Goal: Task Accomplishment & Management: Complete application form

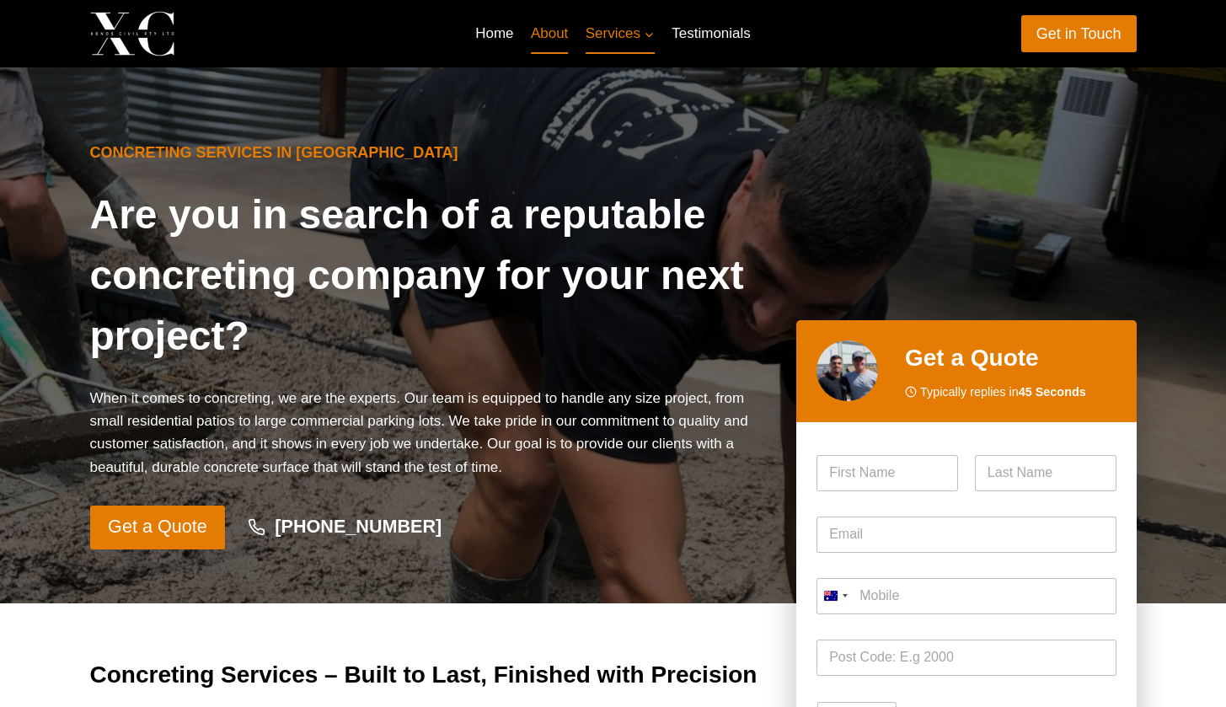
click at [529, 30] on link "About" at bounding box center [550, 33] width 55 height 40
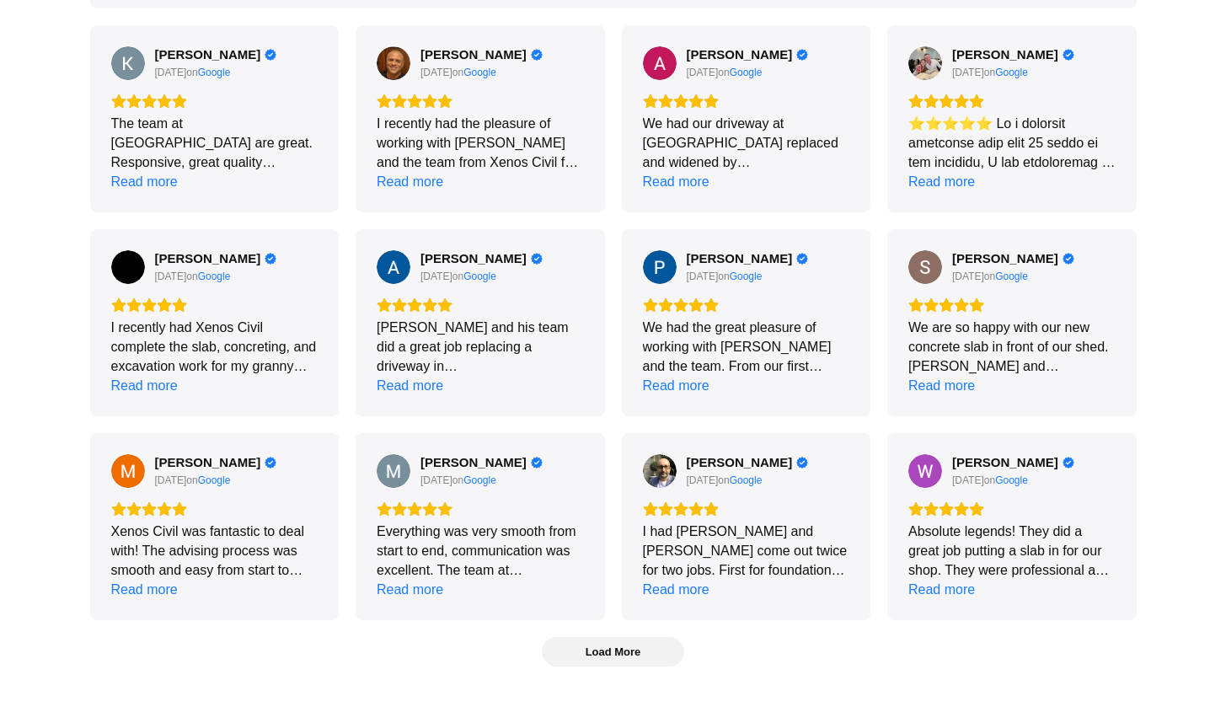
scroll to position [2082, 0]
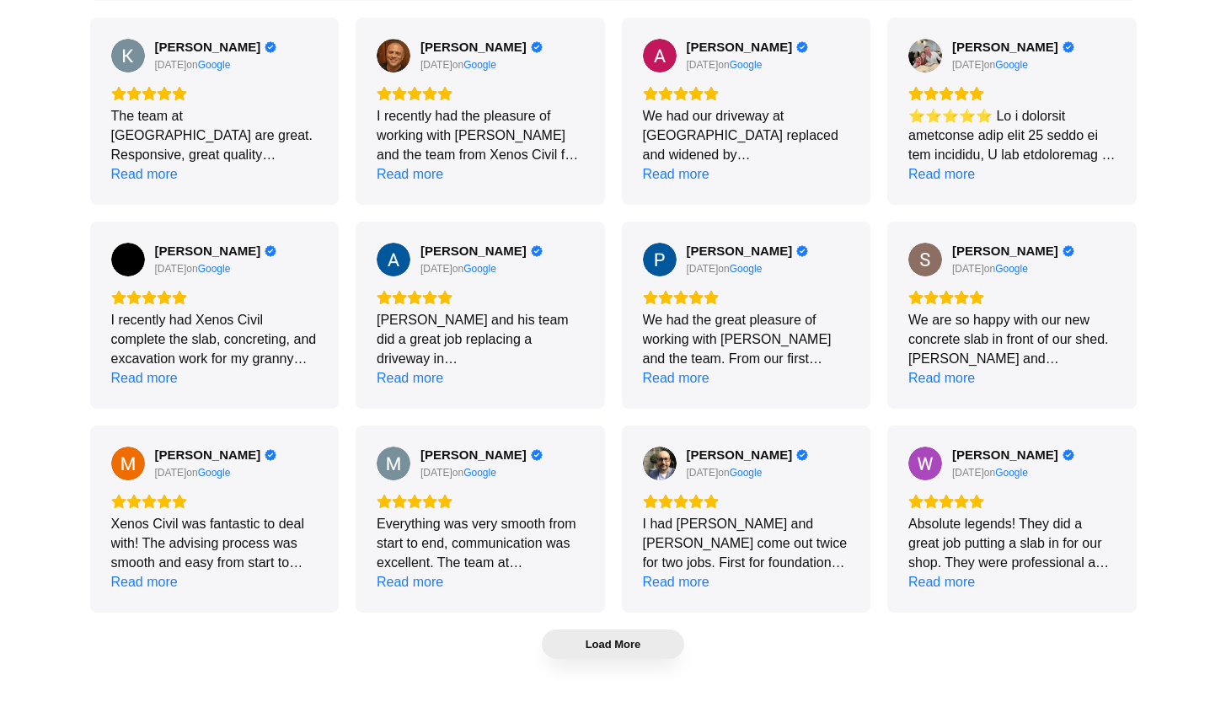
click at [620, 655] on span "Load More" at bounding box center [614, 644] width 142 height 28
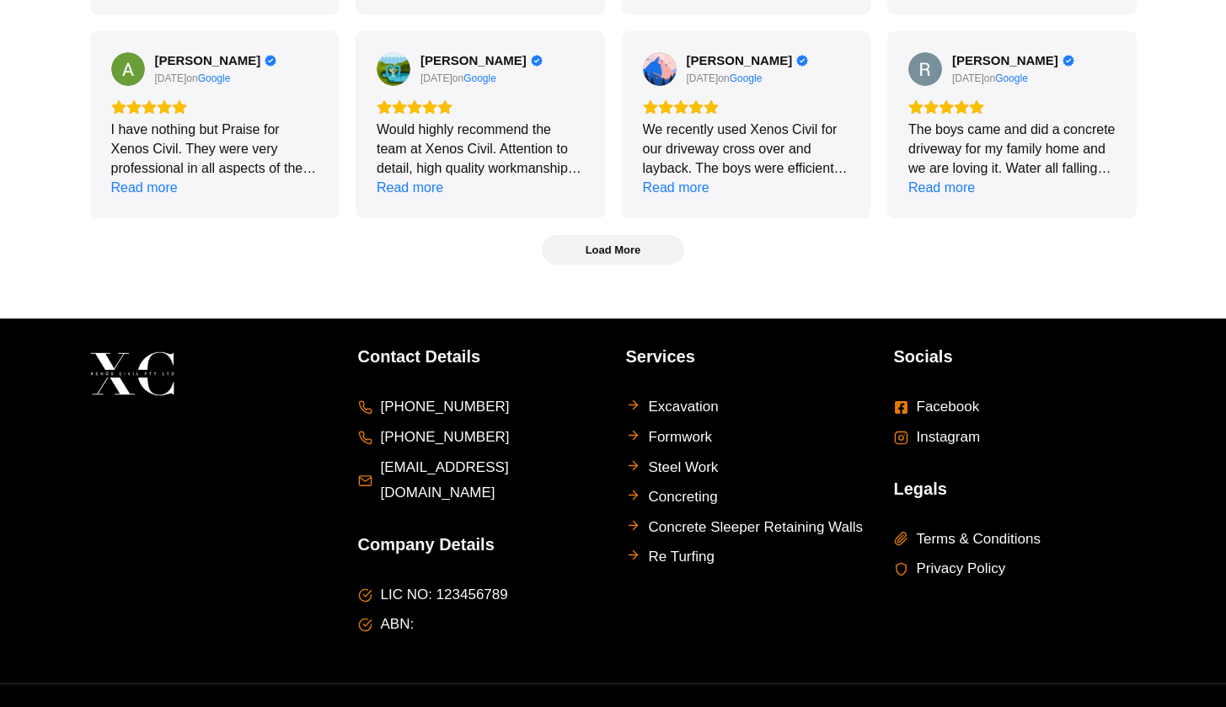
scroll to position [3101, 0]
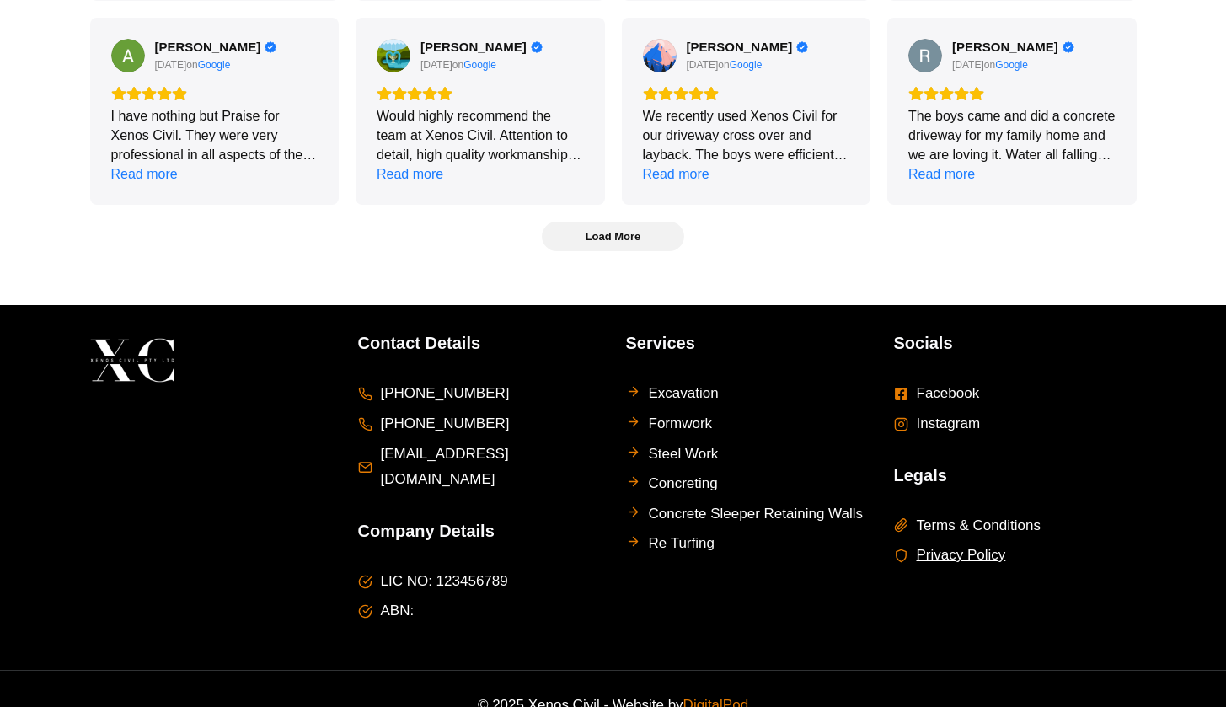
click at [984, 548] on span "Privacy Policy" at bounding box center [961, 556] width 89 height 26
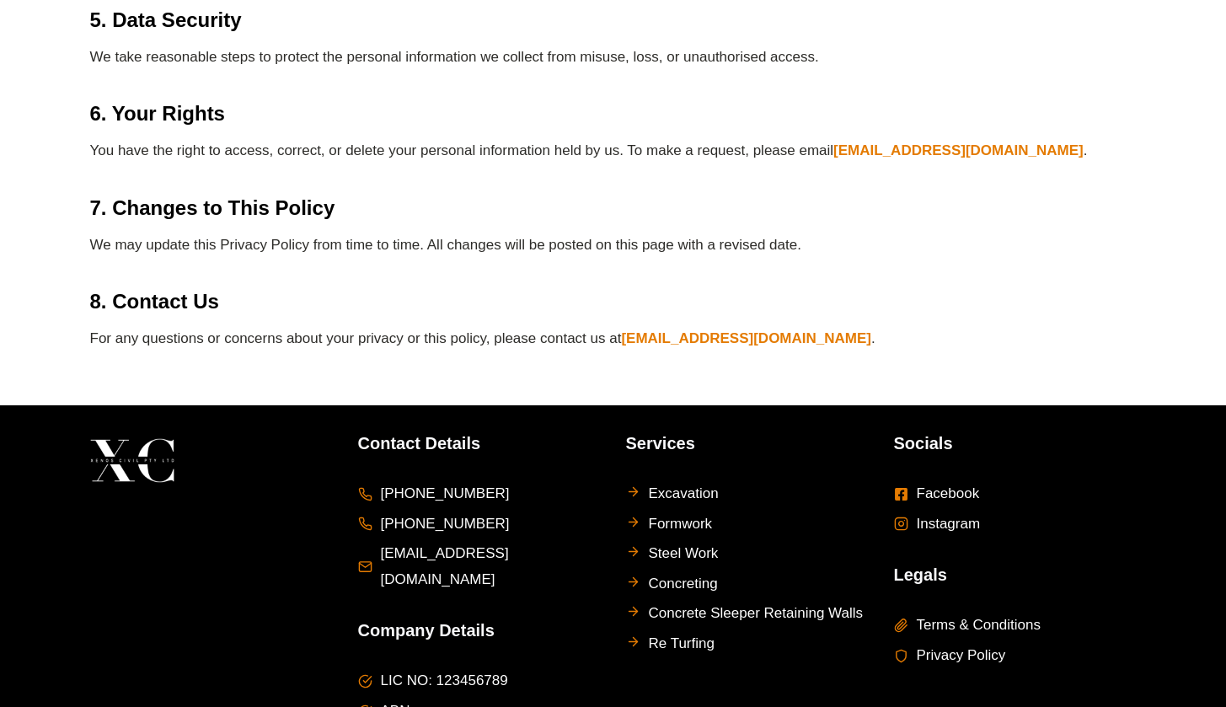
scroll to position [903, 0]
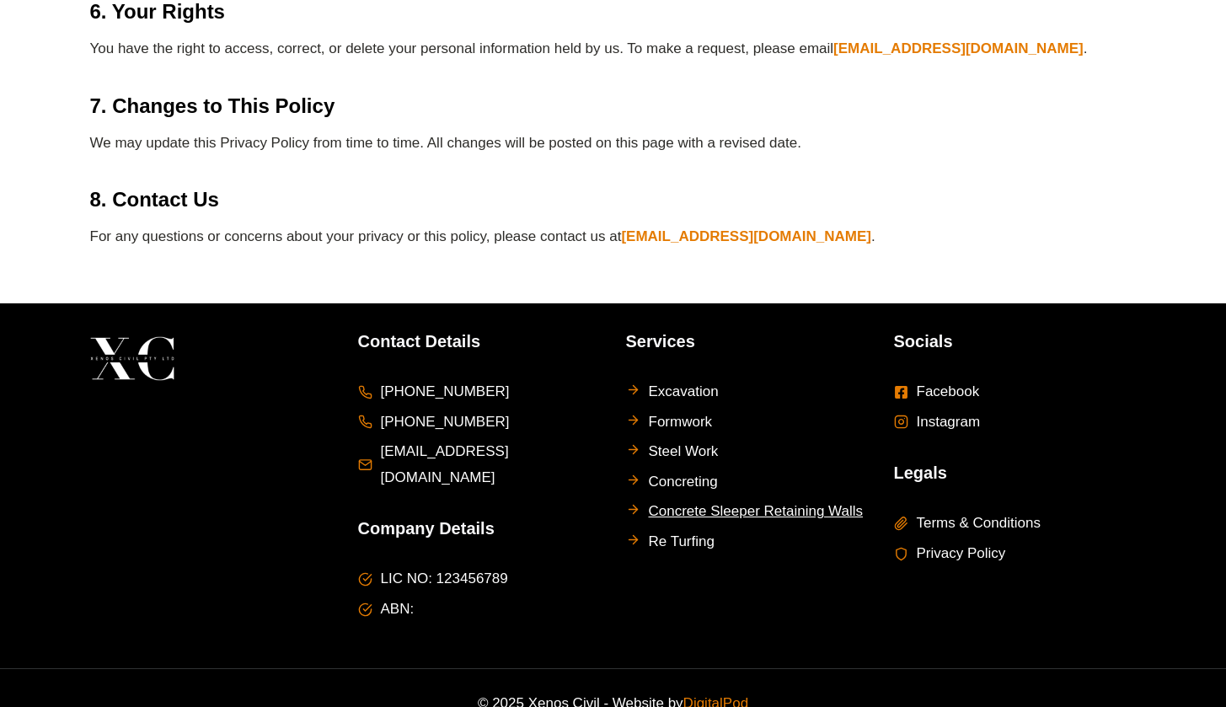
click at [690, 510] on span "Concrete Sleeper Retaining Walls" at bounding box center [756, 512] width 215 height 26
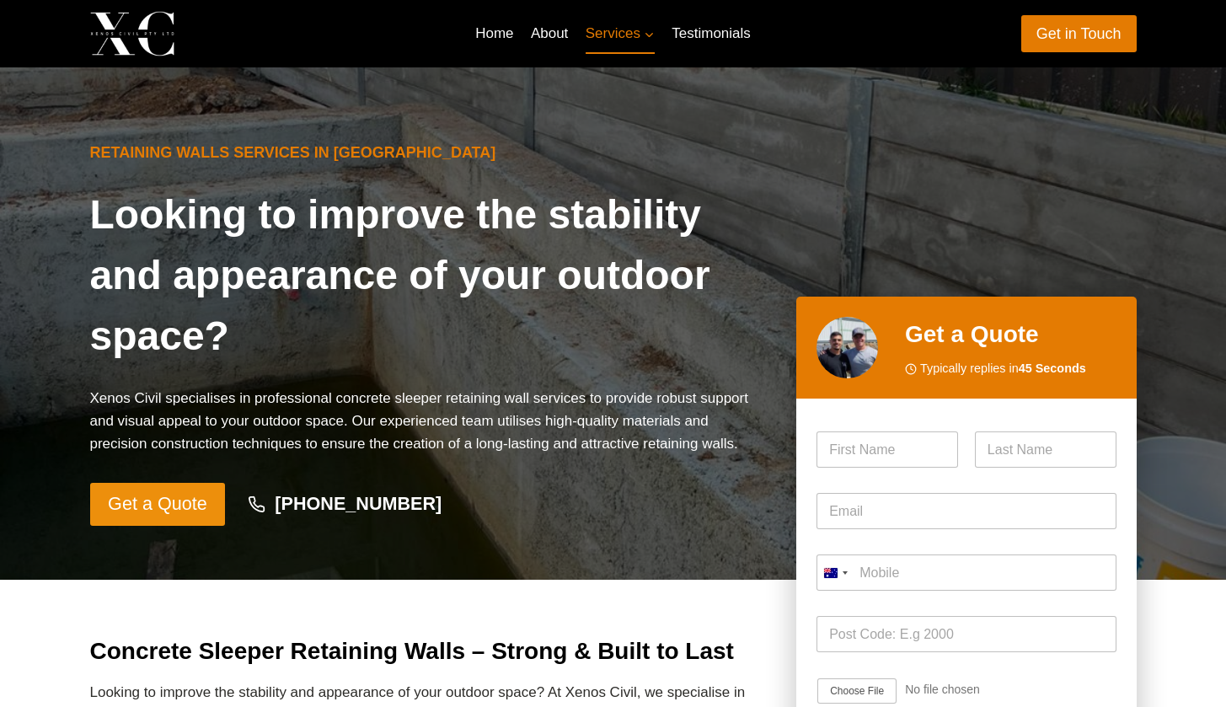
click at [142, 490] on span "Get a Quote" at bounding box center [157, 504] width 99 height 29
click at [558, 33] on link "About" at bounding box center [550, 33] width 55 height 40
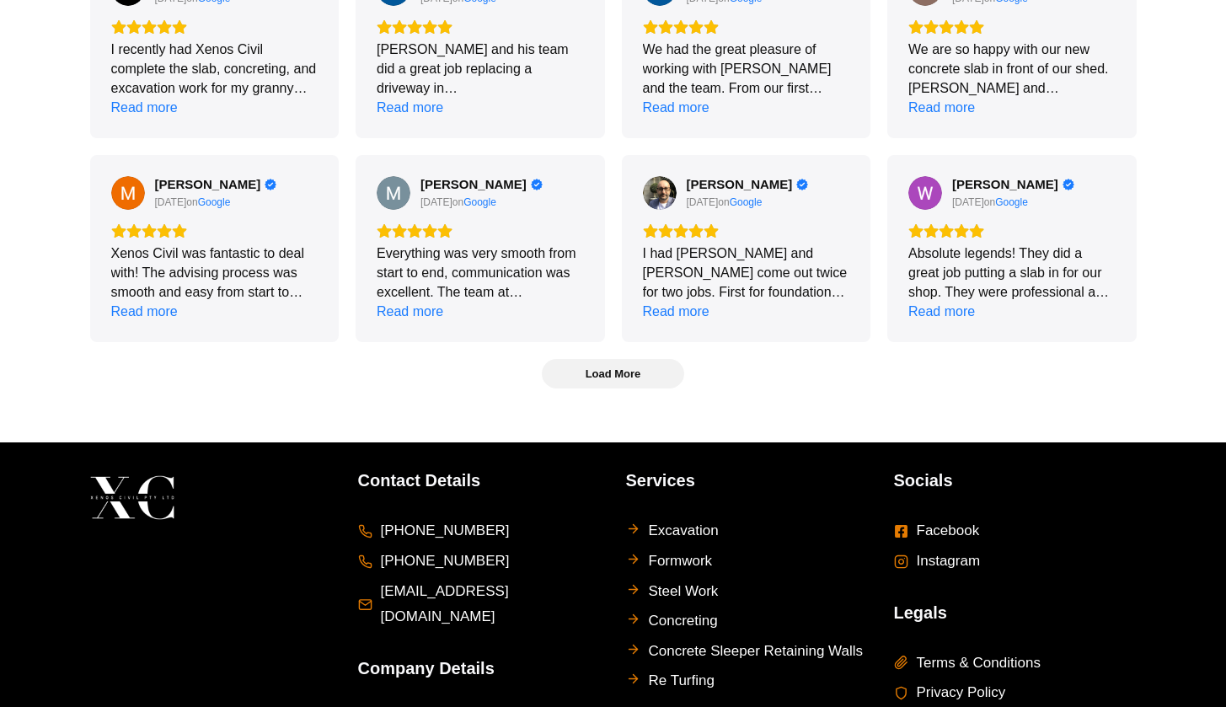
scroll to position [2356, 0]
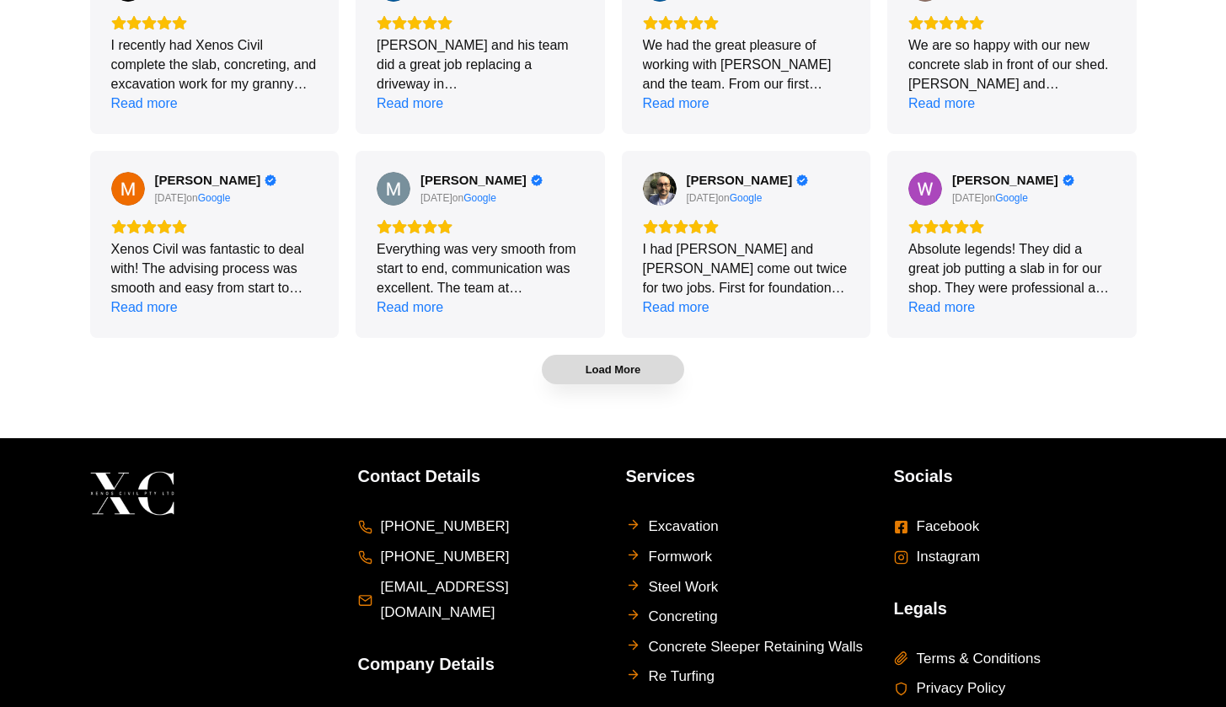
click at [641, 365] on span "Load More" at bounding box center [614, 369] width 56 height 14
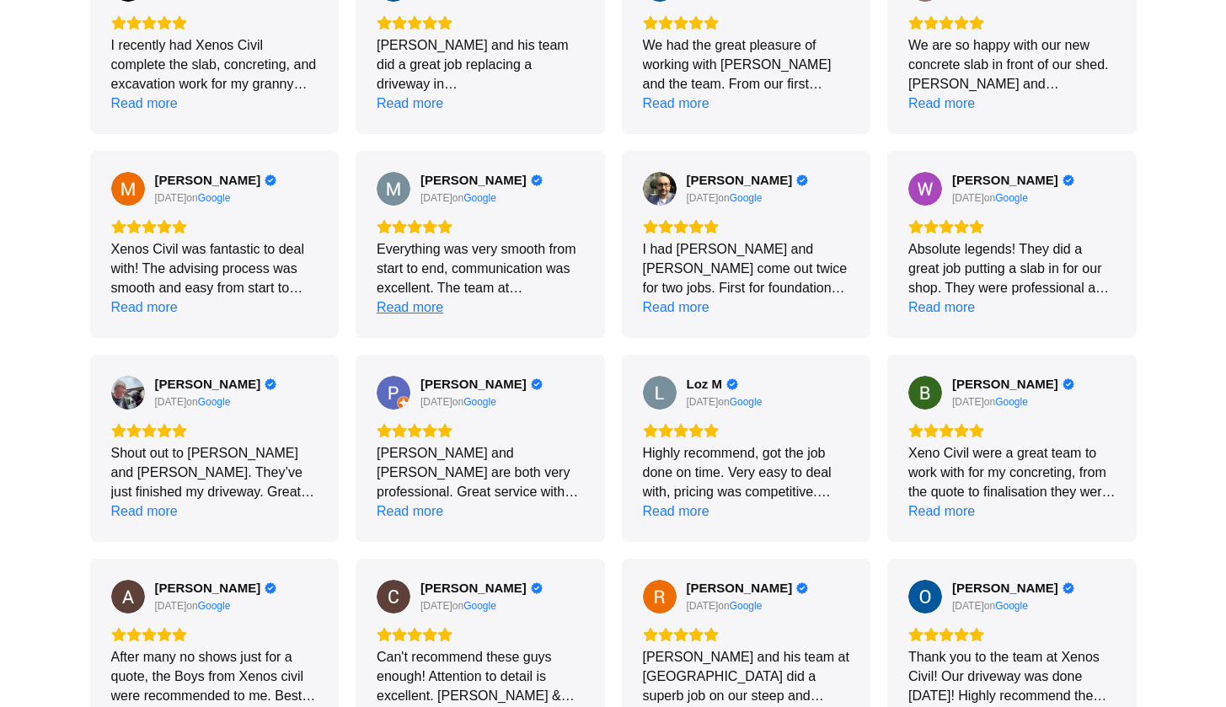
click at [416, 308] on div "Read more" at bounding box center [410, 307] width 67 height 19
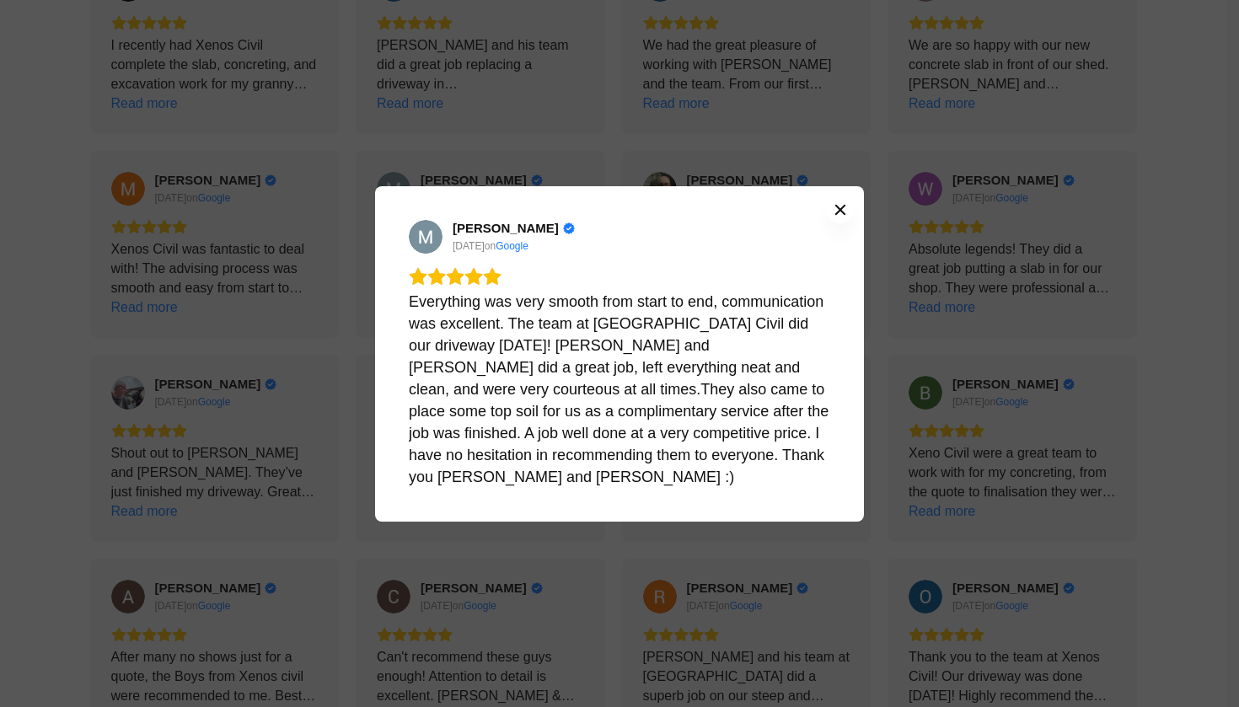
click at [846, 217] on icon "Close" at bounding box center [840, 209] width 13 height 13
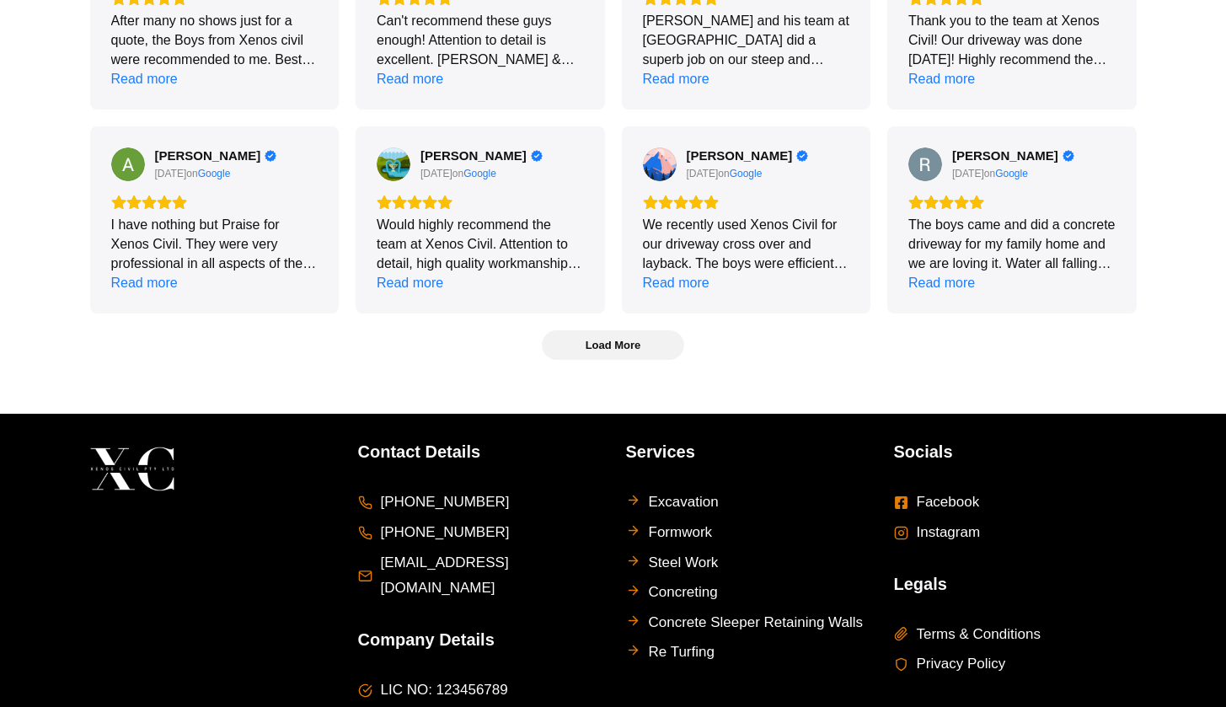
scroll to position [3029, 0]
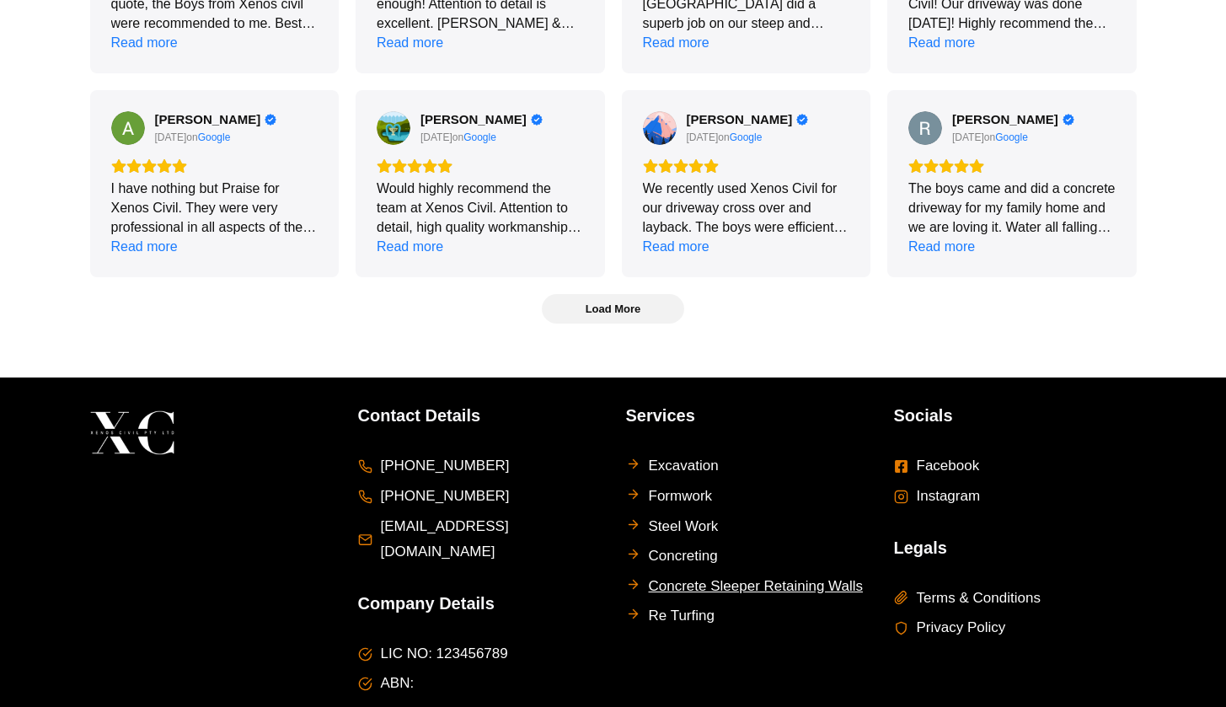
click at [710, 580] on span "Concrete Sleeper Retaining Walls" at bounding box center [756, 587] width 215 height 26
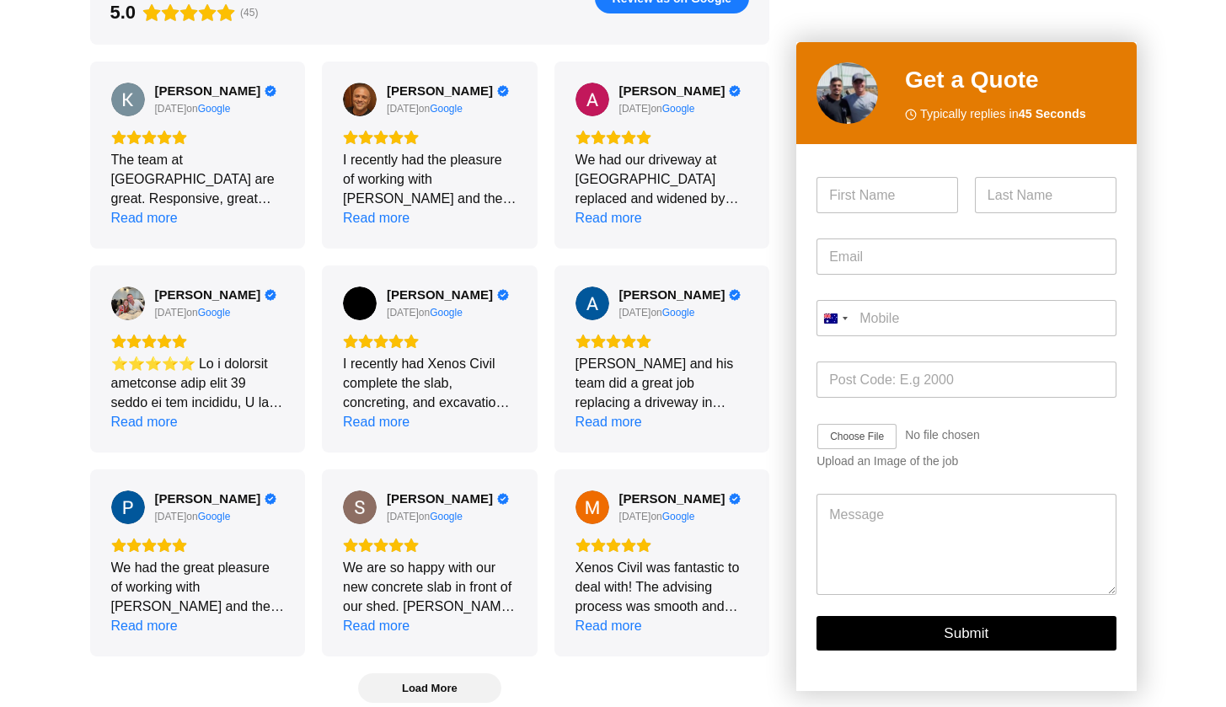
scroll to position [2143, 0]
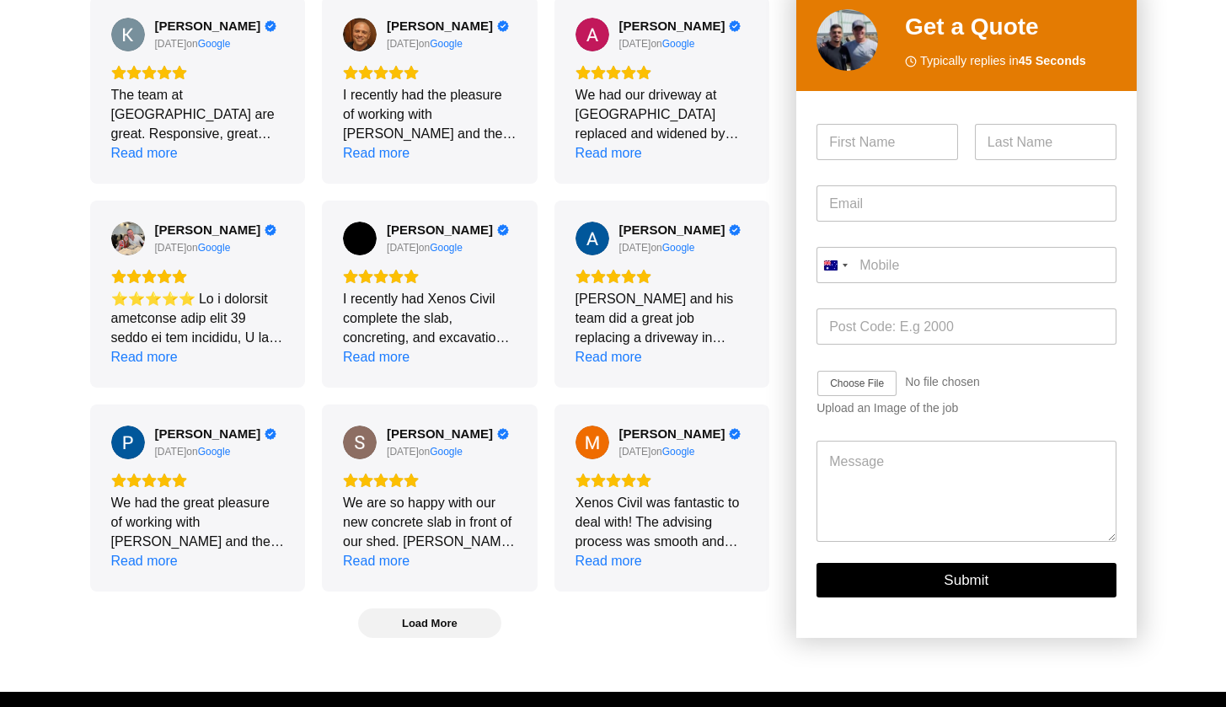
click at [446, 540] on div "reviews 5.0 (45) Review us on Google [PERSON_NAME] [DATE] on Google The team at…" at bounding box center [430, 262] width 680 height 751
click at [446, 609] on span "Load More" at bounding box center [430, 623] width 142 height 28
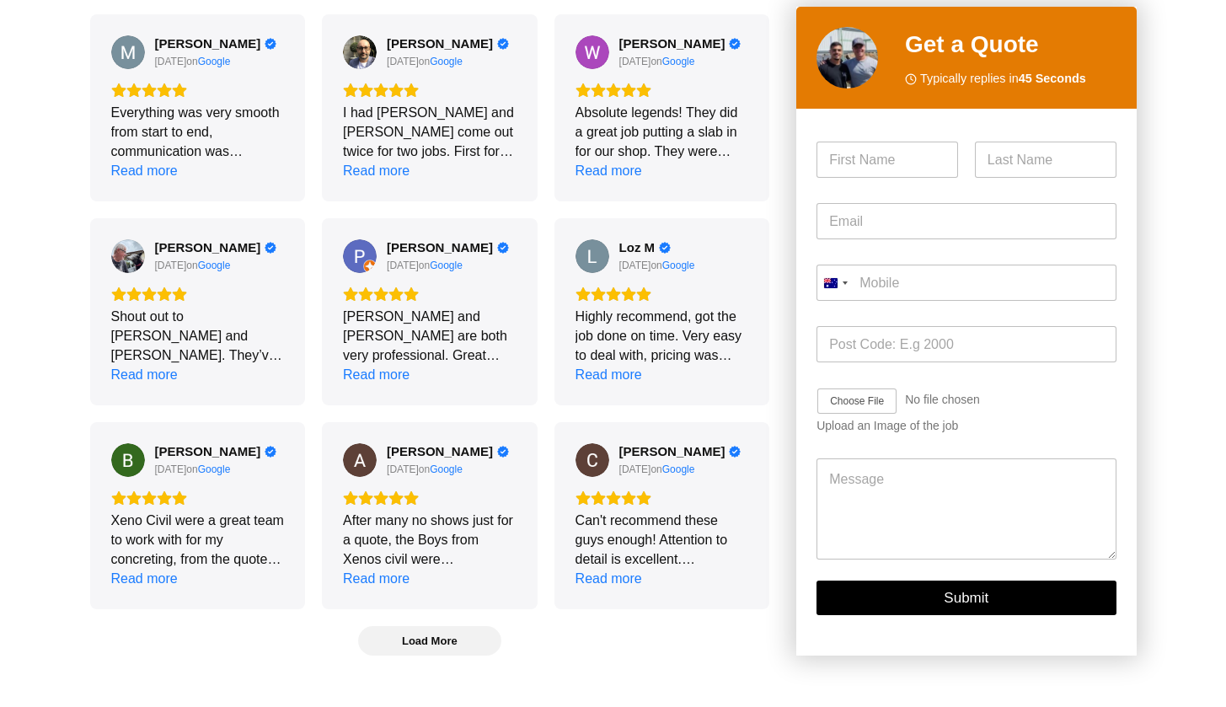
scroll to position [2764, 0]
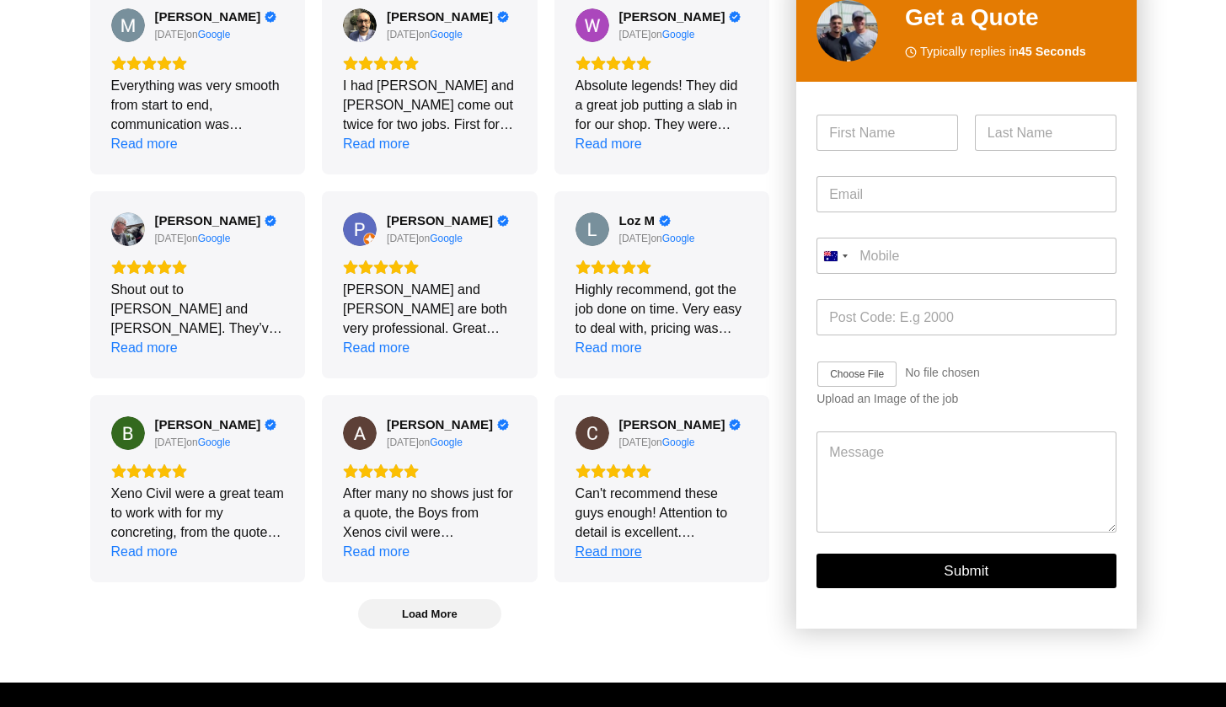
click at [606, 542] on div "Read more" at bounding box center [609, 551] width 67 height 19
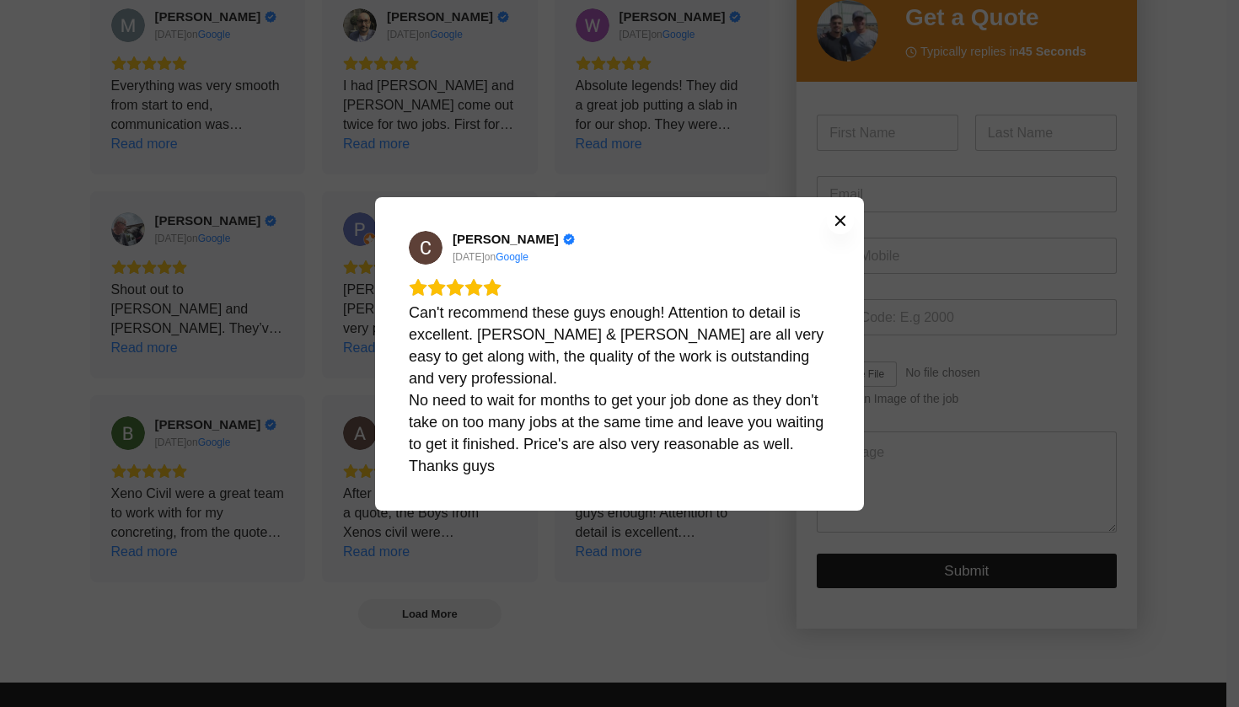
click at [844, 216] on icon "Close" at bounding box center [840, 220] width 10 height 10
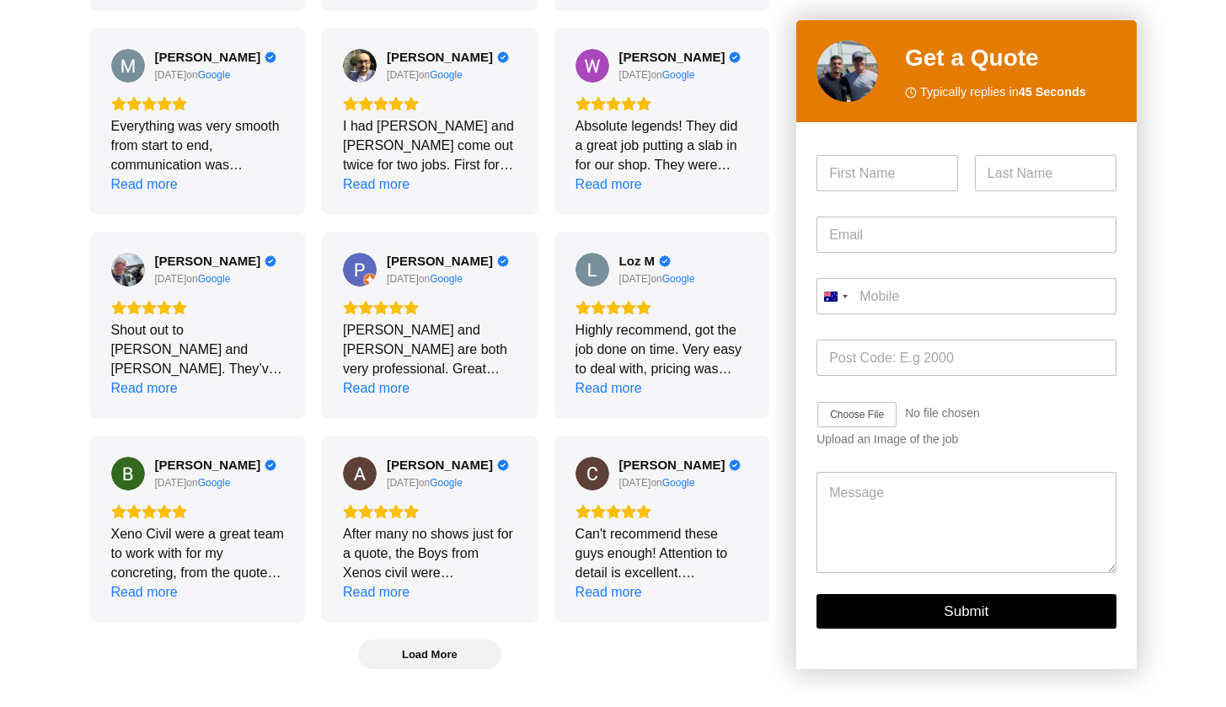
scroll to position [2683, 0]
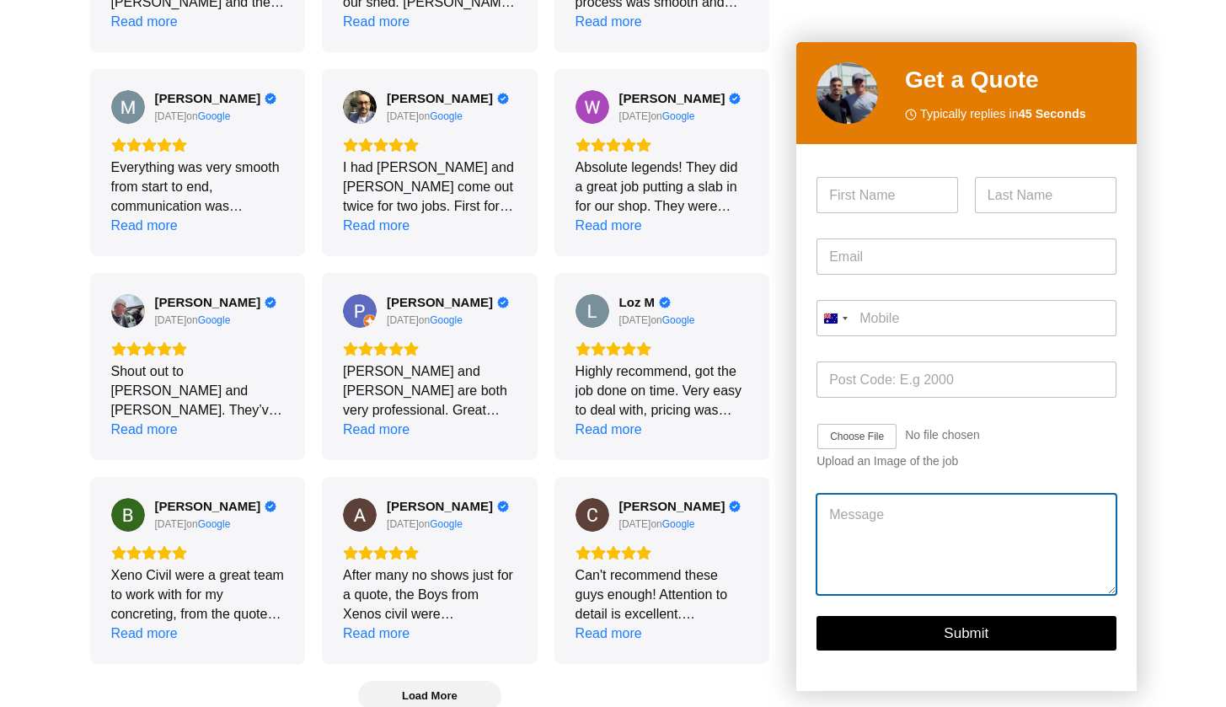
click at [1022, 494] on textarea "Message" at bounding box center [966, 544] width 299 height 101
type textarea "H"
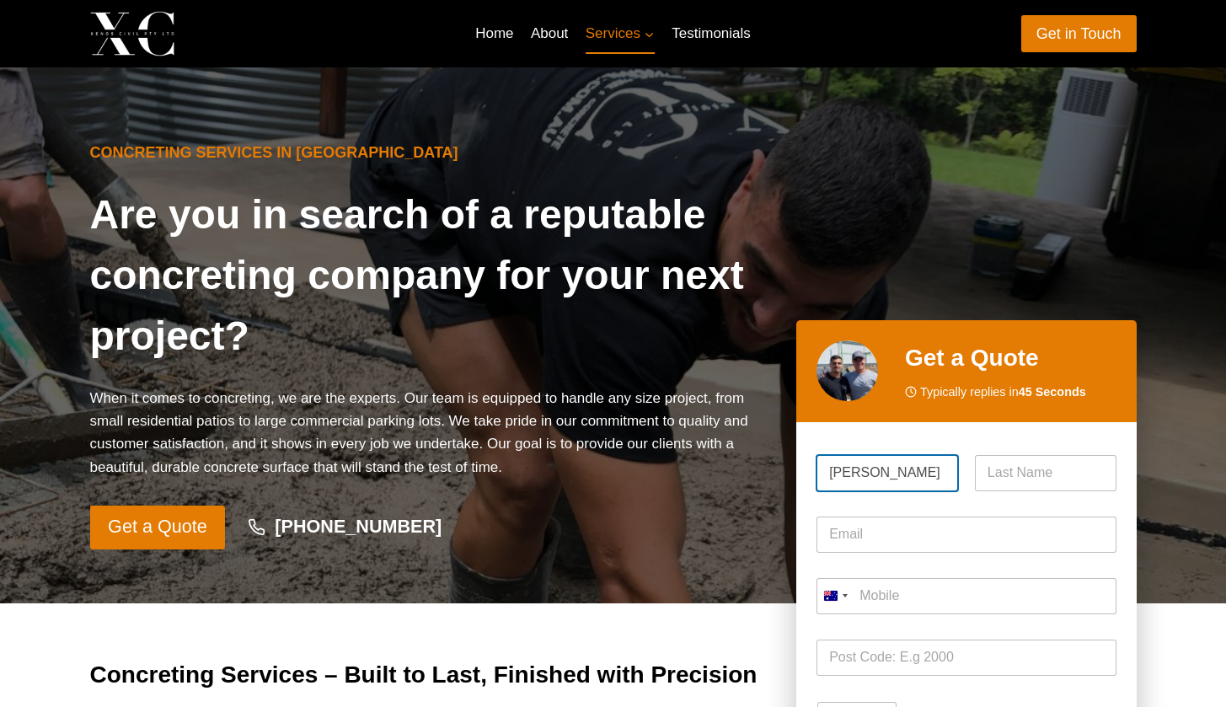
type input "Lena"
type input "D"
type input "Imi"
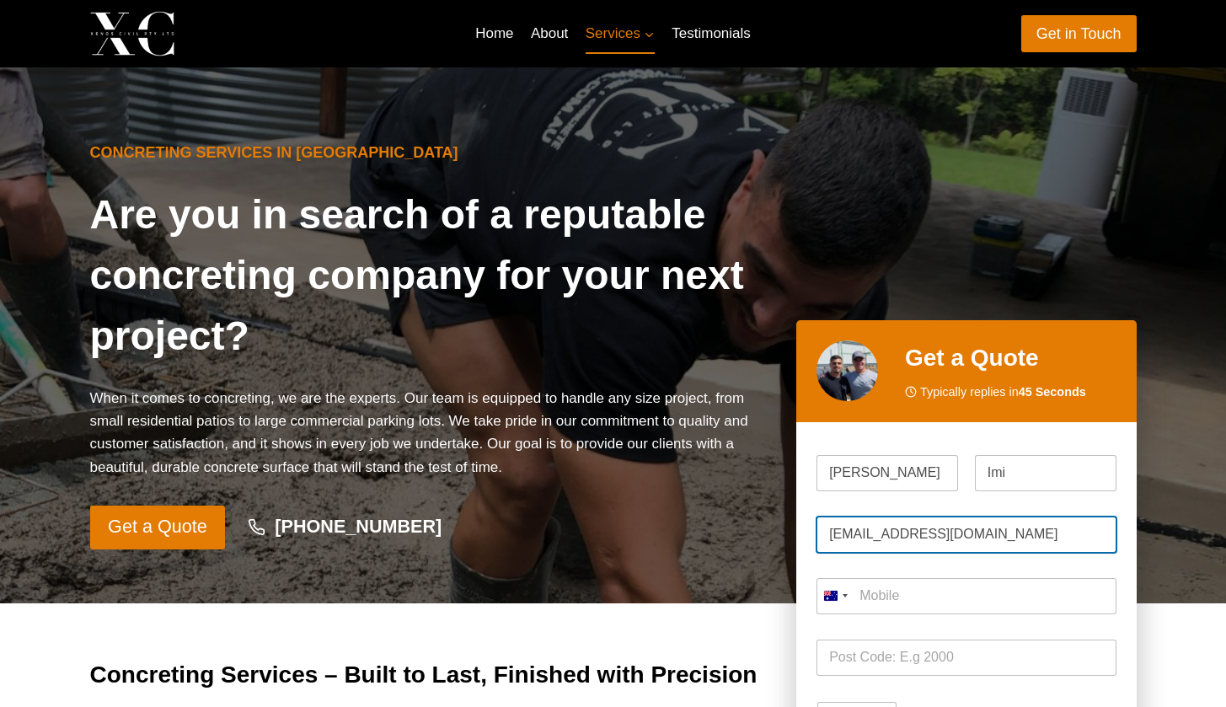
type input "charmdalen@yahoo.com"
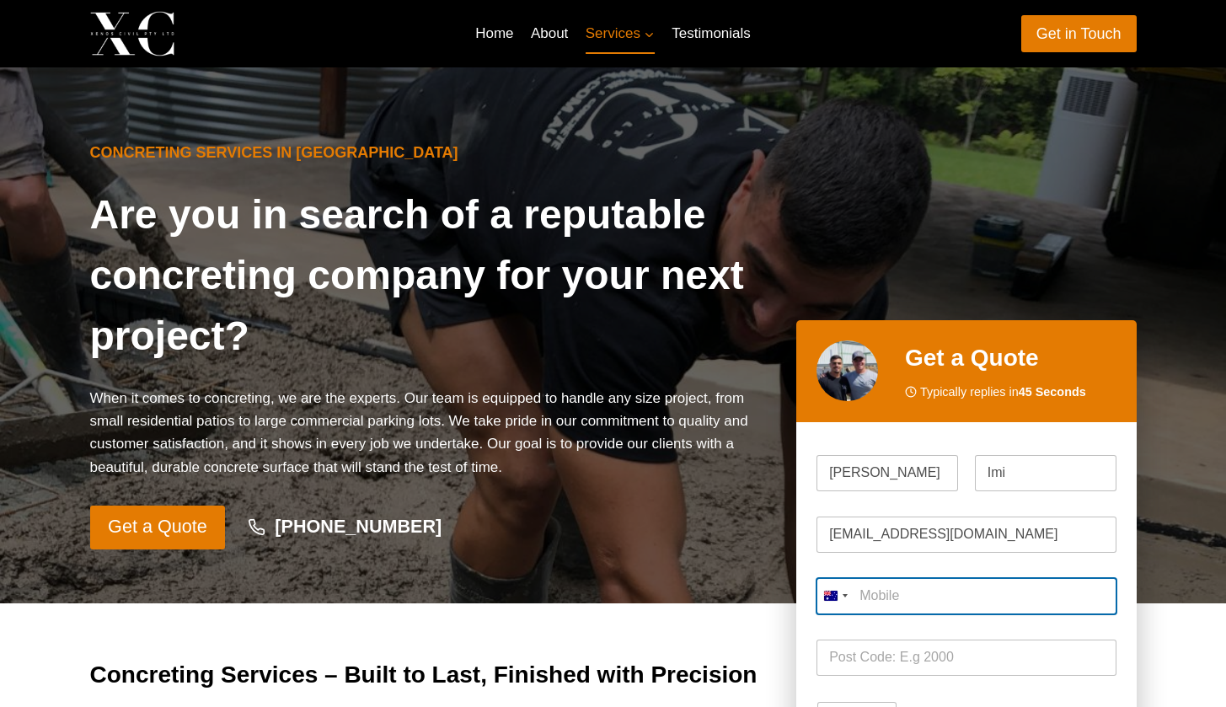
click at [957, 603] on input "Mobile *" at bounding box center [966, 596] width 299 height 36
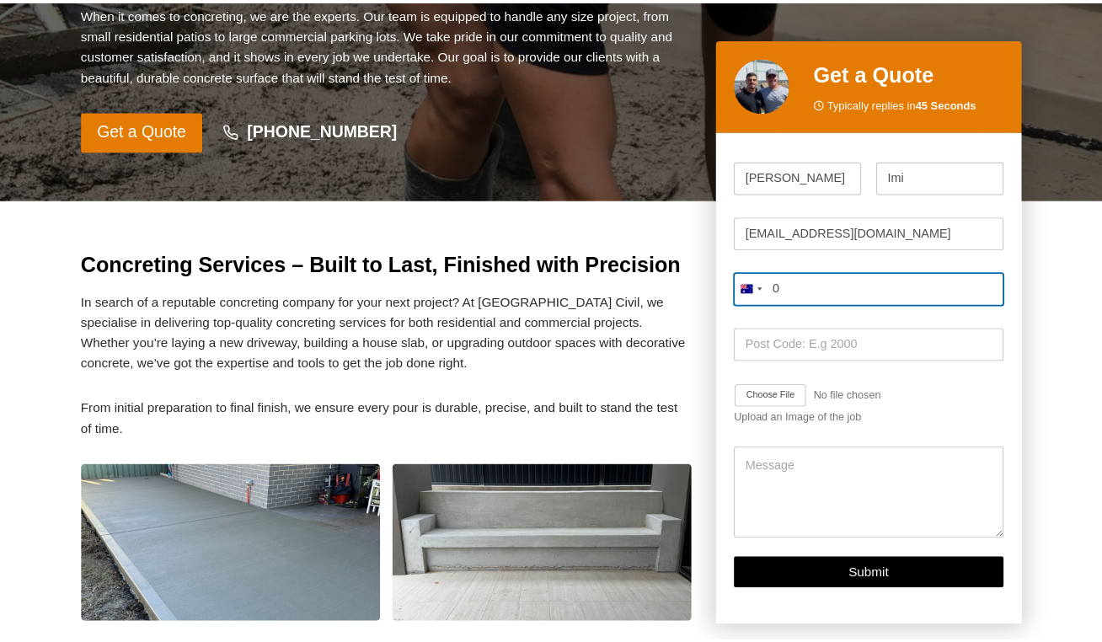
scroll to position [403, 0]
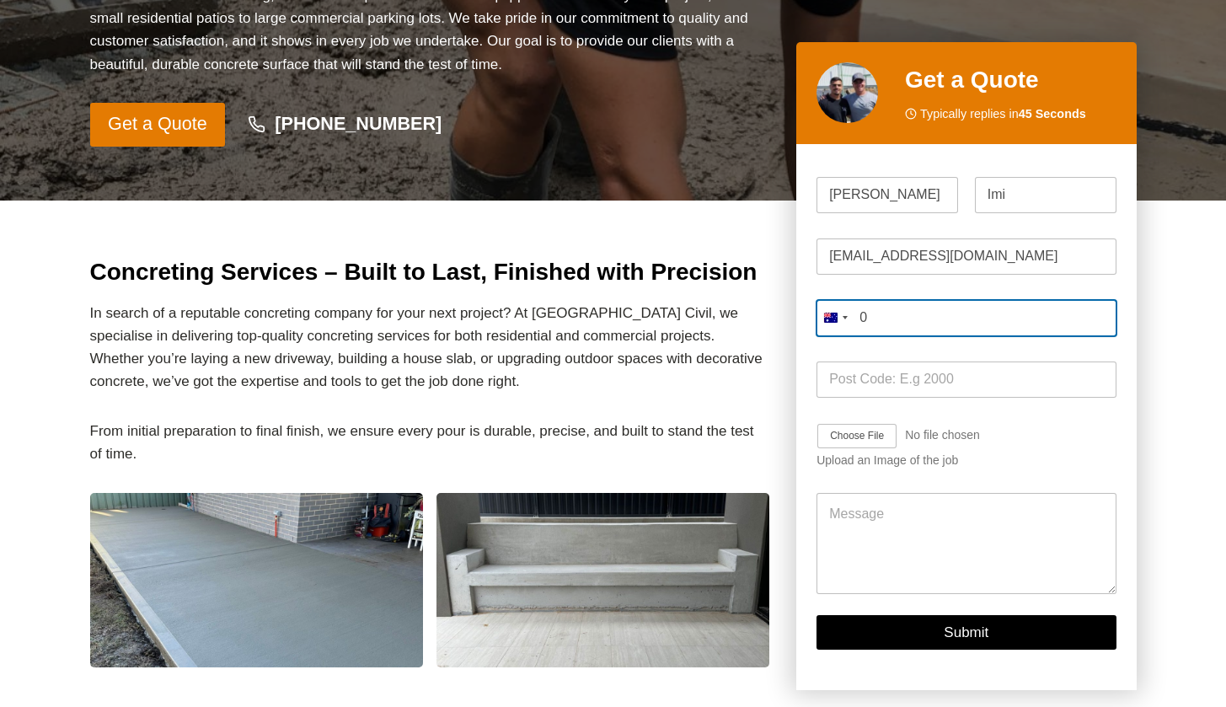
type input "0"
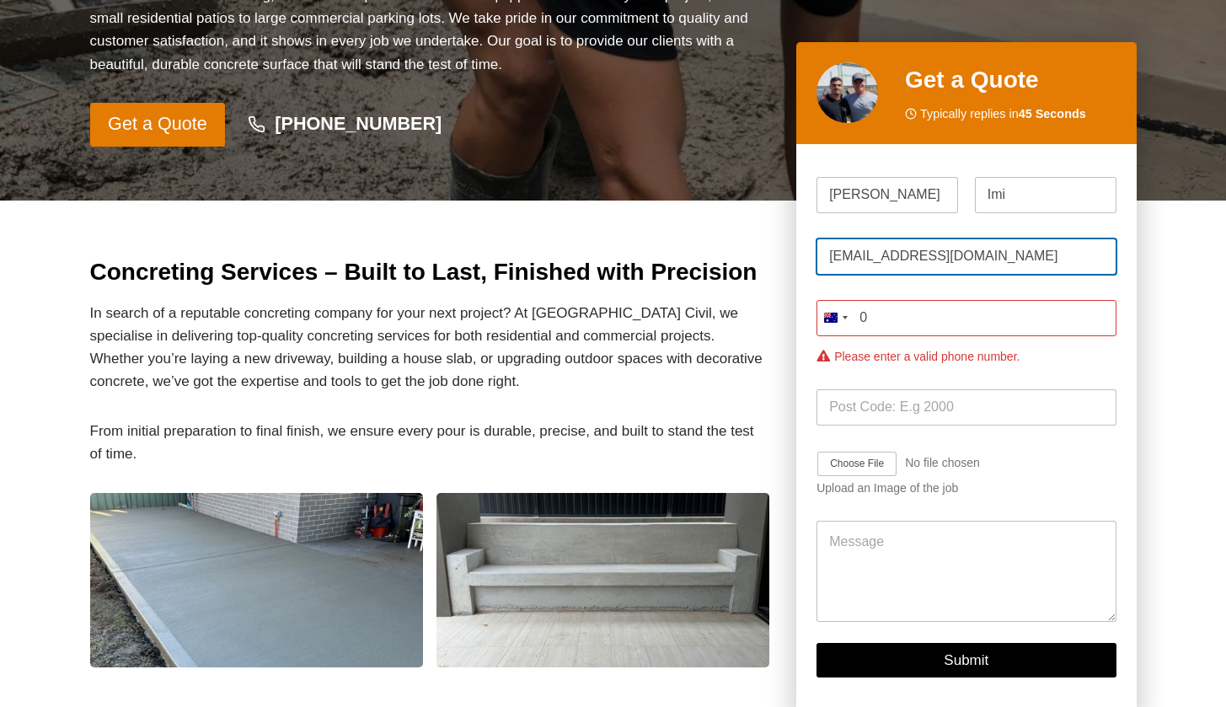
click at [1018, 260] on input "charmdalen@yahoo.com" at bounding box center [966, 257] width 299 height 36
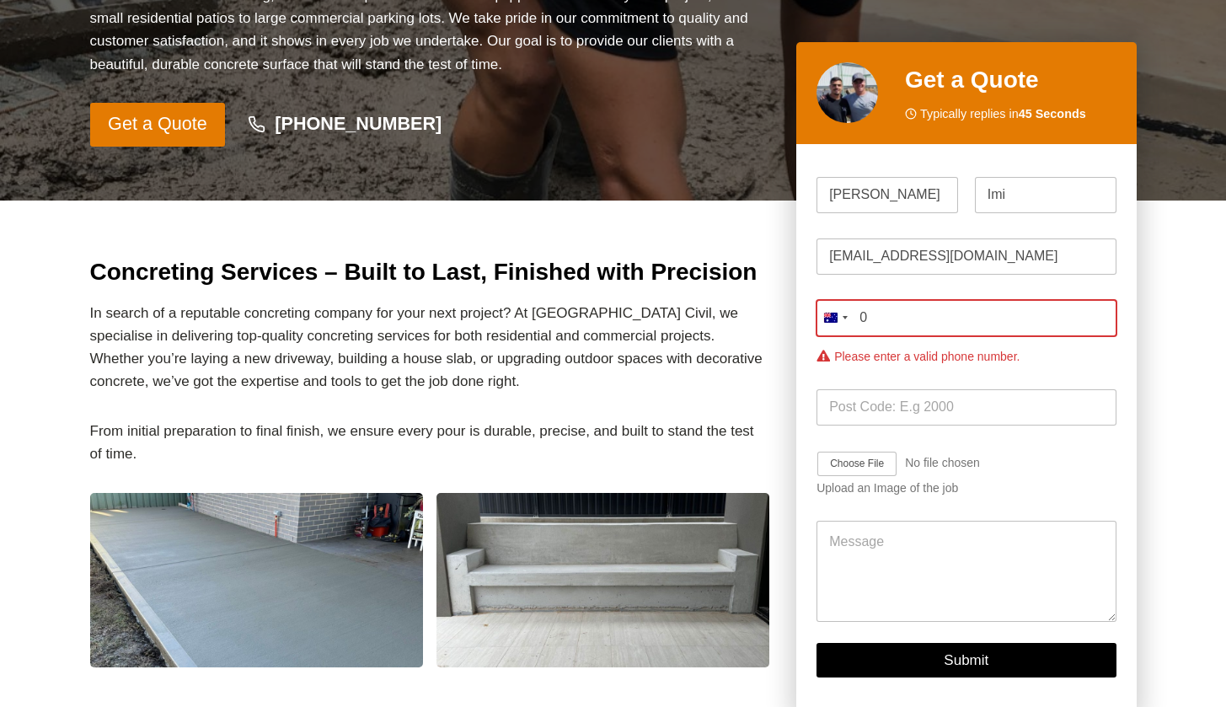
click at [962, 332] on input "0" at bounding box center [966, 318] width 299 height 36
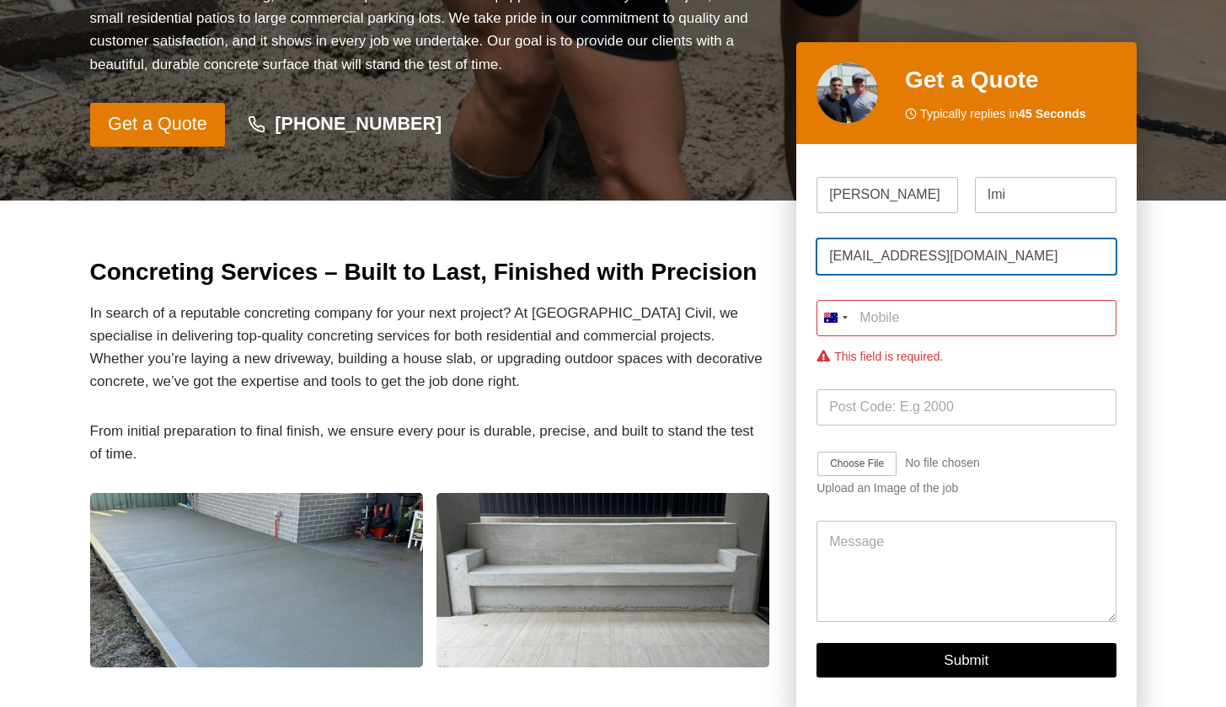
drag, startPoint x: 998, startPoint y: 267, endPoint x: 765, endPoint y: 218, distance: 237.7
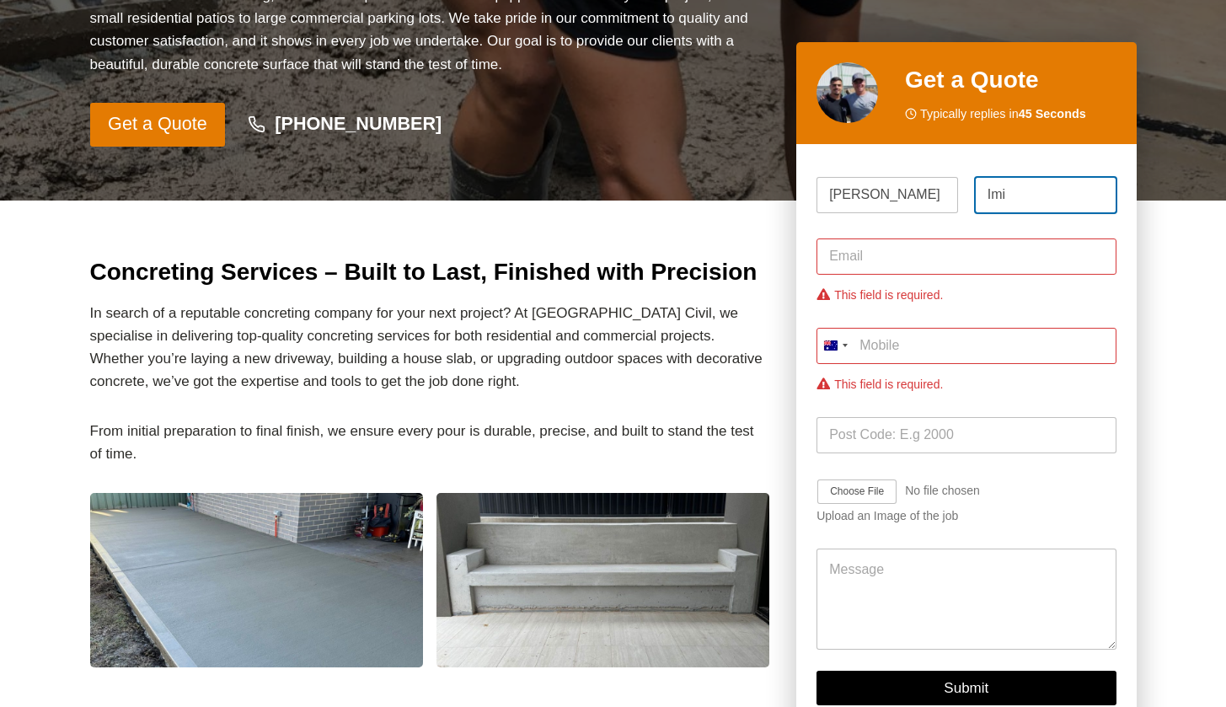
drag, startPoint x: 1037, startPoint y: 190, endPoint x: 935, endPoint y: 178, distance: 102.8
click at [935, 178] on div "Lena First Imi Last" at bounding box center [966, 195] width 299 height 36
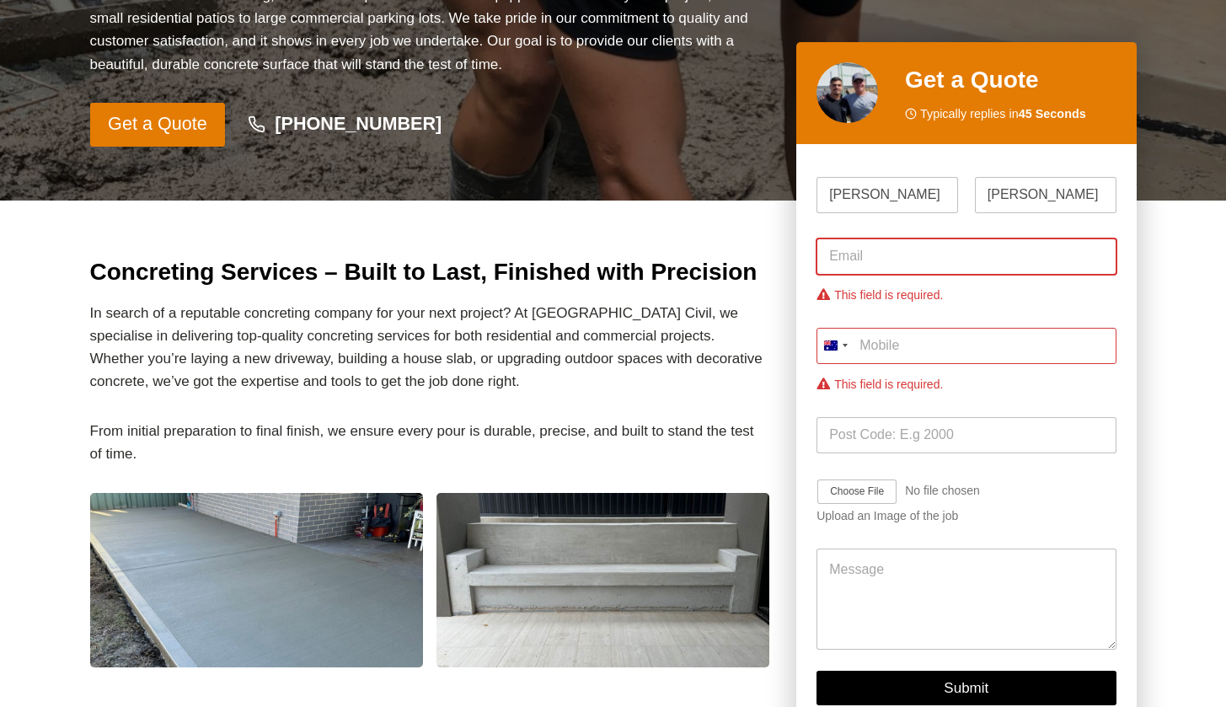
click at [846, 261] on input "Email *" at bounding box center [966, 257] width 299 height 36
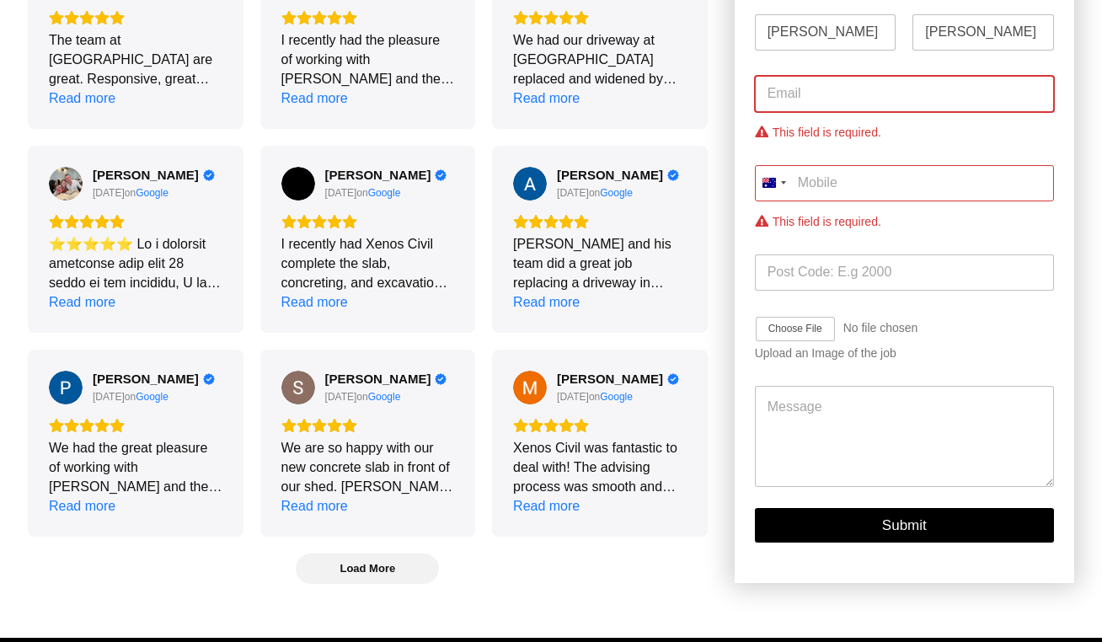
scroll to position [2313, 0]
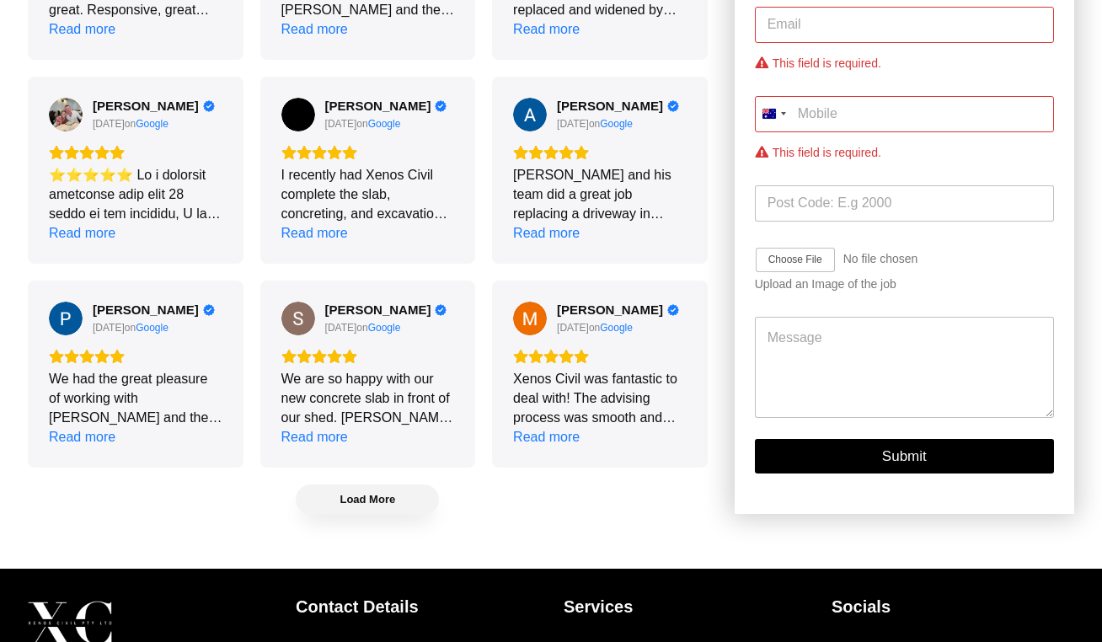
click at [403, 502] on span "Load More" at bounding box center [368, 499] width 142 height 28
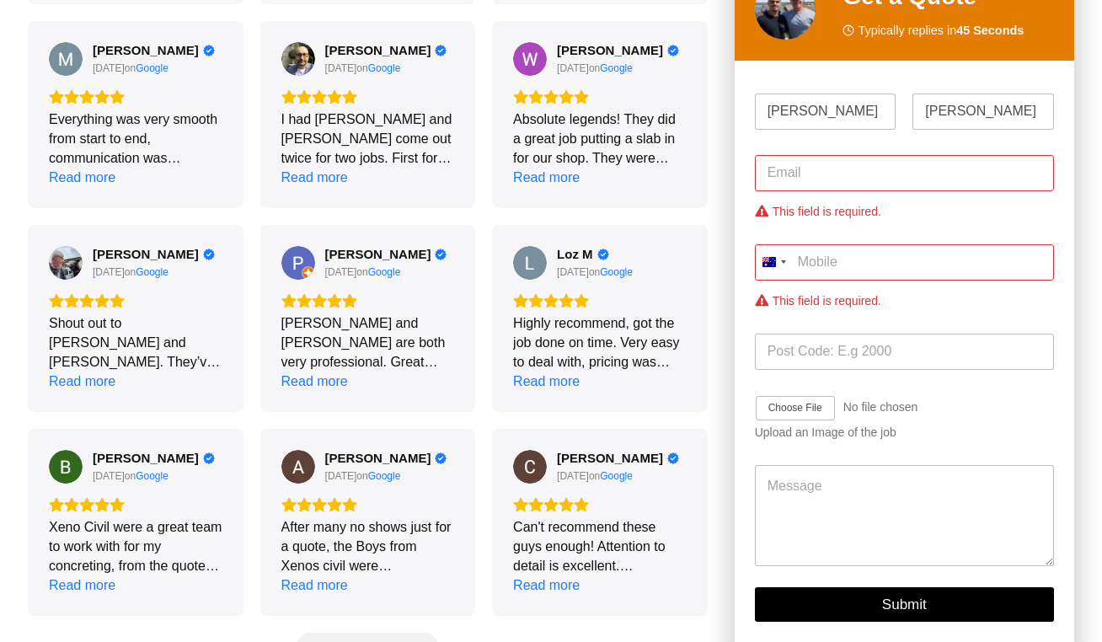
scroll to position [2904, 0]
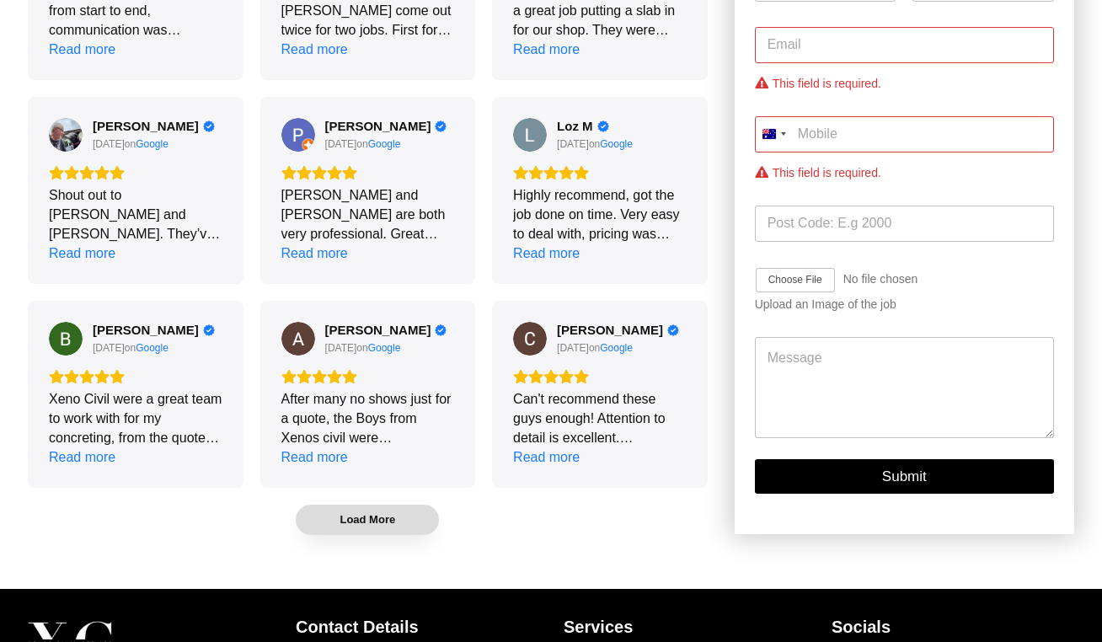
click at [356, 512] on span "Load More" at bounding box center [368, 519] width 56 height 14
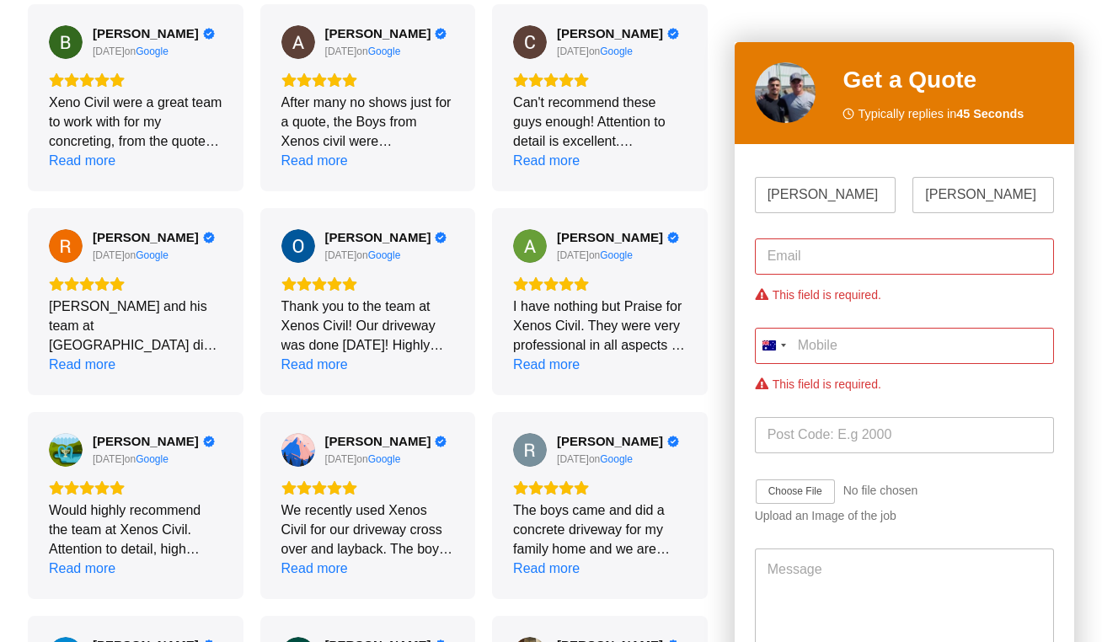
scroll to position [3219, 0]
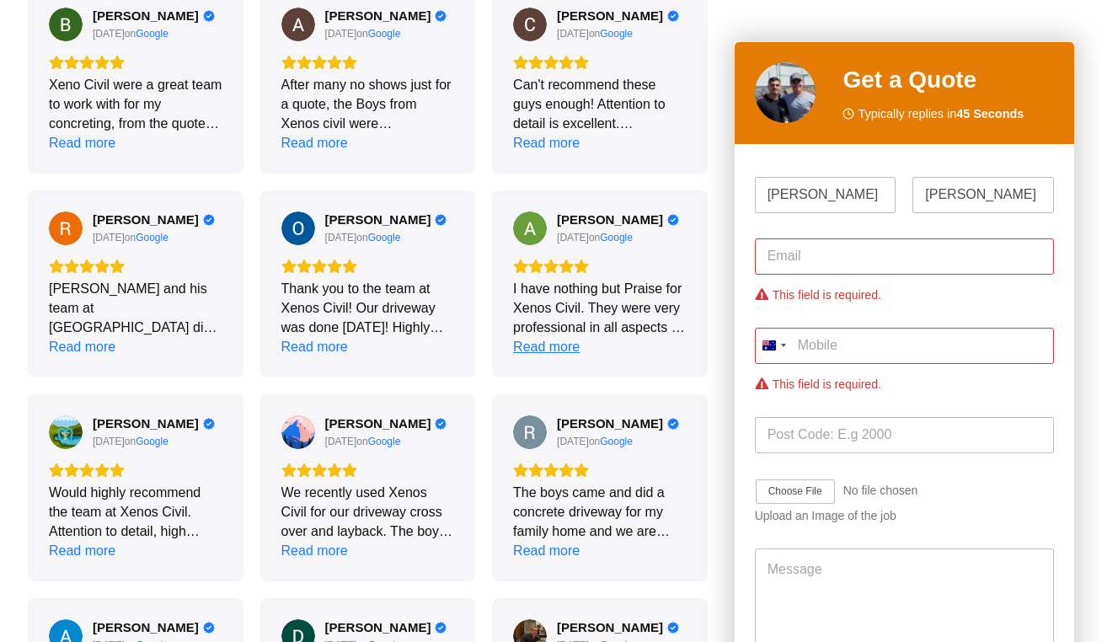
click at [559, 341] on div "Read more" at bounding box center [546, 346] width 67 height 19
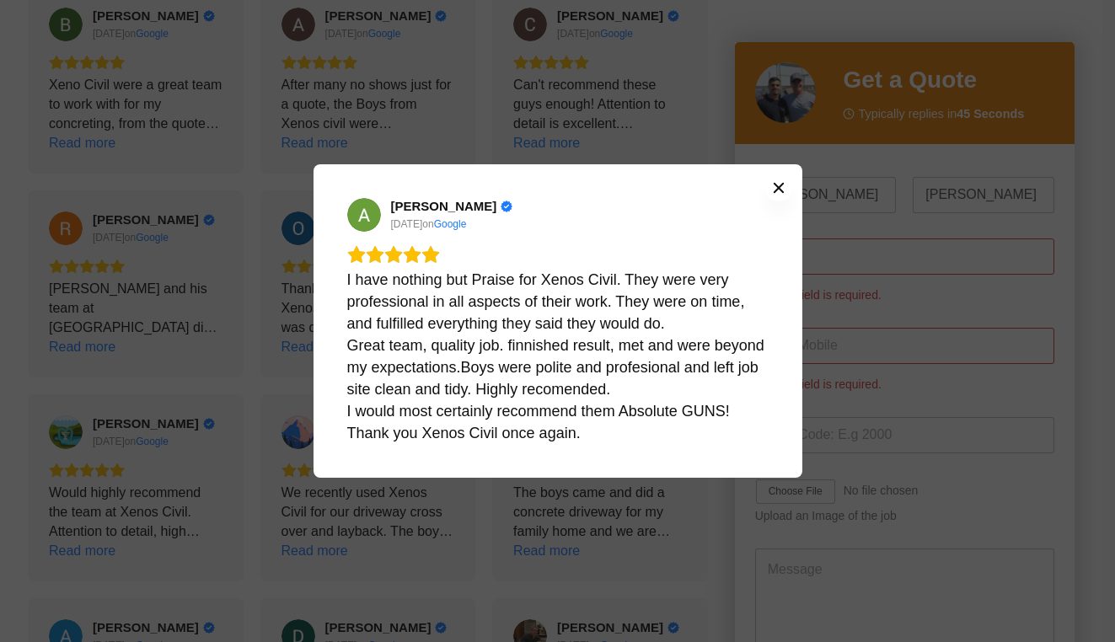
click at [773, 186] on icon "Close" at bounding box center [778, 187] width 13 height 13
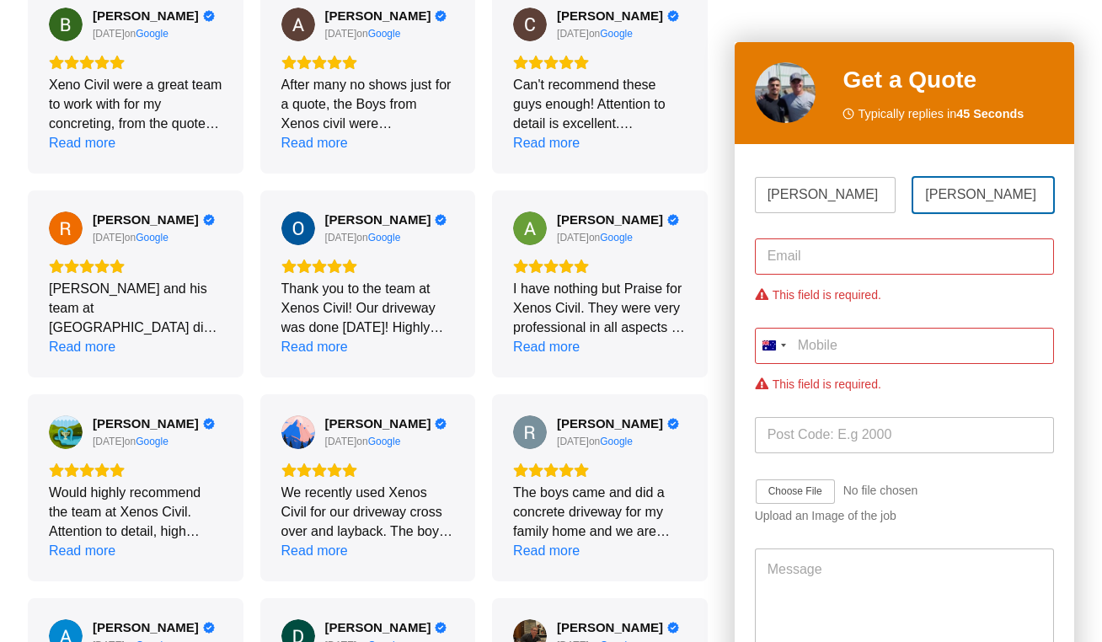
click at [1035, 195] on input "Dimitrios" at bounding box center [984, 195] width 142 height 36
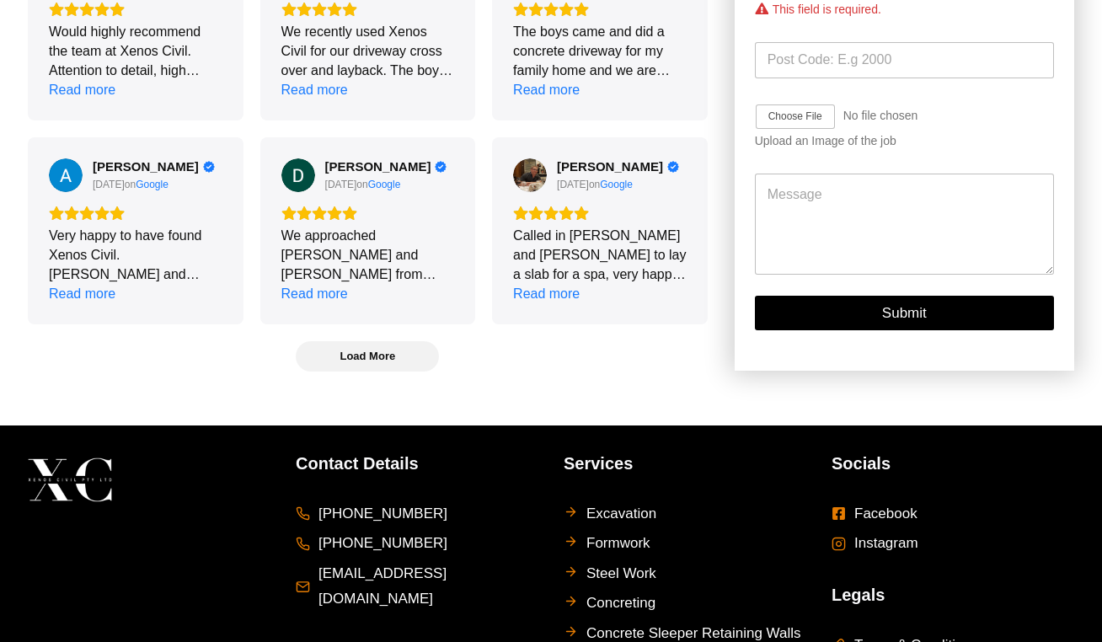
scroll to position [3668, 0]
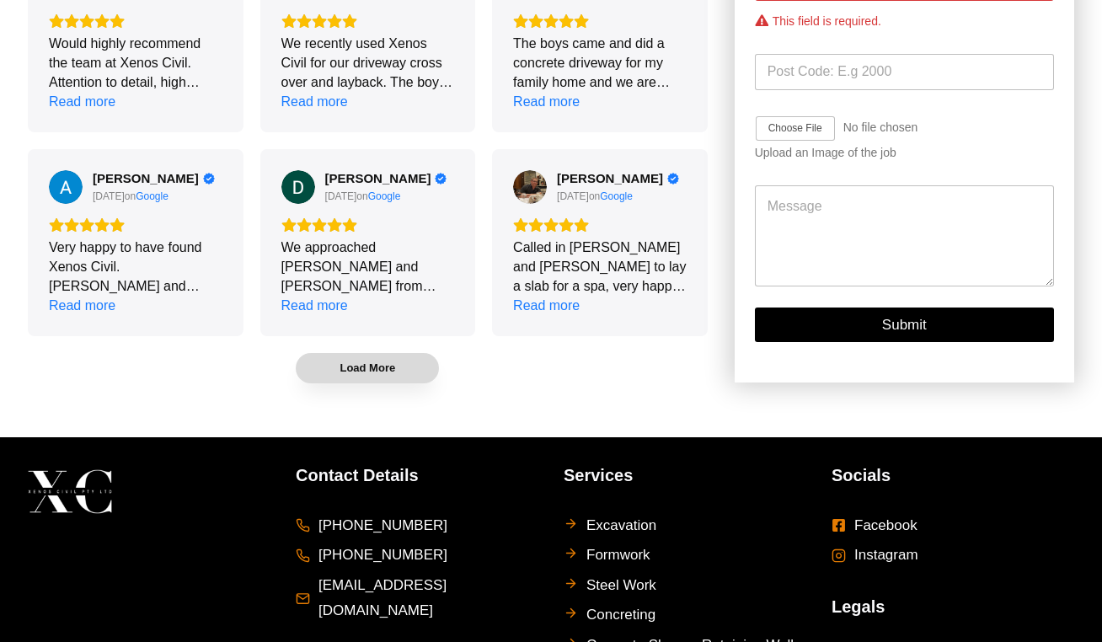
type input "Dimitri"
click at [382, 371] on span "Load More" at bounding box center [368, 368] width 56 height 14
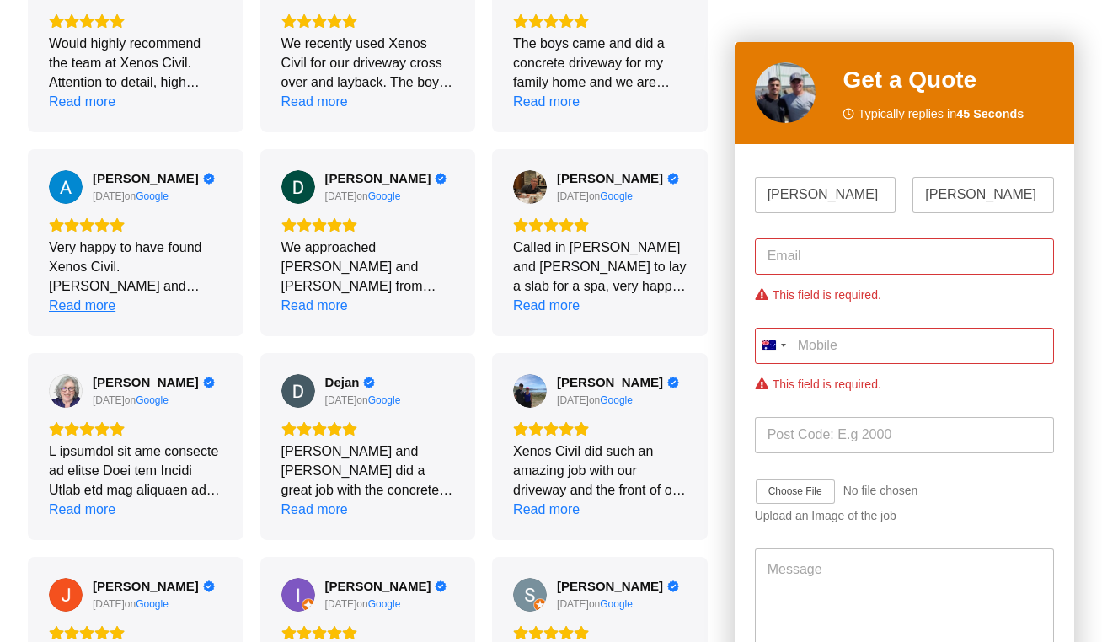
click at [88, 307] on div "Read more" at bounding box center [82, 305] width 67 height 19
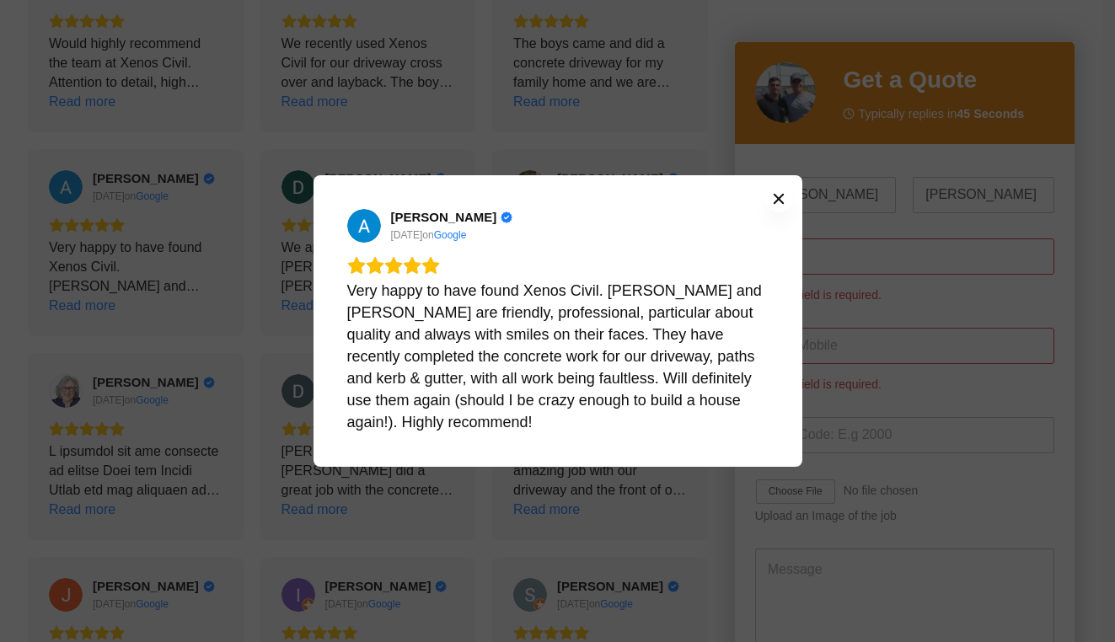
click at [777, 206] on icon "Close" at bounding box center [778, 198] width 13 height 13
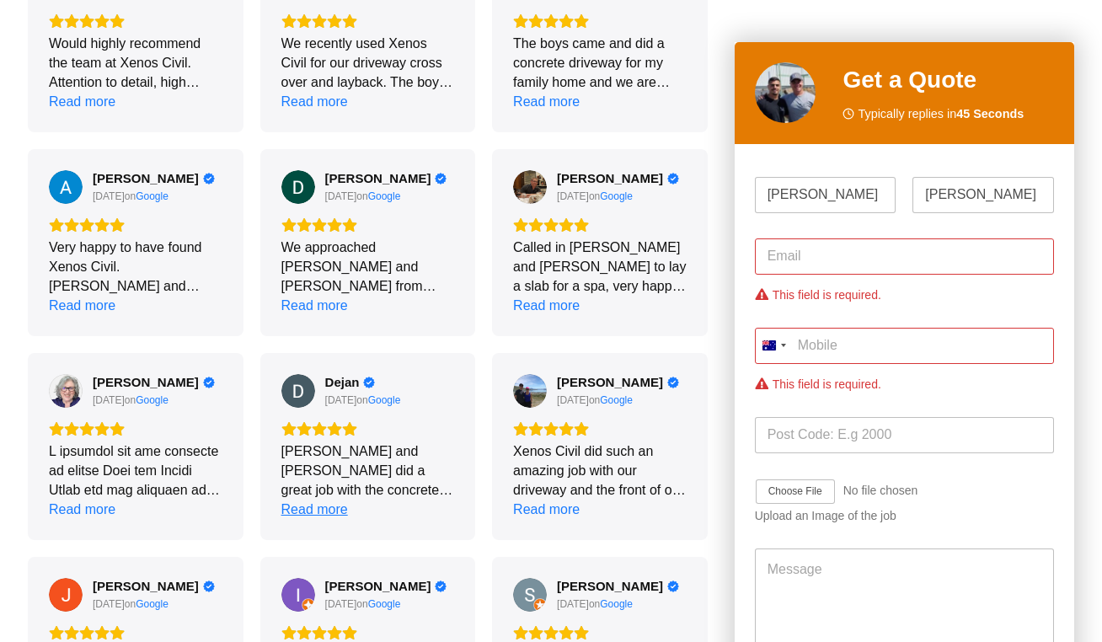
click at [340, 511] on div "Read more" at bounding box center [314, 509] width 67 height 19
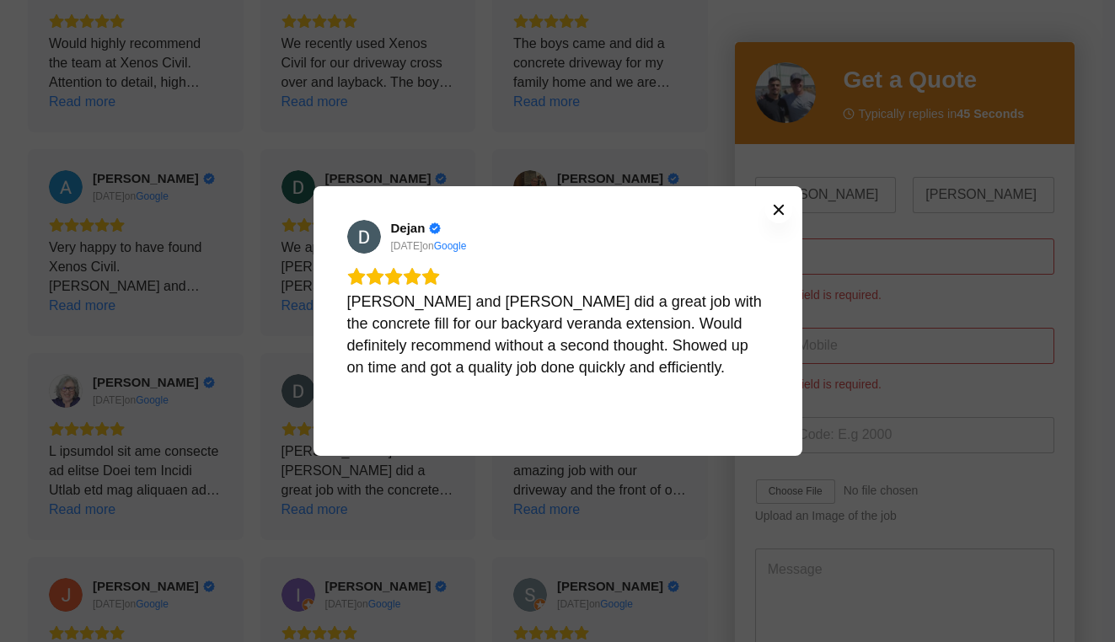
click at [779, 203] on icon "Close" at bounding box center [778, 209] width 13 height 13
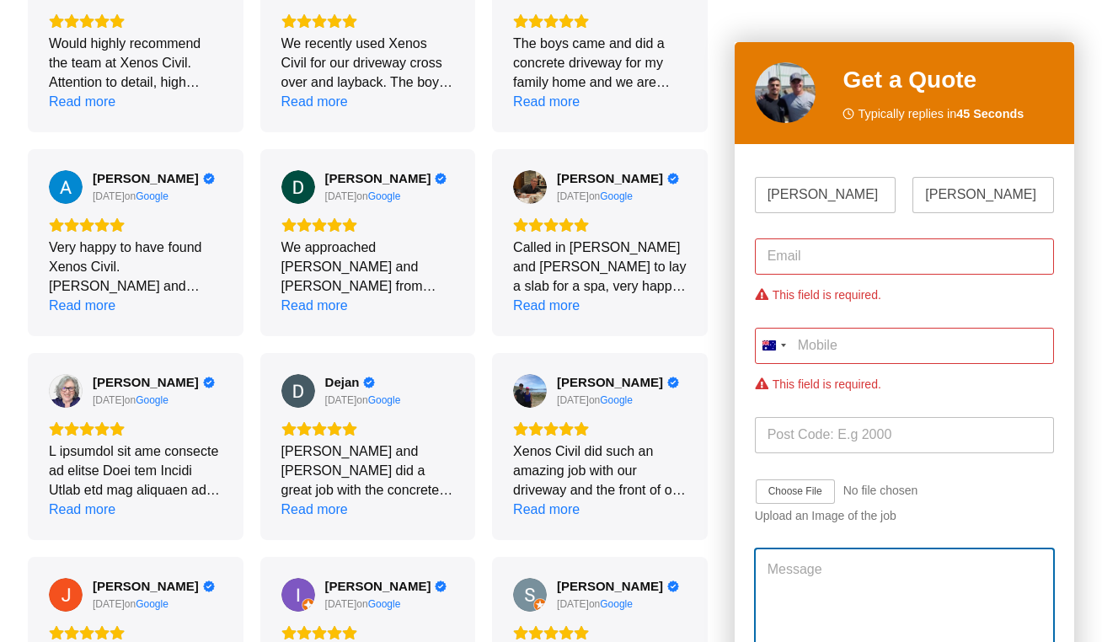
click at [813, 583] on textarea "Message" at bounding box center [904, 599] width 299 height 101
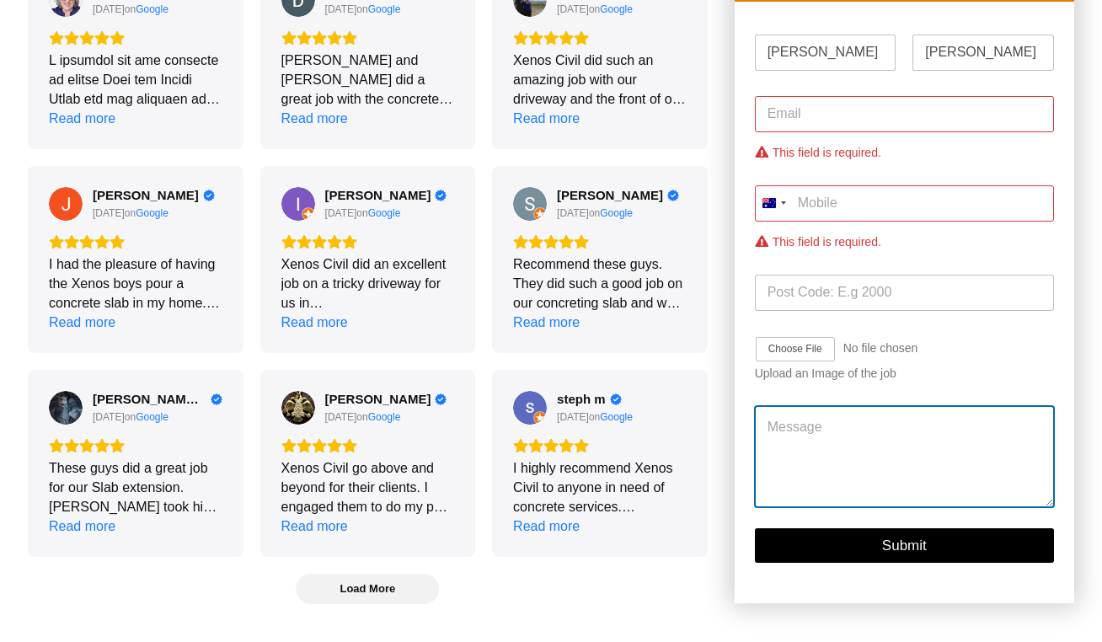
scroll to position [4039, 0]
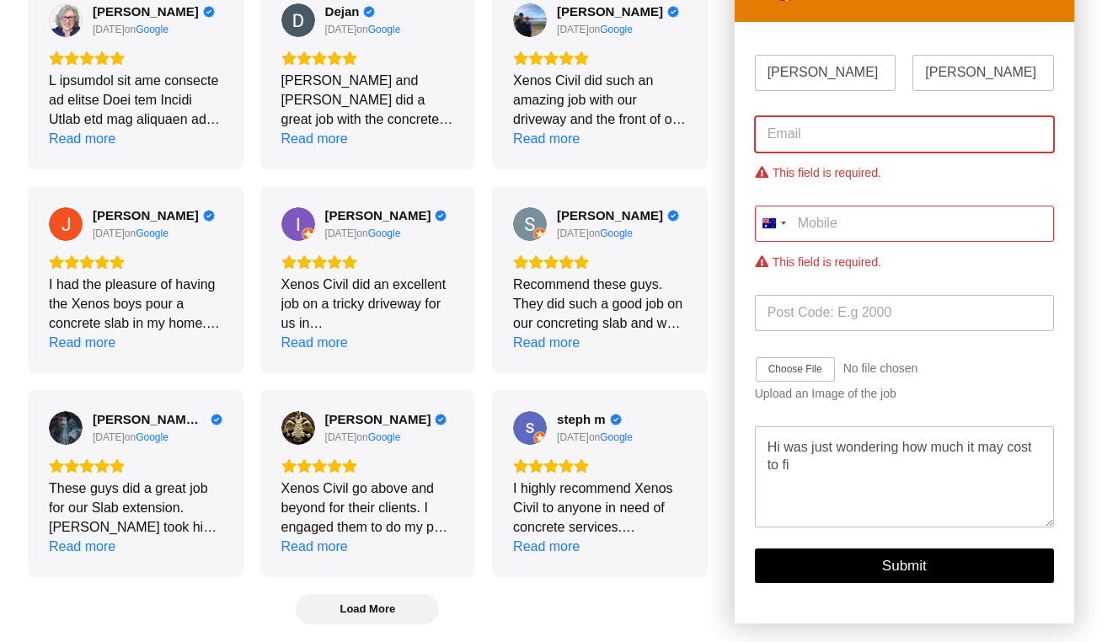
click at [832, 141] on input "Email *" at bounding box center [904, 134] width 299 height 36
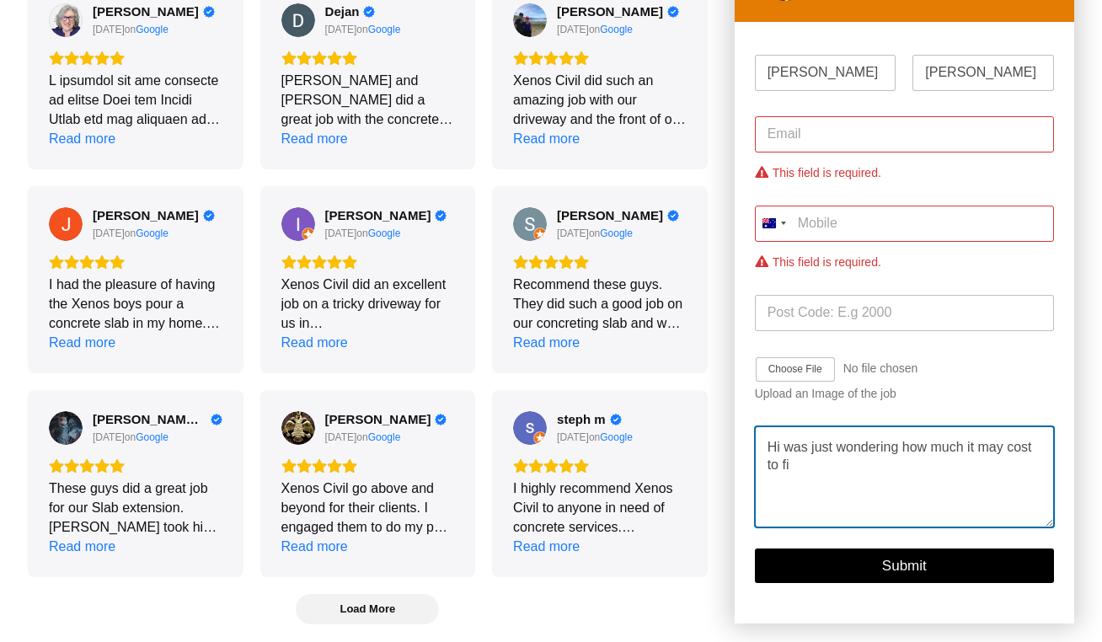
click at [896, 486] on textarea "Hi was just wondering how much it may cost to fi" at bounding box center [904, 476] width 299 height 101
click at [871, 465] on textarea "Hi was just wondering how much it may cost to fill in the gaps of this concrete…" at bounding box center [904, 476] width 299 height 101
click at [868, 488] on textarea "Hi was just wondering how much it may cost to fill in the gaps or redo this con…" at bounding box center [904, 476] width 299 height 101
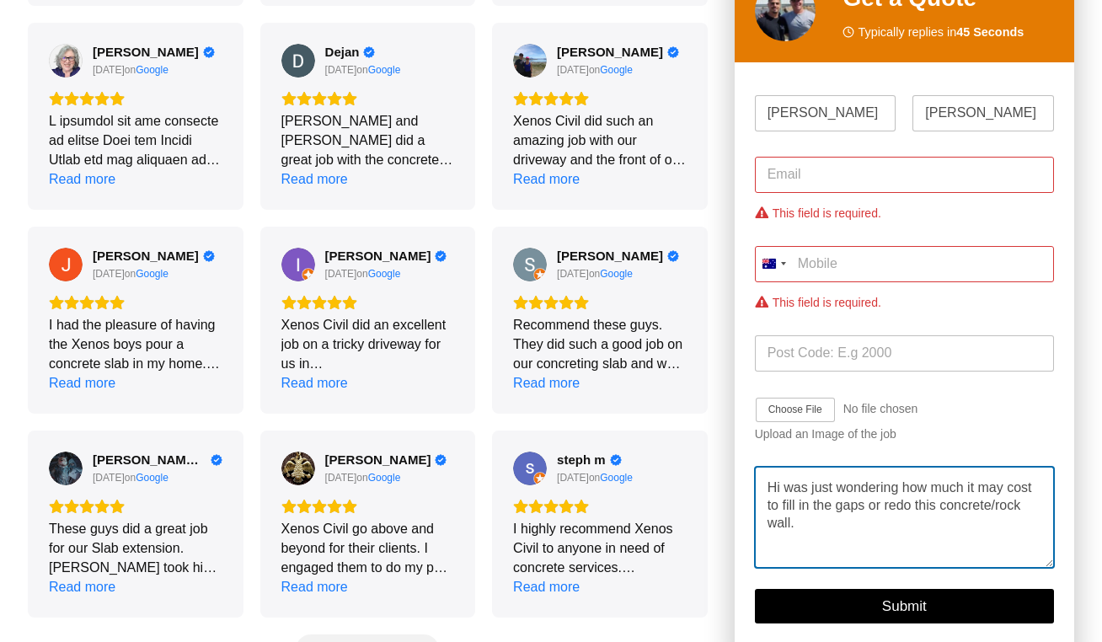
scroll to position [4025, 0]
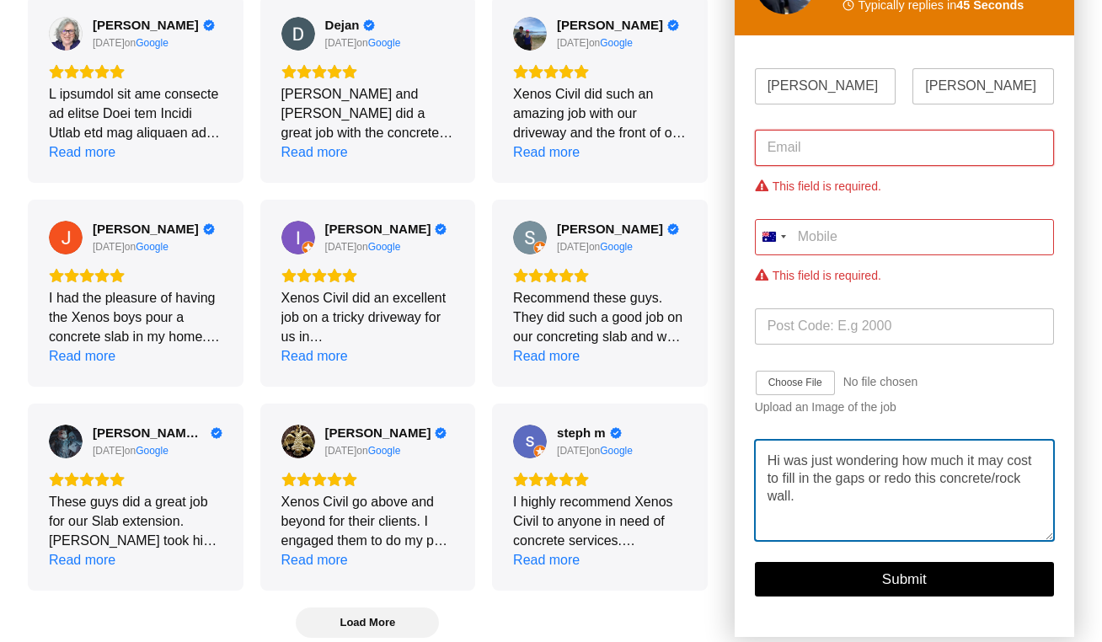
type textarea "Hi was just wondering how much it may cost to fill in the gaps or redo this con…"
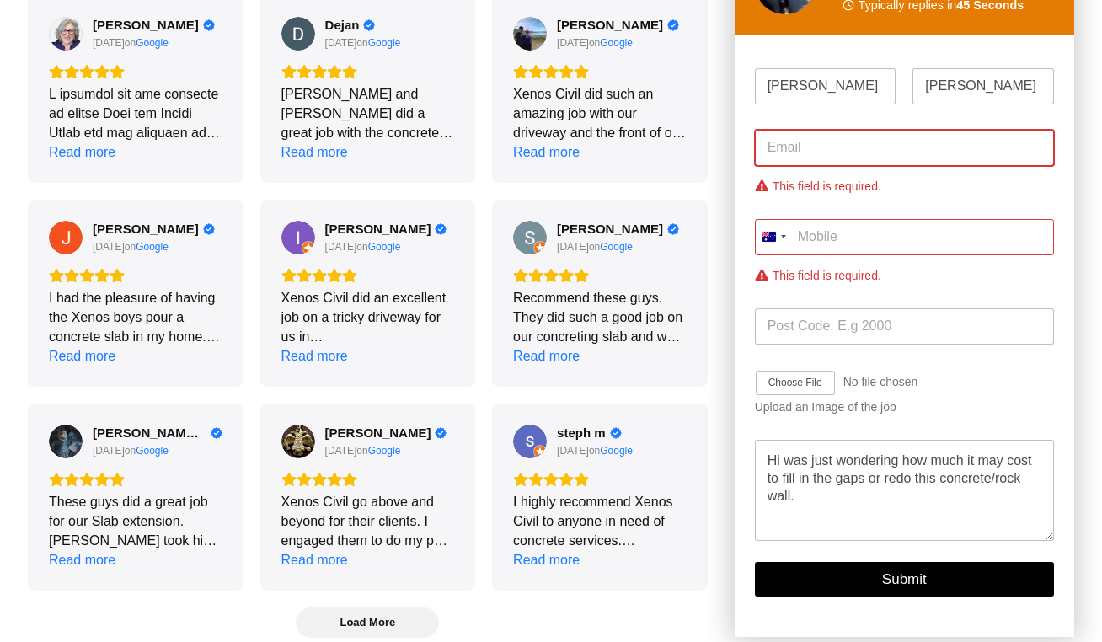
click at [896, 156] on input "Email *" at bounding box center [904, 148] width 299 height 36
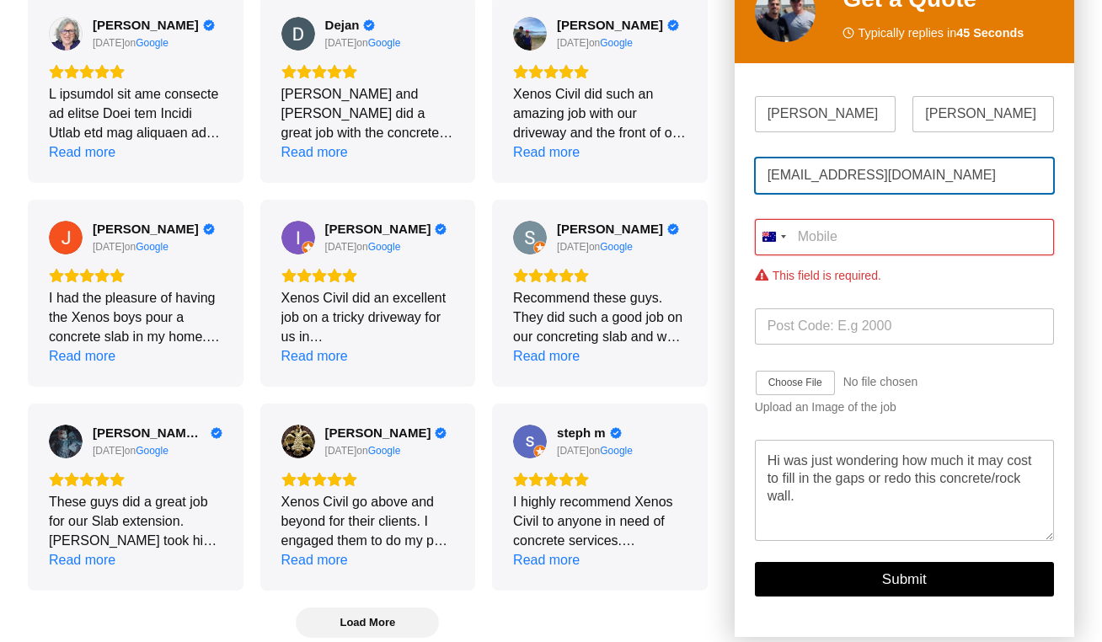
type input "charmdalen@yahoo.com"
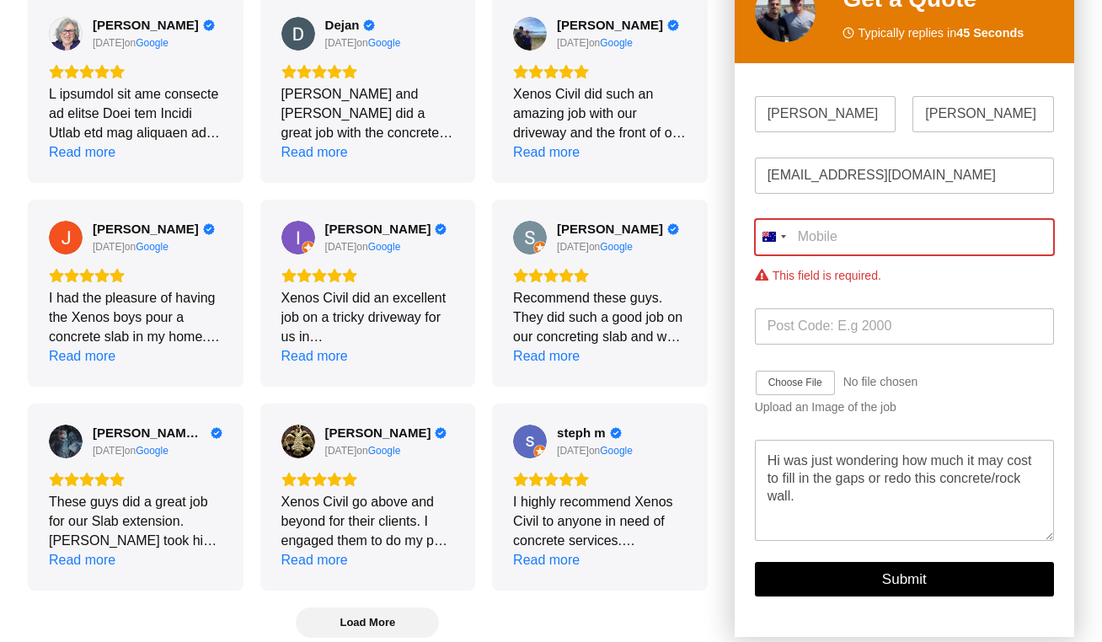
click at [833, 227] on input "Mobile *" at bounding box center [904, 237] width 299 height 36
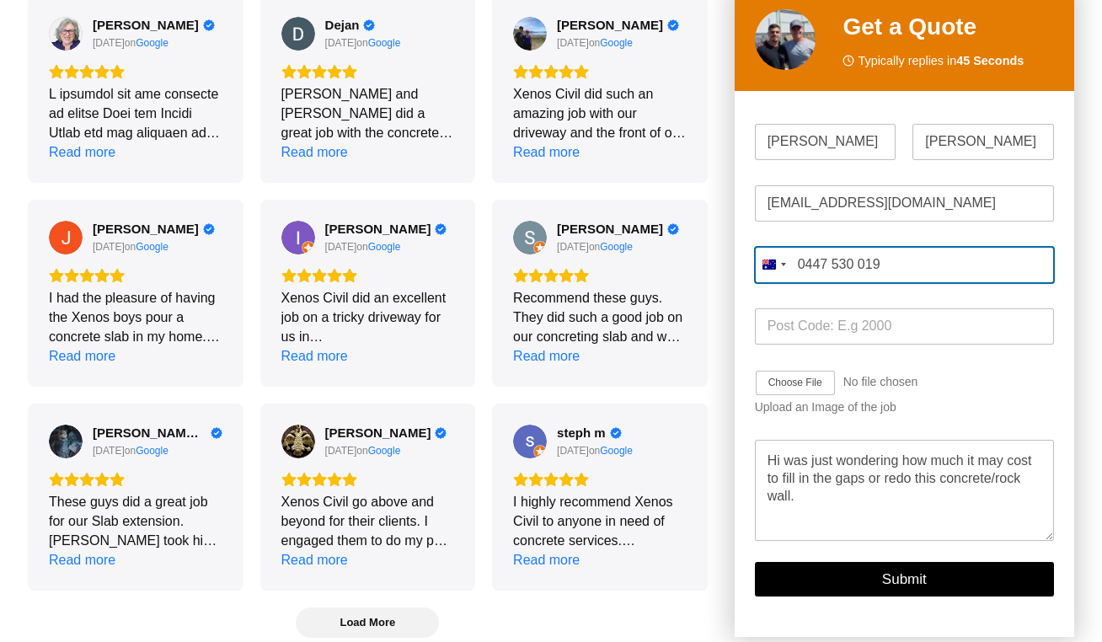
type input "0447 530 019"
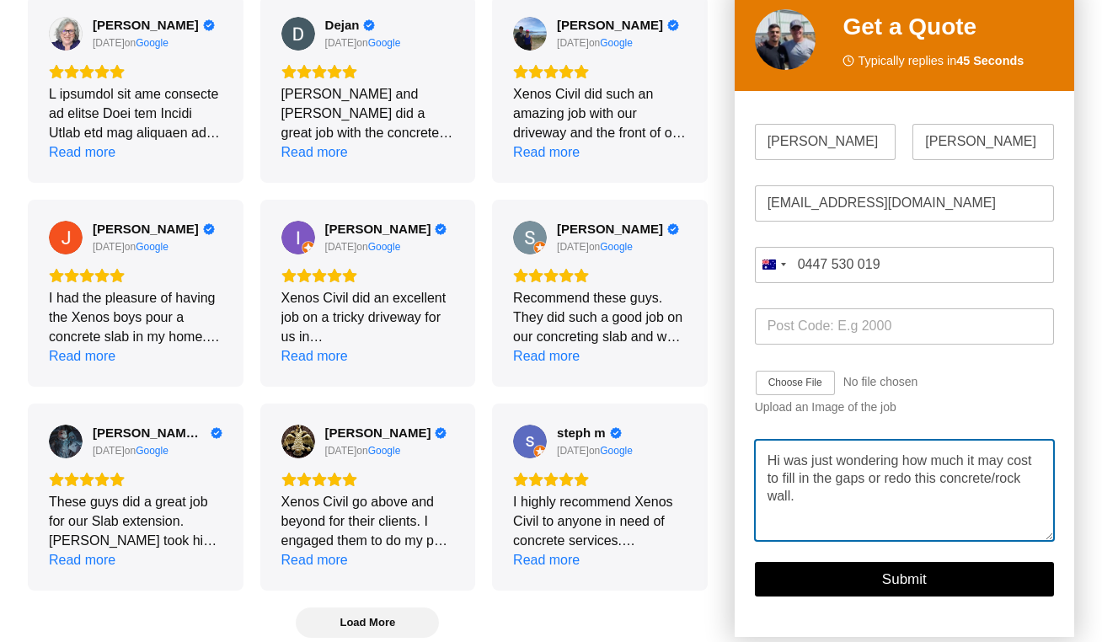
click at [813, 492] on textarea "Hi was just wondering how much it may cost to fill in the gaps or redo this con…" at bounding box center [904, 490] width 299 height 101
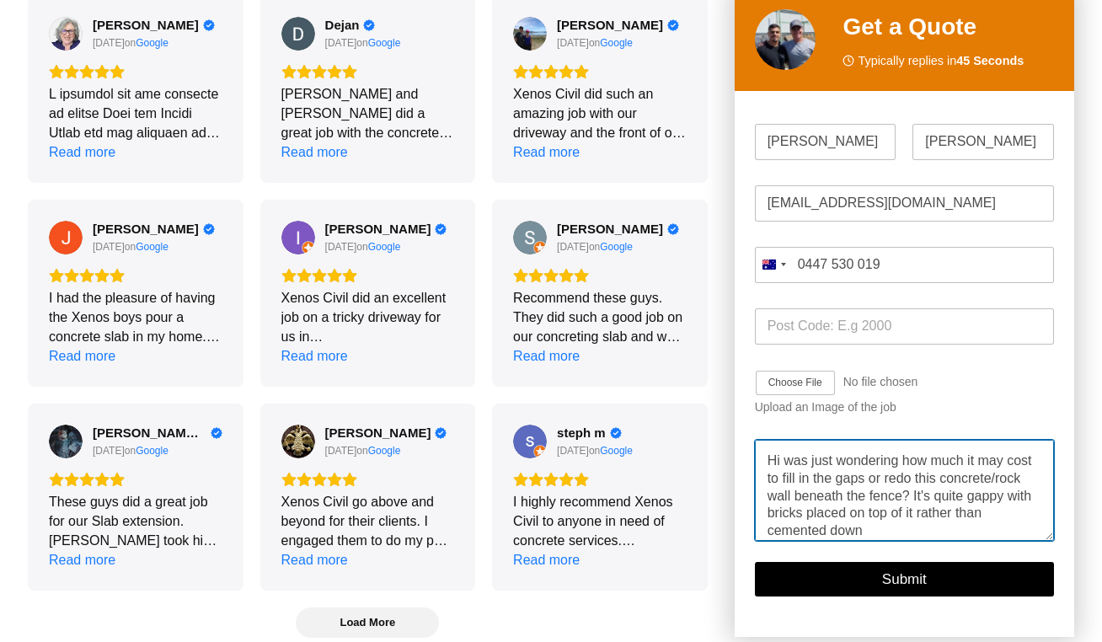
click at [979, 491] on textarea "Hi was just wondering how much it may cost to fill in the gaps or redo this con…" at bounding box center [904, 490] width 299 height 101
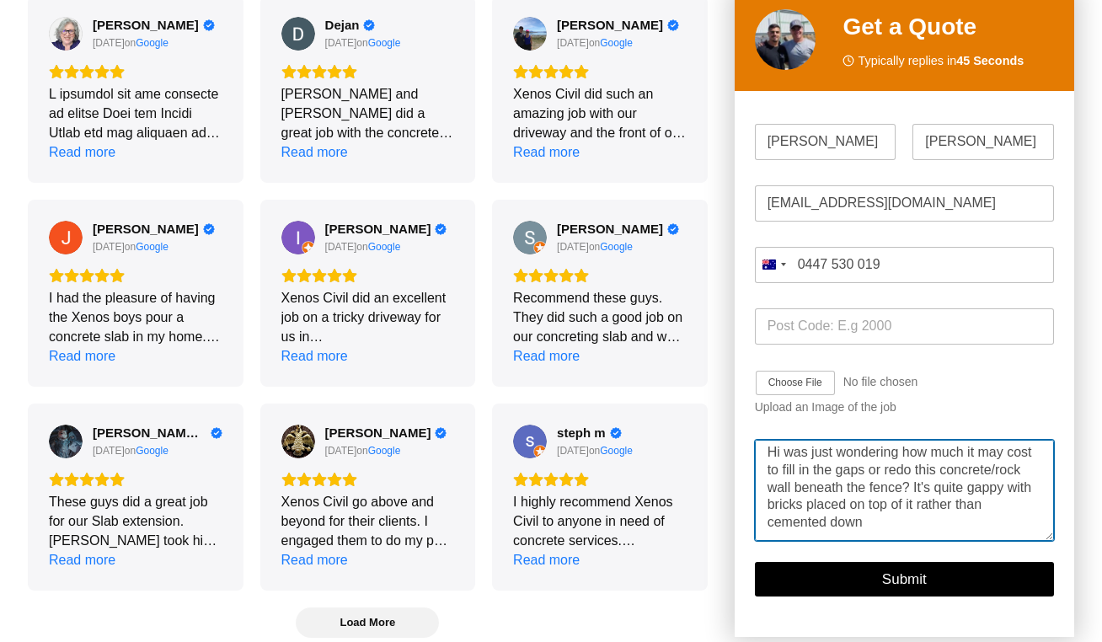
click at [971, 515] on textarea "Hi was just wondering how much it may cost to fill in the gaps or redo this con…" at bounding box center [904, 490] width 299 height 101
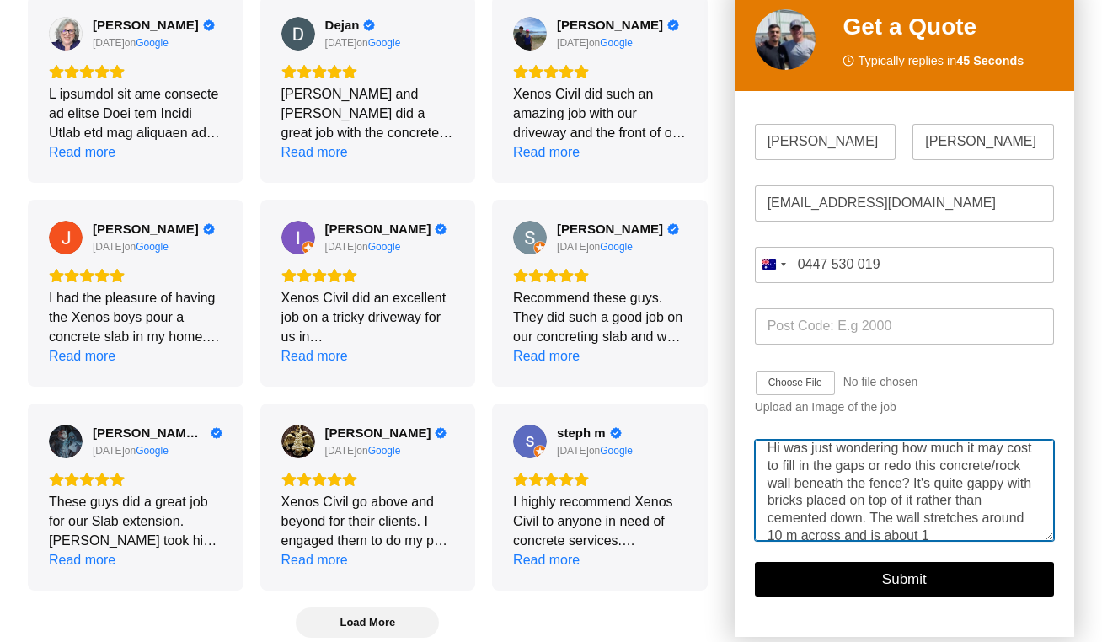
scroll to position [29, 0]
click at [786, 536] on textarea "Hi was just wondering how much it may cost to fill in the gaps or redo this con…" at bounding box center [904, 490] width 299 height 101
click at [786, 527] on textarea "Hi was just wondering how much it may cost to fill in the gaps or redo this con…" at bounding box center [904, 490] width 299 height 101
click at [887, 529] on textarea "Hi was just wondering how much it may cost to fill in the gaps or redo this con…" at bounding box center [904, 490] width 299 height 101
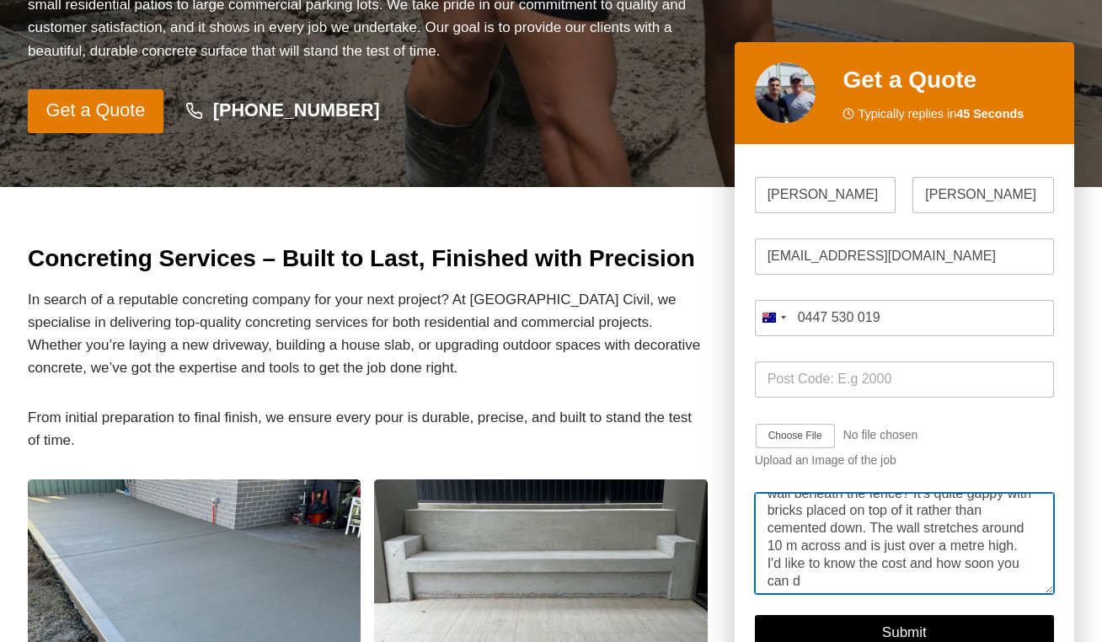
scroll to position [47, 0]
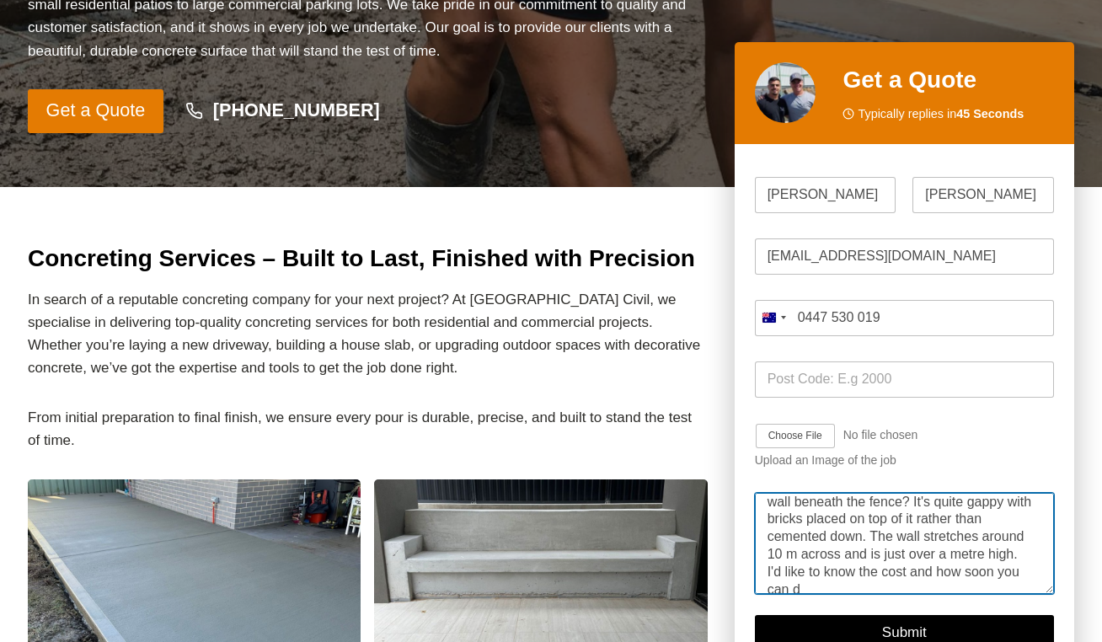
drag, startPoint x: 935, startPoint y: 536, endPoint x: 847, endPoint y: 525, distance: 89.2
click at [847, 525] on textarea "Hi was just wondering how much it may cost to fill in the gaps or redo this con…" at bounding box center [904, 544] width 299 height 101
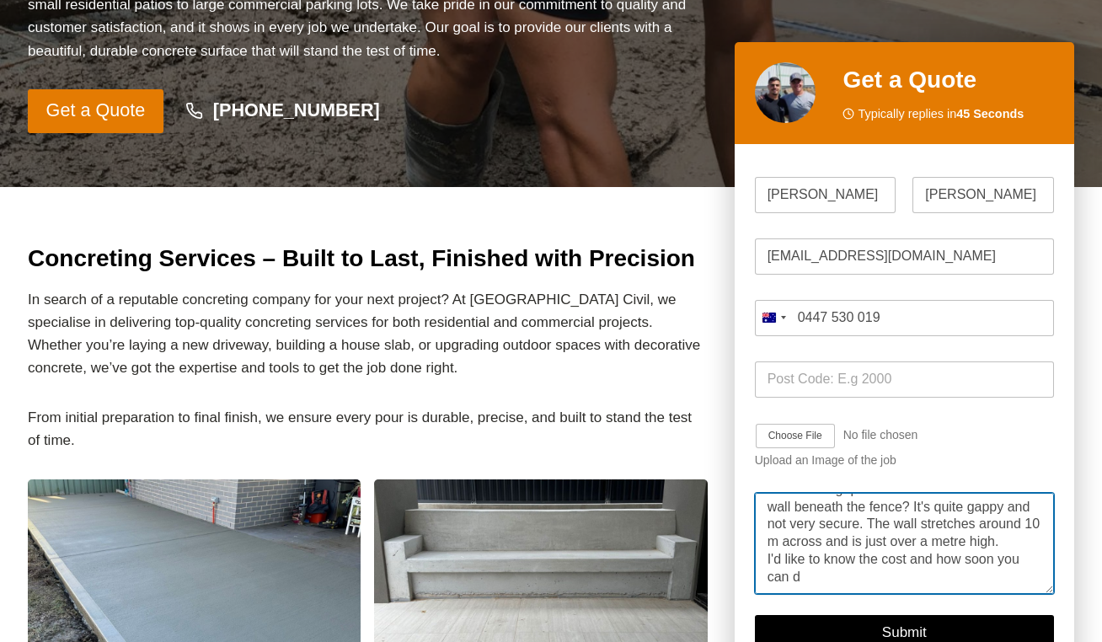
scroll to position [59, 0]
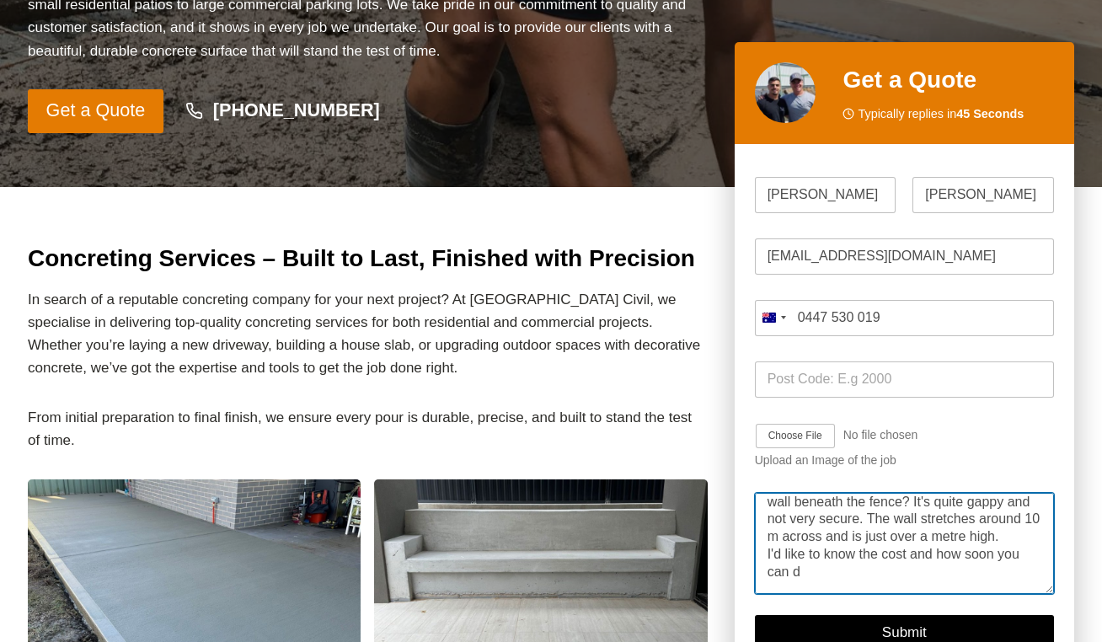
click at [835, 581] on textarea "Hi was just wondering how much it may cost to fill in the gaps or redo this con…" at bounding box center [904, 544] width 299 height 101
click at [957, 538] on textarea "Hi was just wondering how much it may cost to fill in the gaps or redo this con…" at bounding box center [904, 544] width 299 height 101
click at [973, 512] on textarea "Hi was just wondering how much it may cost to fill in the gaps or redo this con…" at bounding box center [904, 544] width 299 height 101
type textarea "Hi was just wondering how much it may cost to fill in the gaps or redo this con…"
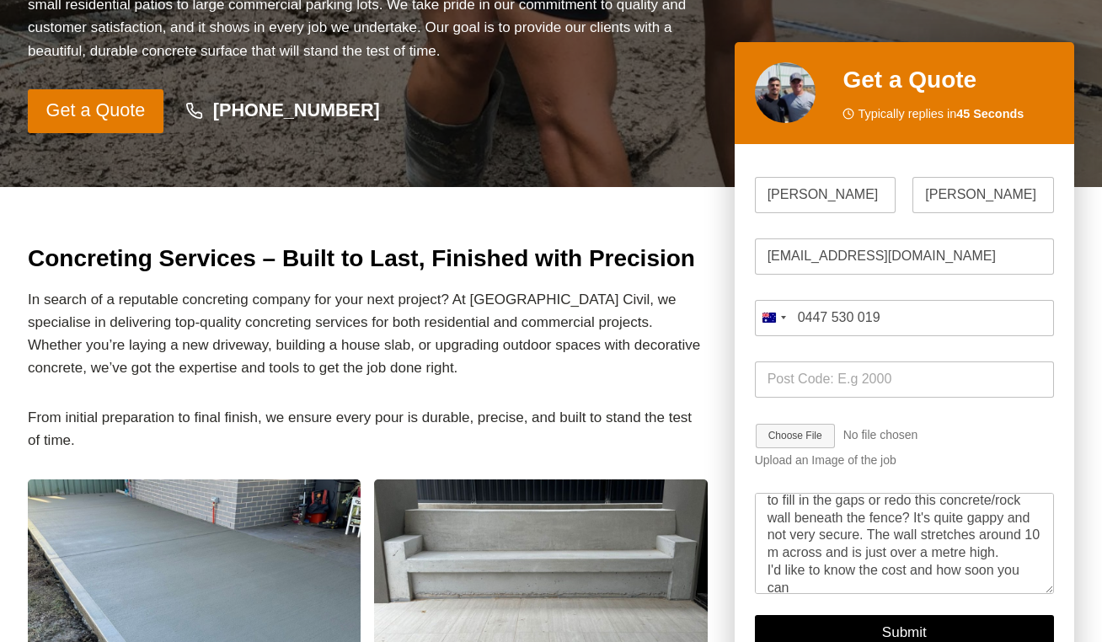
click at [804, 433] on input "Job Image Upload" at bounding box center [845, 436] width 180 height 27
click at [808, 439] on input "Job Image Upload" at bounding box center [845, 436] width 180 height 27
type input "C:\fakepath\wall.jpeg"
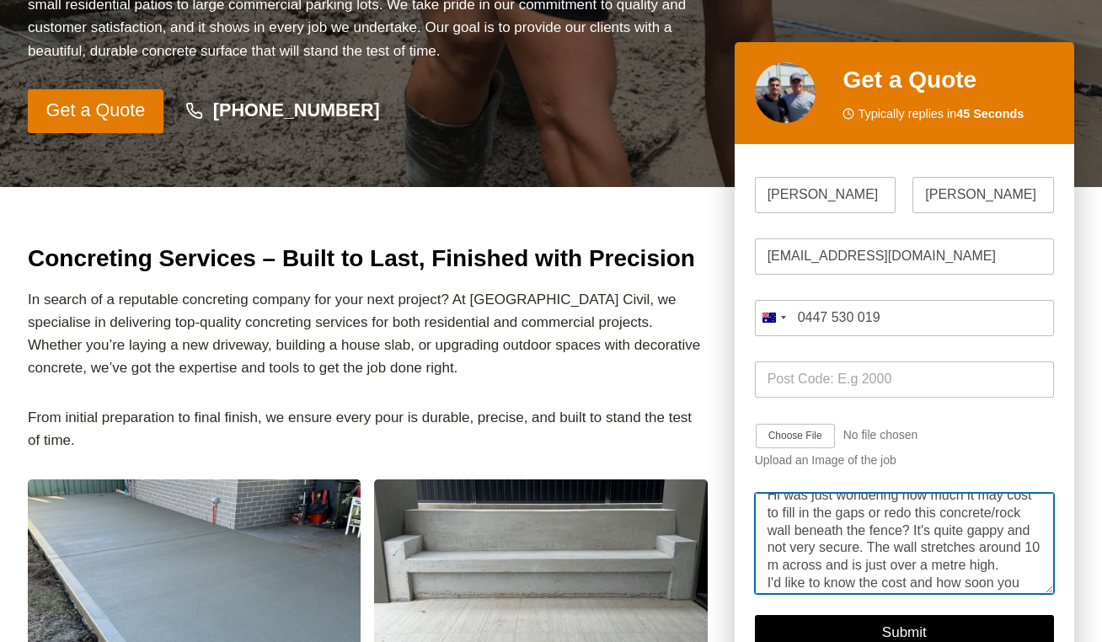
scroll to position [59, 0]
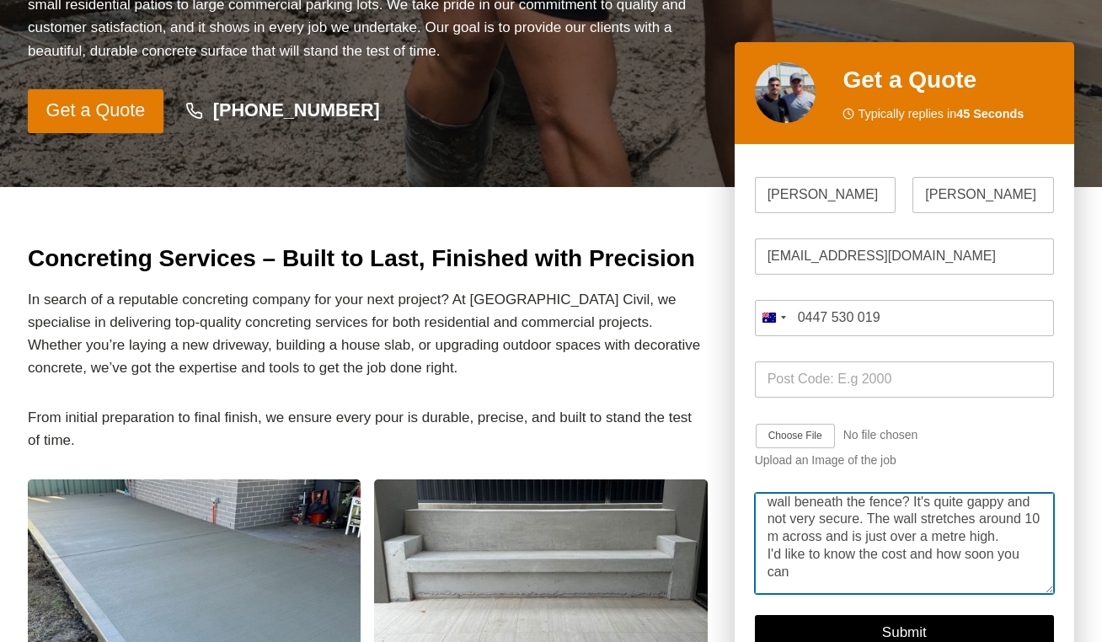
click at [993, 574] on textarea "Hi was just wondering how much it may cost to fill in the gaps or redo this con…" at bounding box center [904, 544] width 299 height 101
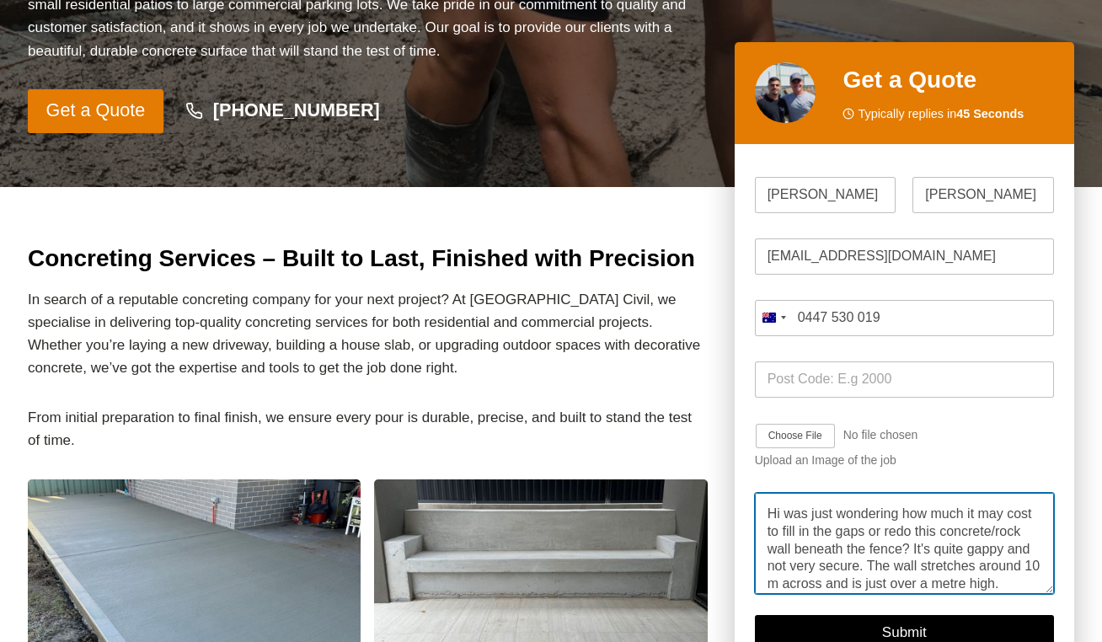
type textarea "Hi was just wondering how much it may cost to fill in the gaps or redo this con…"
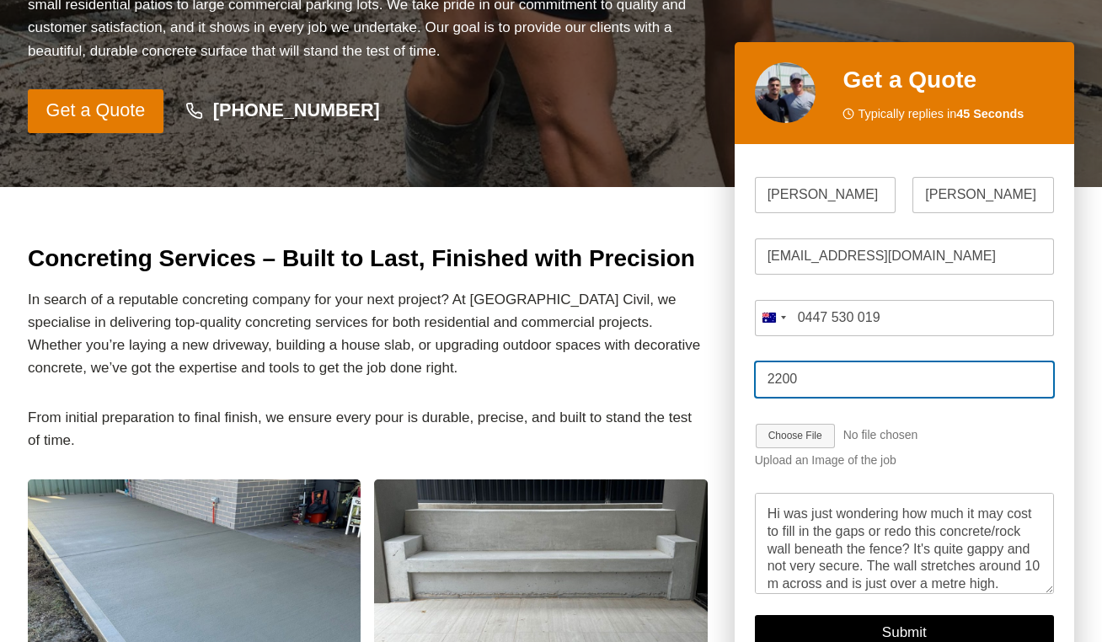
type input "2200"
click at [802, 437] on input "Job Image Upload" at bounding box center [845, 436] width 180 height 27
type input "C:\fakepath\wall 2.jpeg"
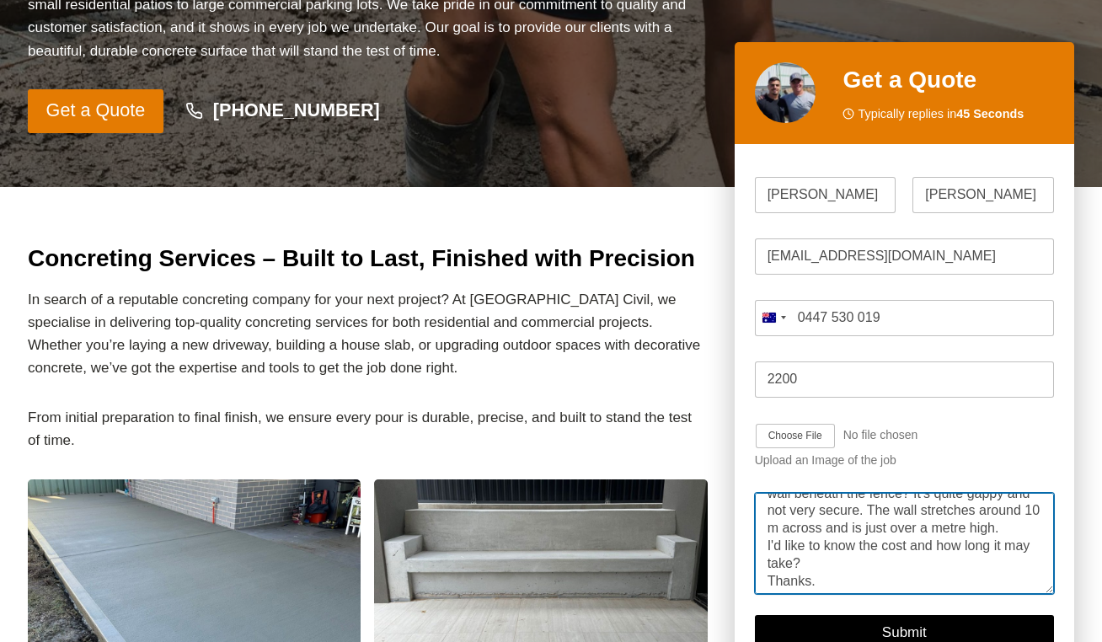
scroll to position [74, 0]
click at [940, 524] on textarea "Hi was just wondering how much it may cost to fill in the gaps or redo this con…" at bounding box center [904, 544] width 299 height 101
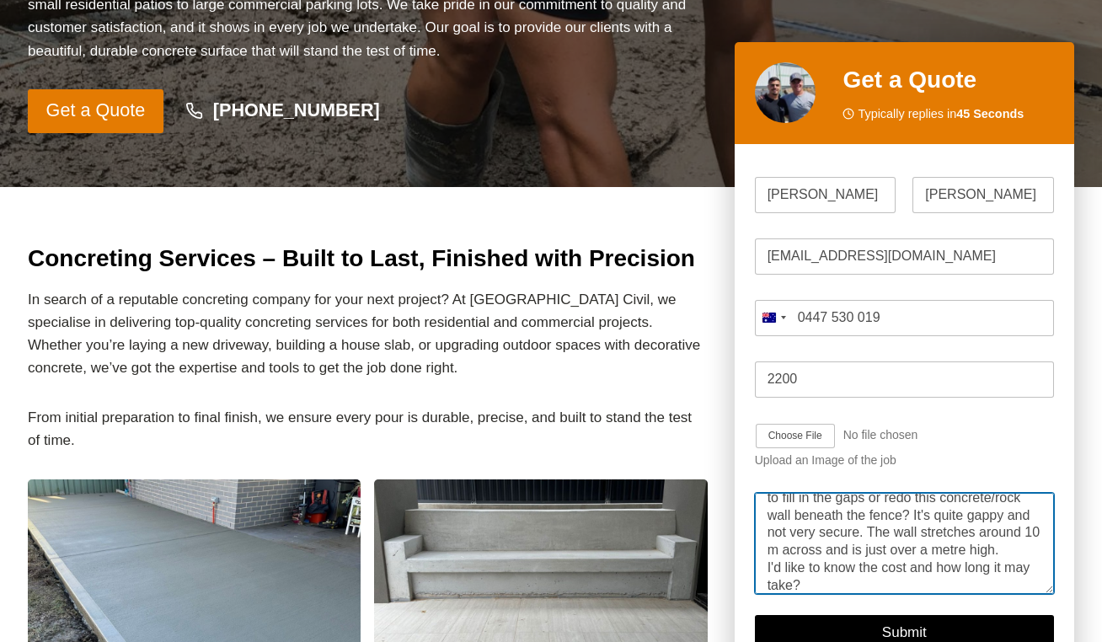
scroll to position [32, 0]
click at [970, 536] on textarea "Hi was just wondering how much it may cost to fill in the gaps or redo this con…" at bounding box center [904, 544] width 299 height 101
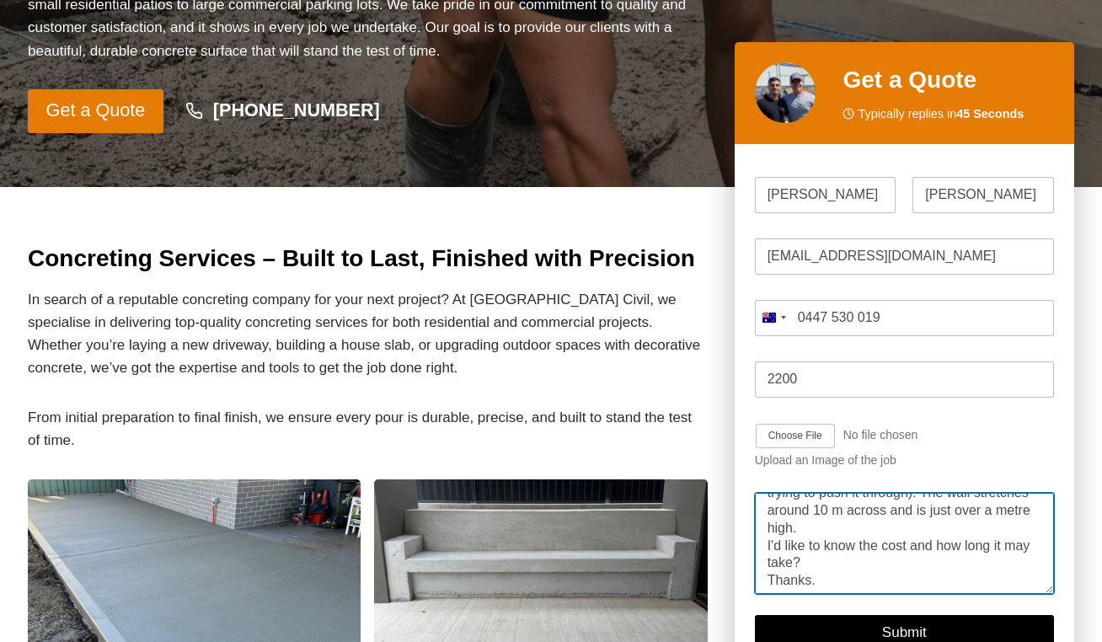
scroll to position [93, 0]
click at [911, 552] on textarea "Hi was just wondering how much it may cost to fill in the gaps or redo this con…" at bounding box center [904, 544] width 299 height 101
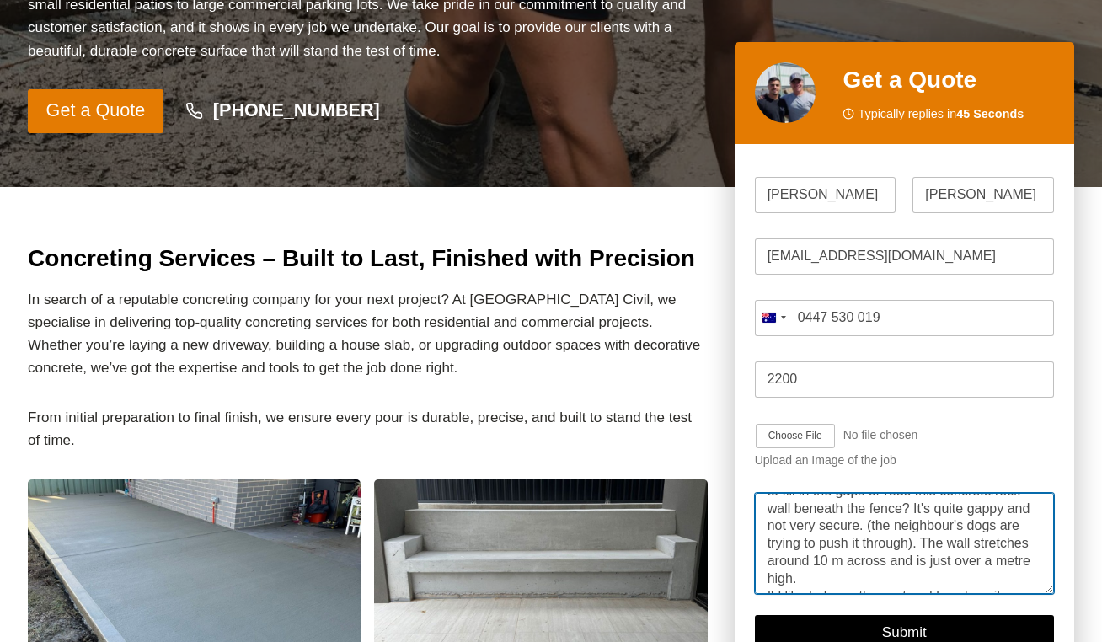
scroll to position [54, 0]
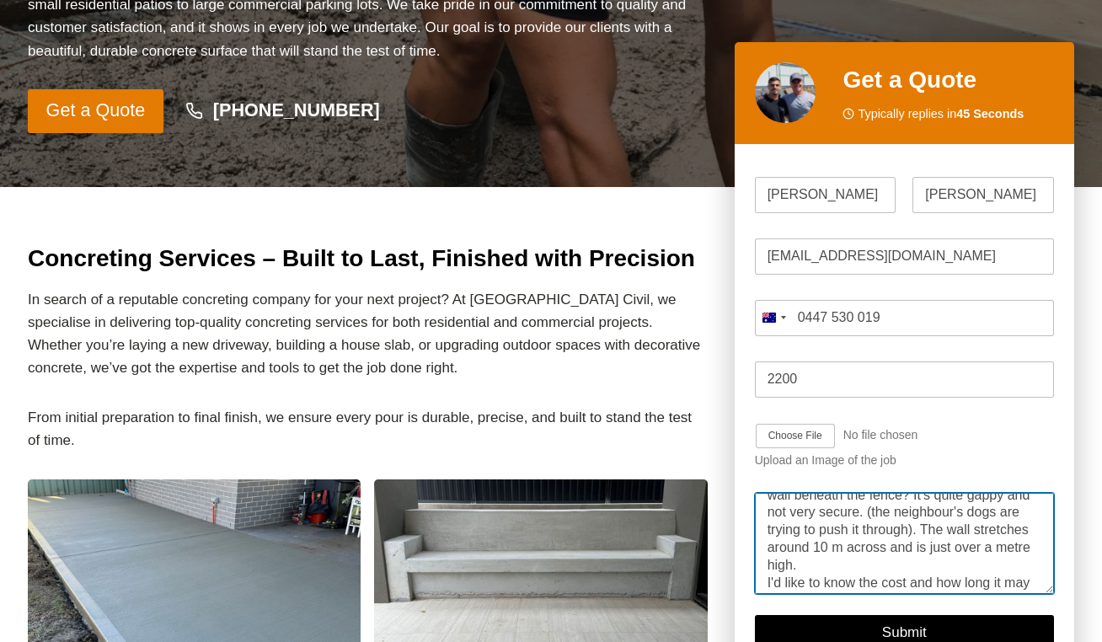
click at [814, 545] on textarea "Hi was just wondering how much it may cost to fill in the gaps or redo this con…" at bounding box center [904, 544] width 299 height 101
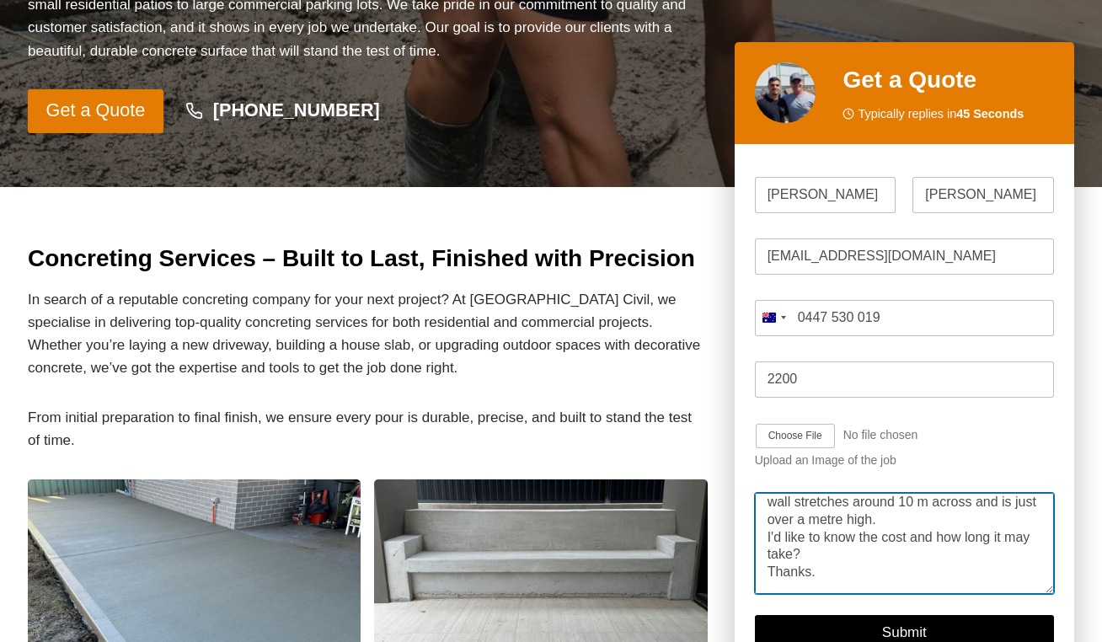
scroll to position [110, 0]
click at [954, 553] on textarea "Hi was just wondering how much it may cost to fill in the gaps or redo this con…" at bounding box center [904, 544] width 299 height 101
click at [1012, 542] on textarea "Hi was just wondering how much it may cost to fill in the gaps or redo this con…" at bounding box center [904, 544] width 299 height 101
click at [937, 566] on textarea "Hi was just wondering how much it may cost to fill in the gaps or redo this con…" at bounding box center [904, 544] width 299 height 101
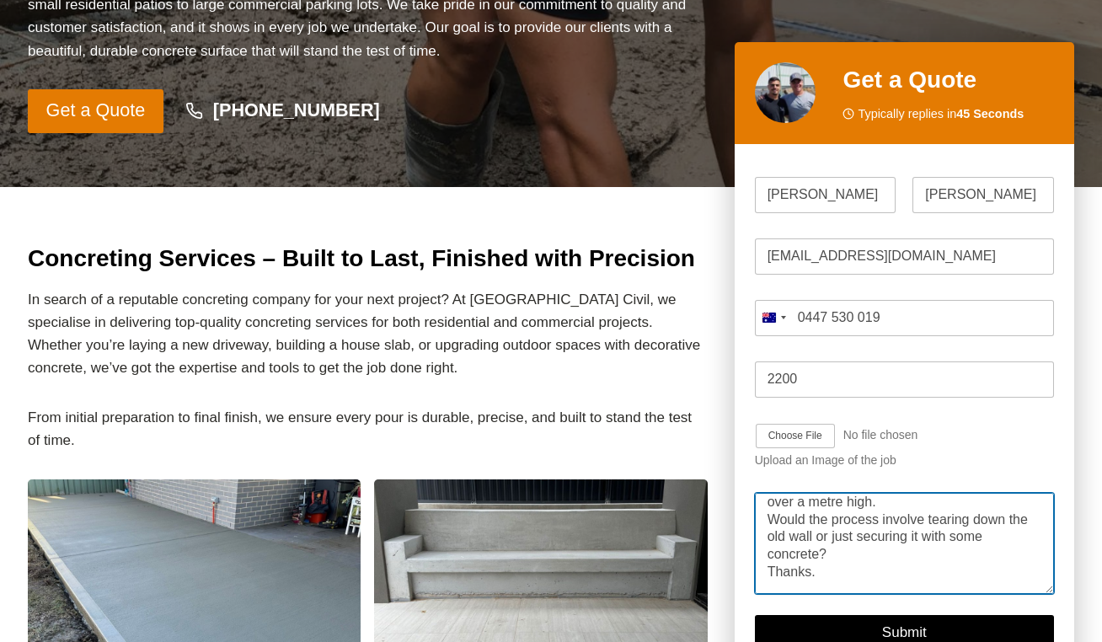
click at [910, 553] on textarea "Hi was just wondering how much it may cost to fill in the gaps or redo this con…" at bounding box center [904, 544] width 299 height 101
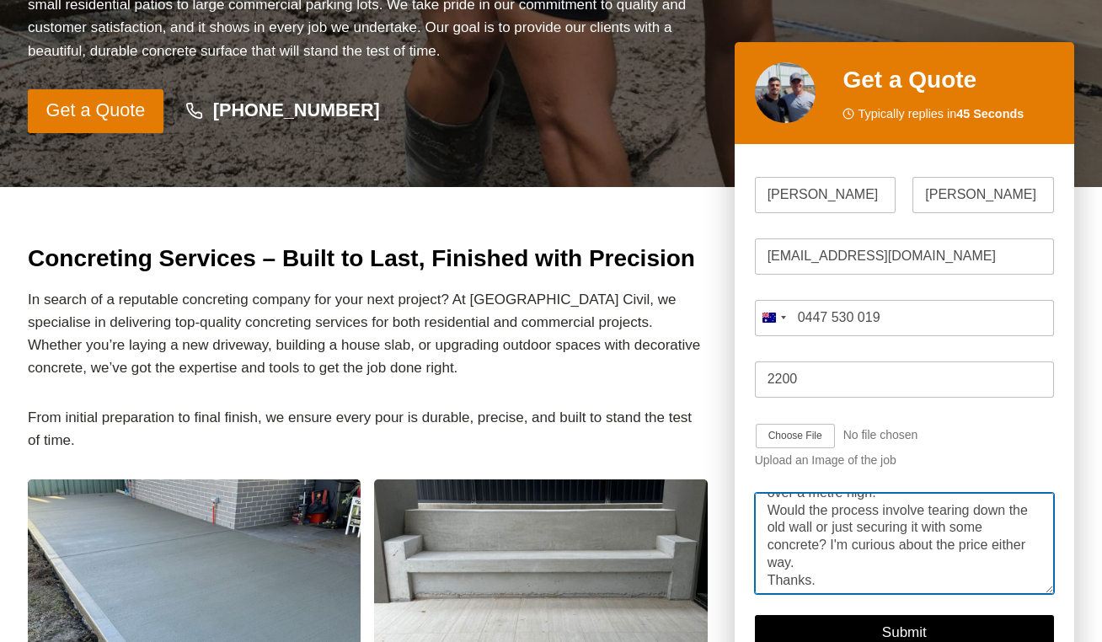
click at [1019, 540] on textarea "Hi was just wondering how much it may cost to fill in the gaps or redo this con…" at bounding box center [904, 544] width 299 height 101
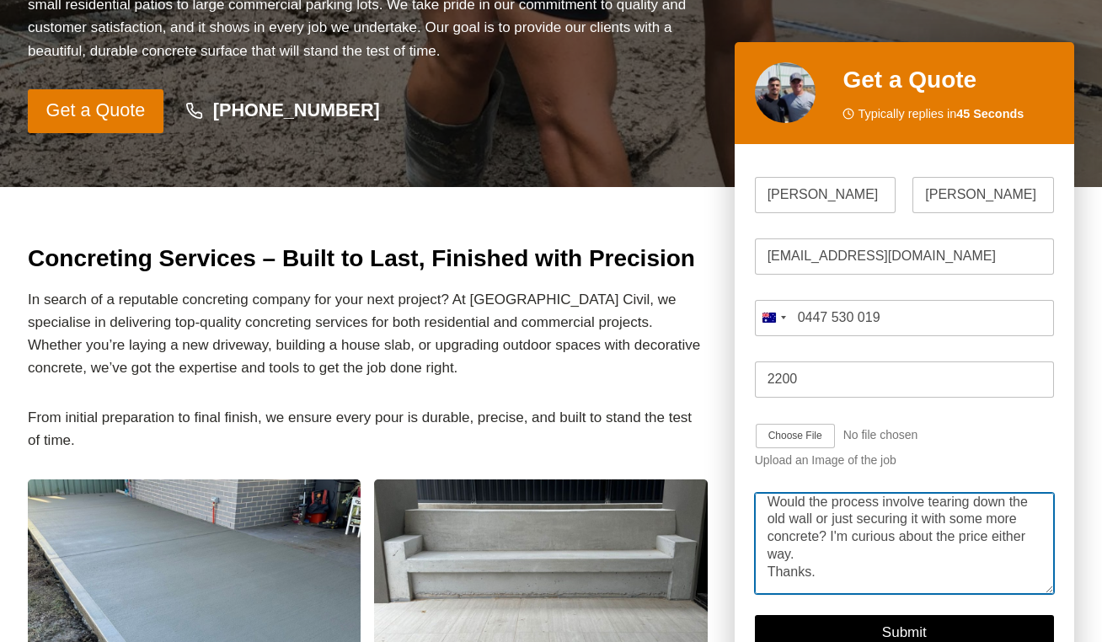
scroll to position [143, 0]
click at [797, 560] on textarea "Hi was just wondering how much it may cost to fill in the gaps or redo this con…" at bounding box center [904, 544] width 299 height 101
click at [913, 586] on textarea "Hi was just wondering how much it may cost to fill in the gaps or redo this con…" at bounding box center [904, 544] width 299 height 101
click at [957, 572] on textarea "Hi was just wondering how much it may cost to fill in the gaps or redo this con…" at bounding box center [904, 544] width 299 height 101
click at [939, 555] on textarea "Hi was just wondering how much it may cost to fill in the gaps or redo this con…" at bounding box center [904, 544] width 299 height 101
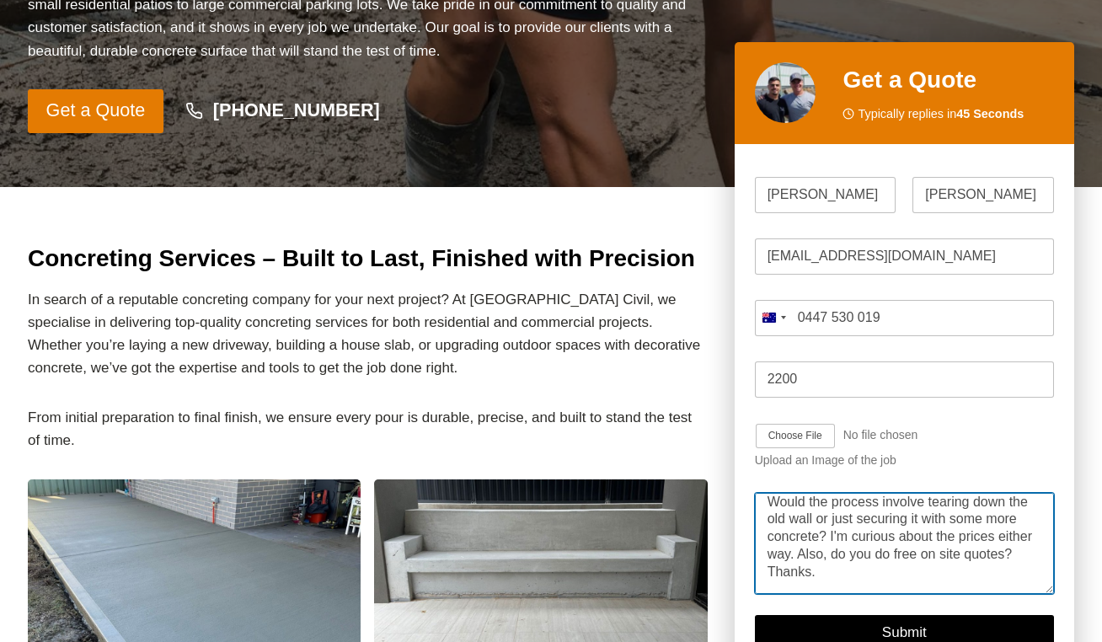
type textarea "Hi was just wondering how much it may cost to fill in the gaps or redo this con…"
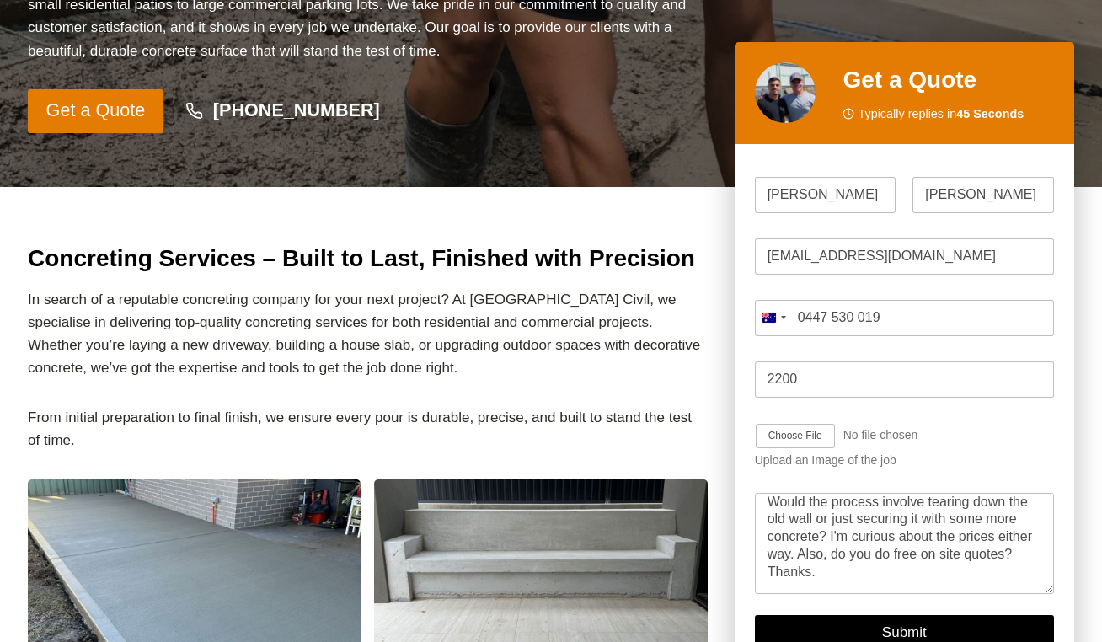
click at [904, 635] on button "Submit" at bounding box center [904, 633] width 299 height 35
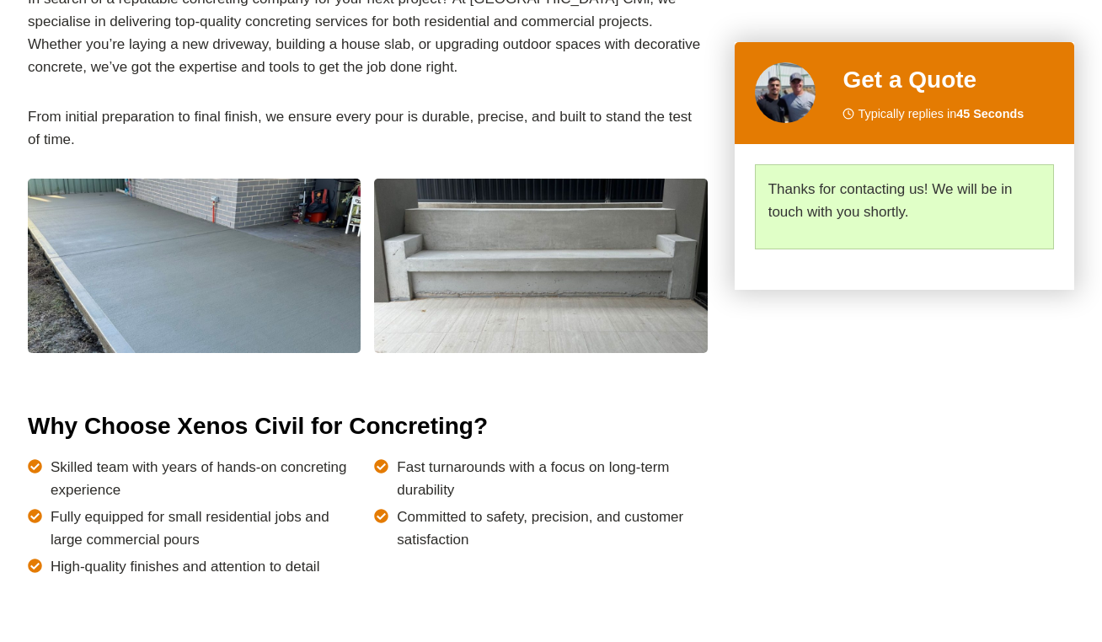
scroll to position [718, 0]
click at [977, 123] on span "Typically replies in 45 Seconds" at bounding box center [941, 114] width 166 height 19
click at [948, 193] on p "Thanks for contacting us! We will be in touch with you shortly." at bounding box center [905, 201] width 272 height 46
click at [926, 123] on span "Typically replies in 45 Seconds" at bounding box center [941, 114] width 166 height 19
click at [924, 190] on p "Thanks for contacting us! We will be in touch with you shortly." at bounding box center [905, 201] width 272 height 46
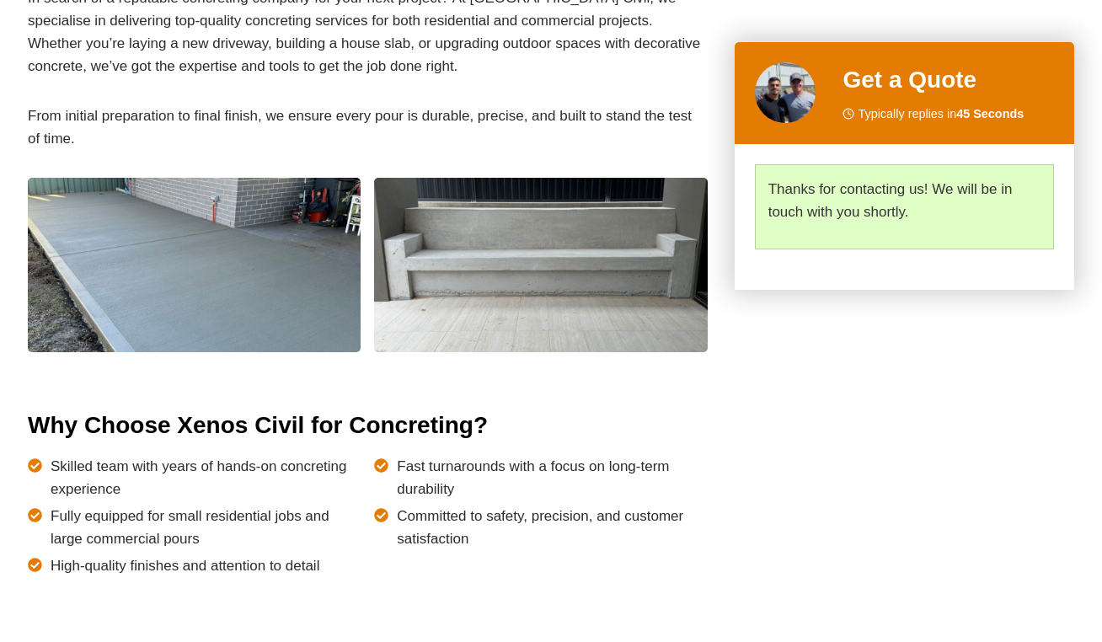
click at [939, 56] on div "Get a Quote Typically replies in 45 Seconds" at bounding box center [905, 93] width 340 height 102
click at [937, 85] on h2 "Get a Quote" at bounding box center [949, 79] width 212 height 35
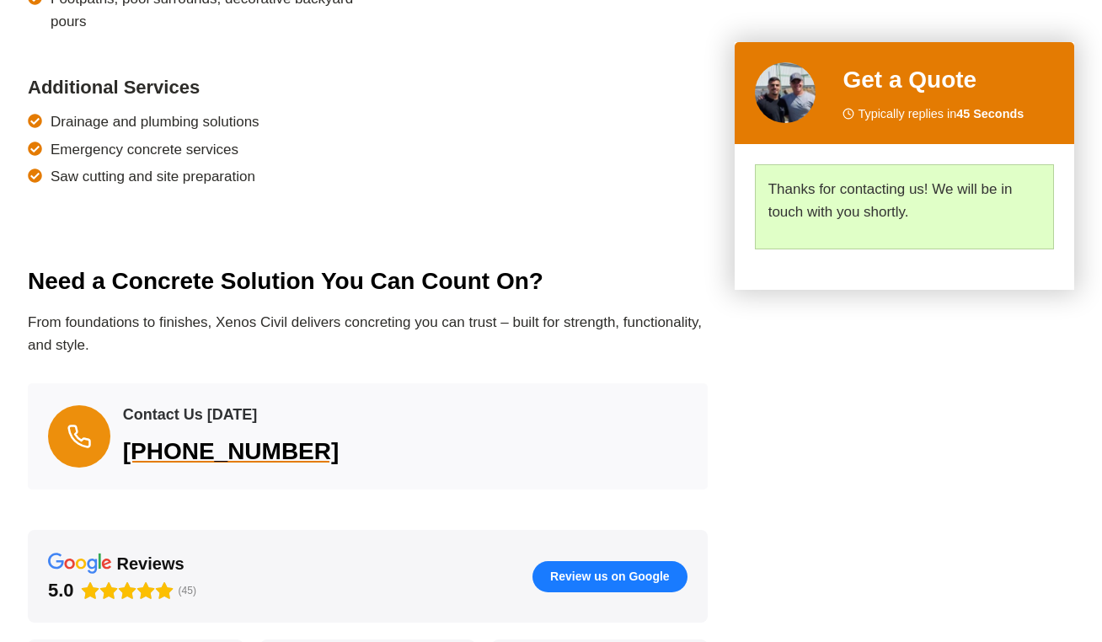
scroll to position [0, 0]
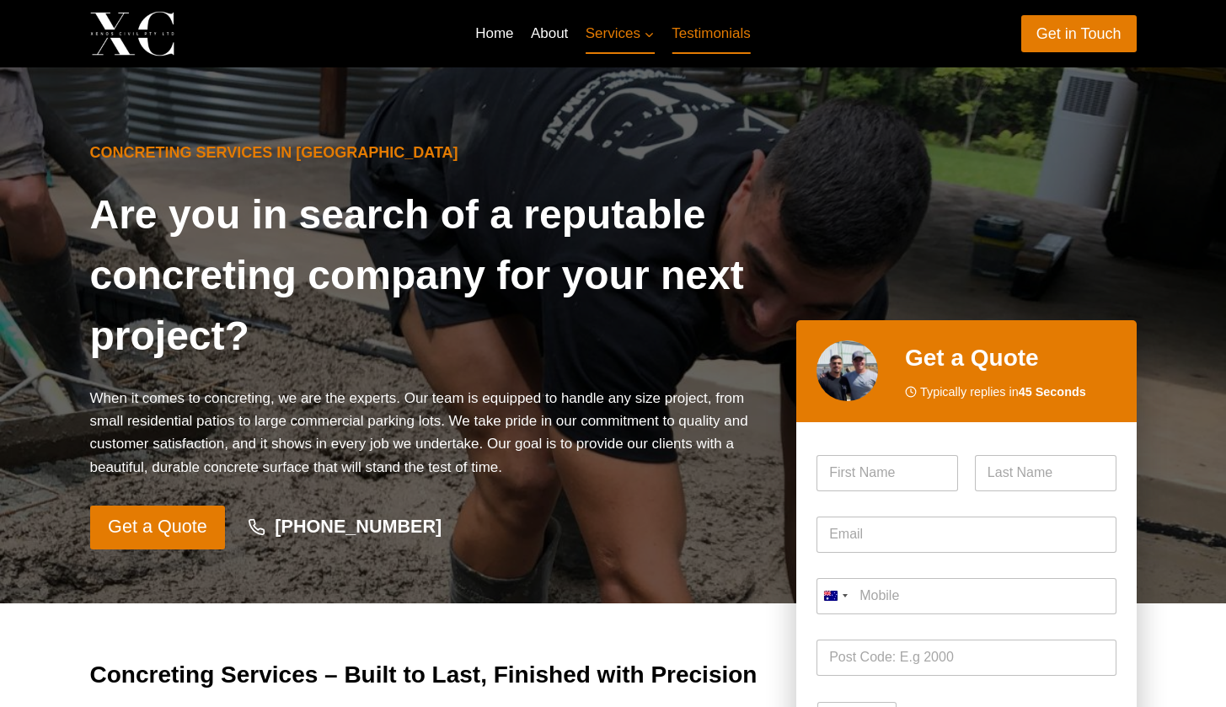
click at [716, 20] on link "Testimonials" at bounding box center [711, 33] width 96 height 40
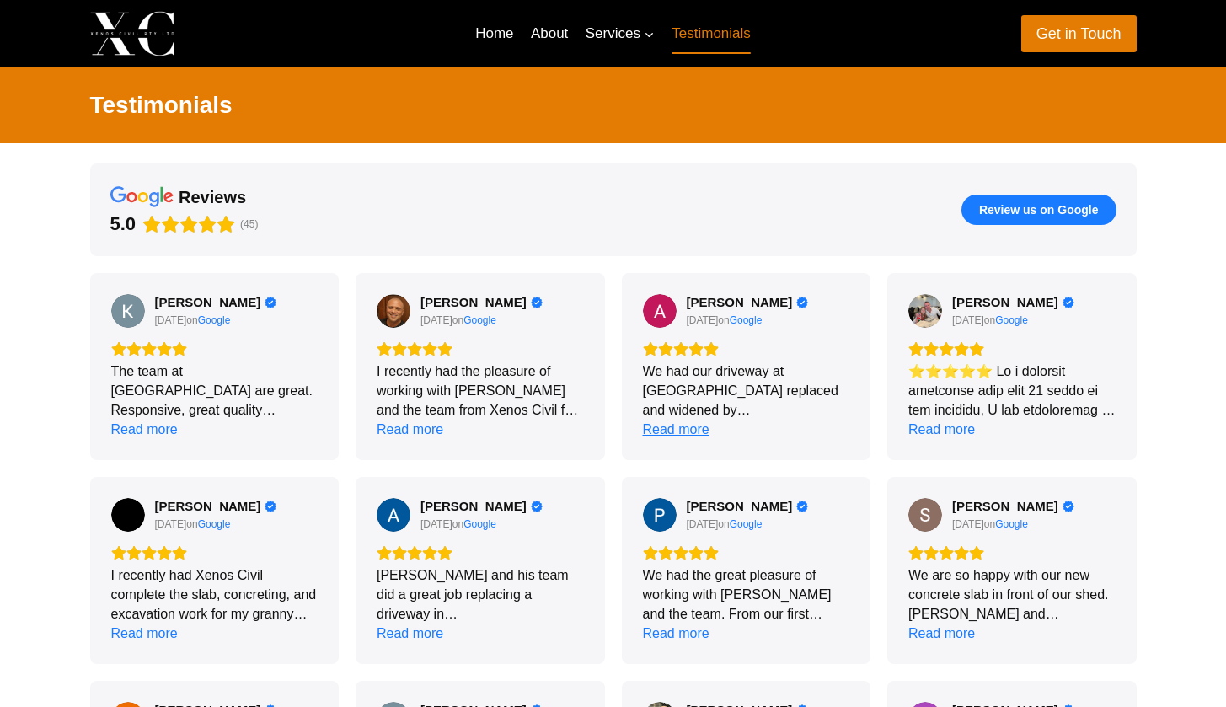
click at [690, 432] on div "Read more" at bounding box center [676, 429] width 67 height 19
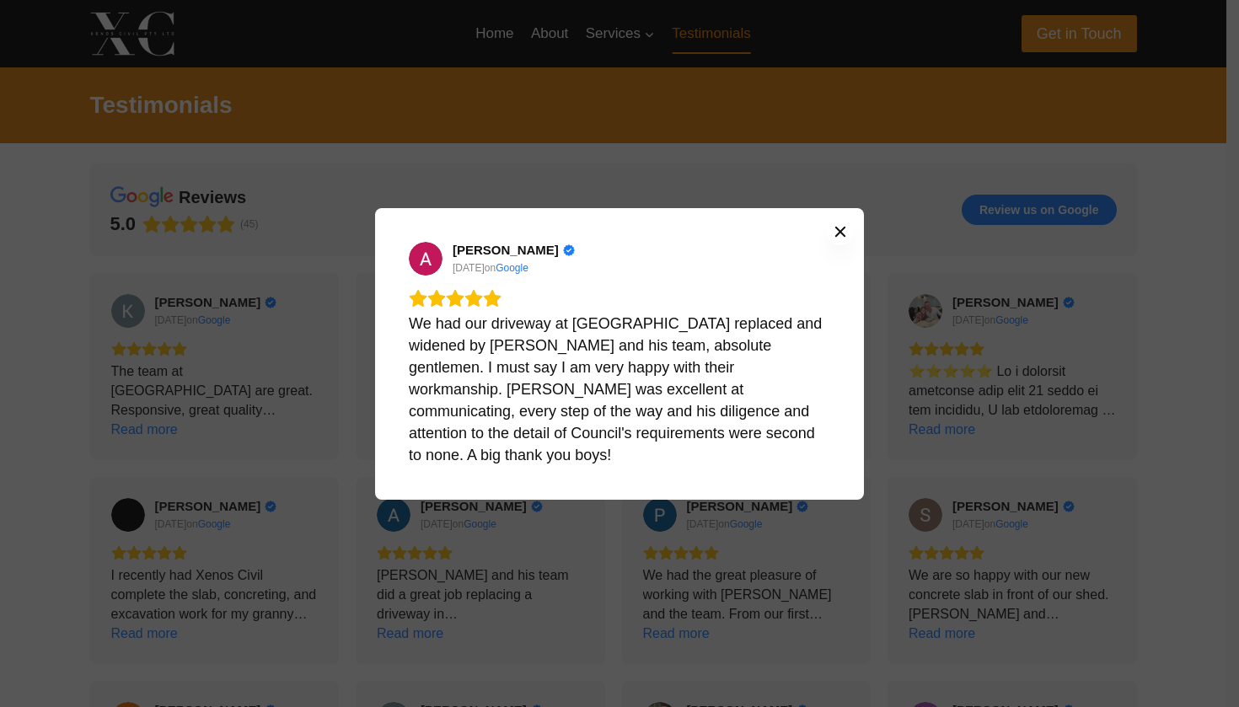
click at [834, 239] on icon "Close" at bounding box center [840, 231] width 13 height 13
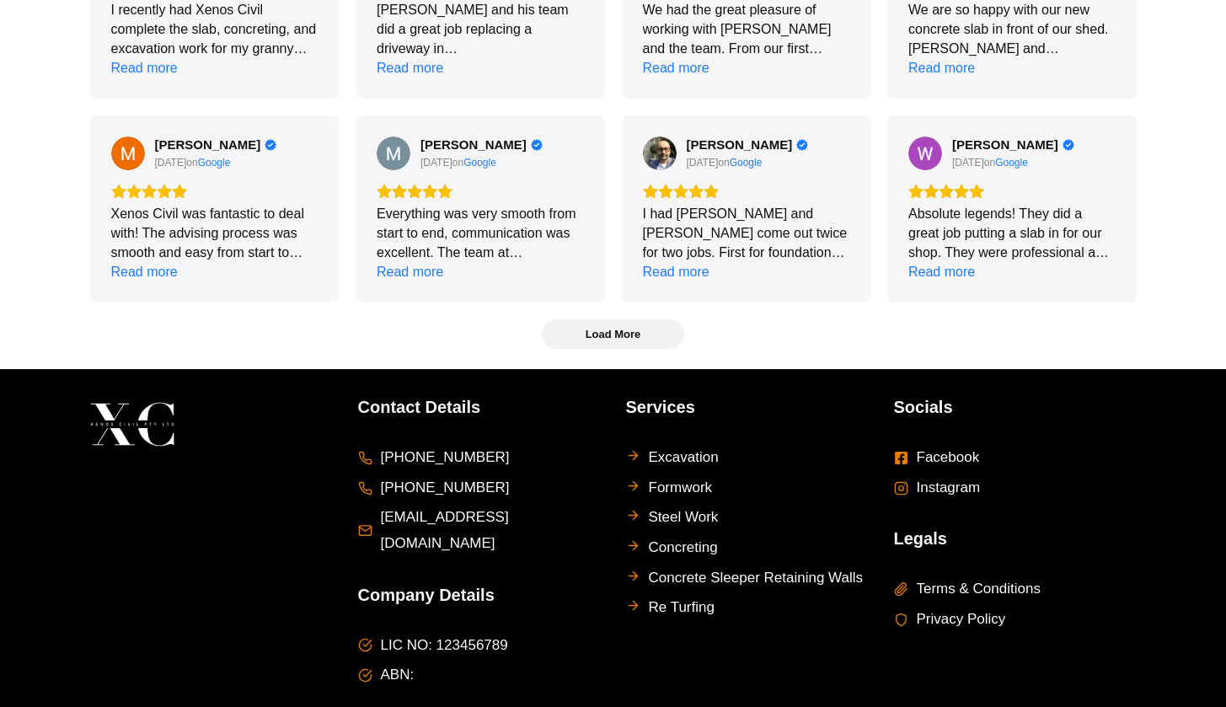
scroll to position [567, 0]
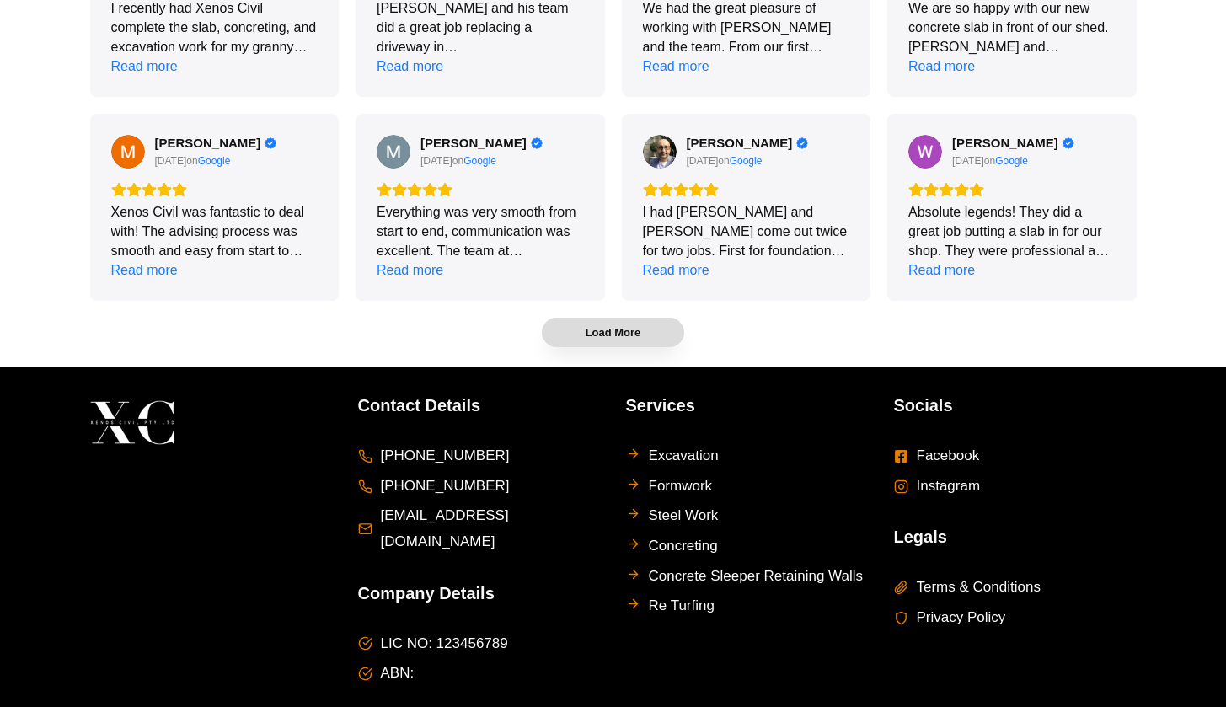
click at [653, 326] on span "Load More" at bounding box center [614, 333] width 142 height 28
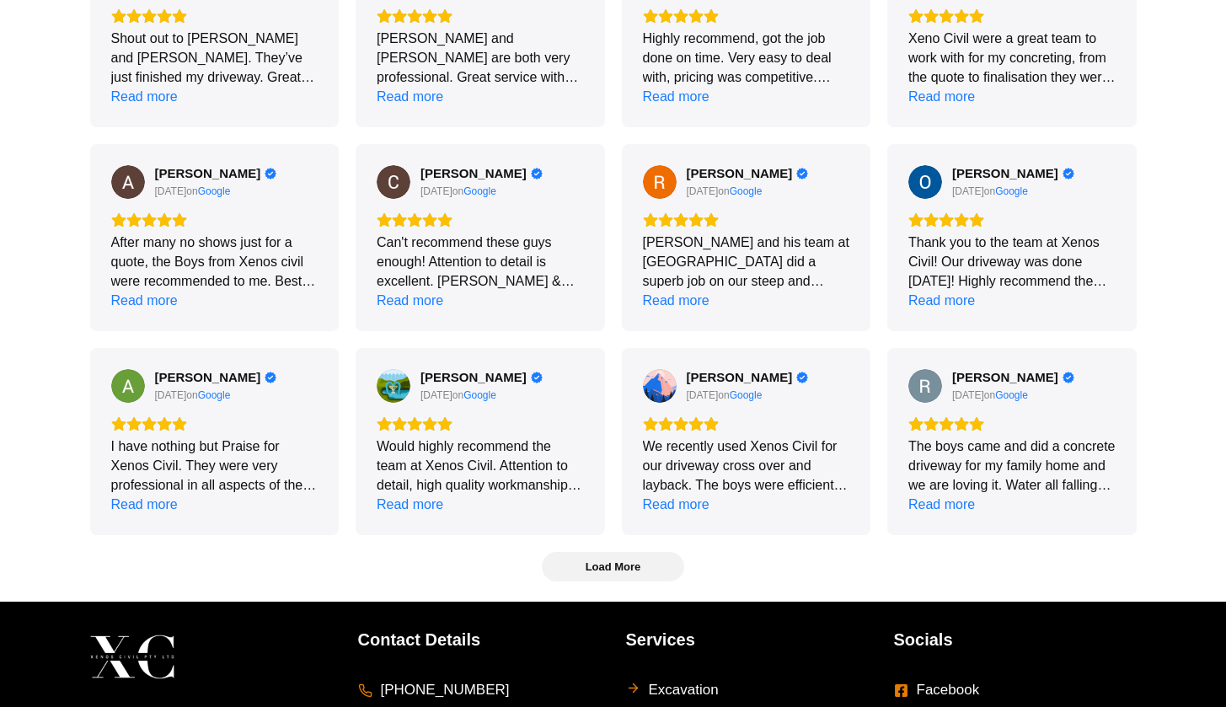
scroll to position [942, 0]
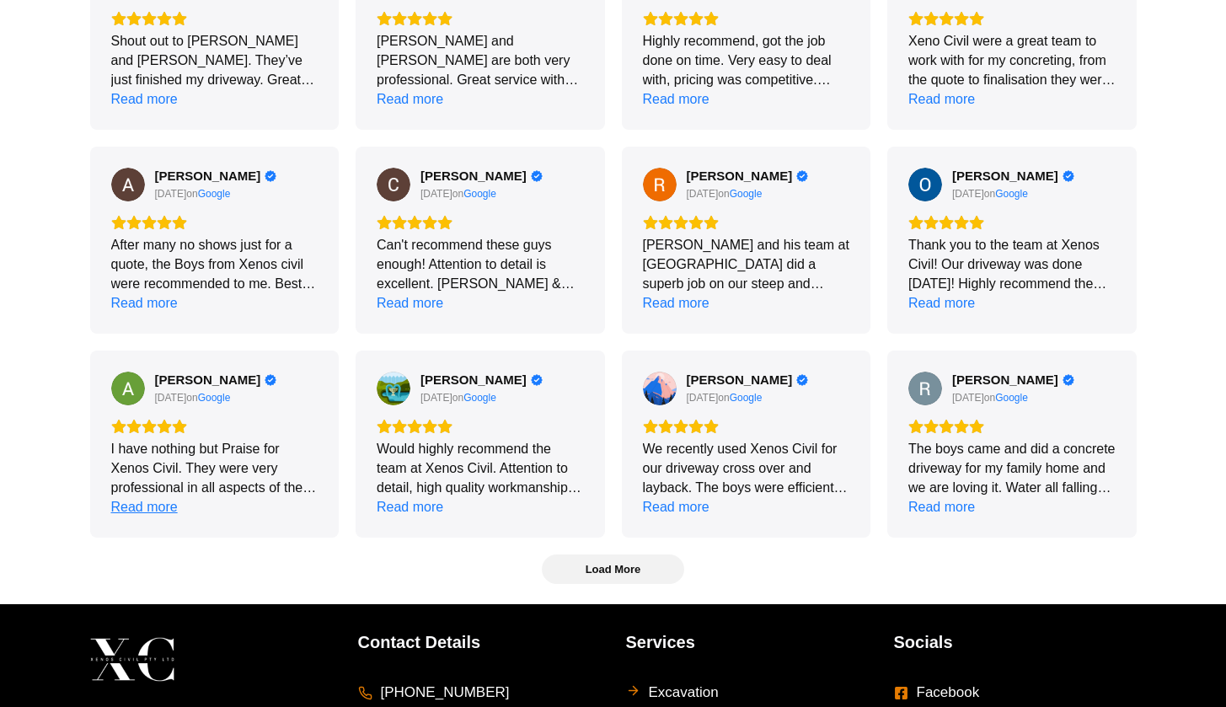
click at [153, 507] on div "Read more" at bounding box center [144, 506] width 67 height 19
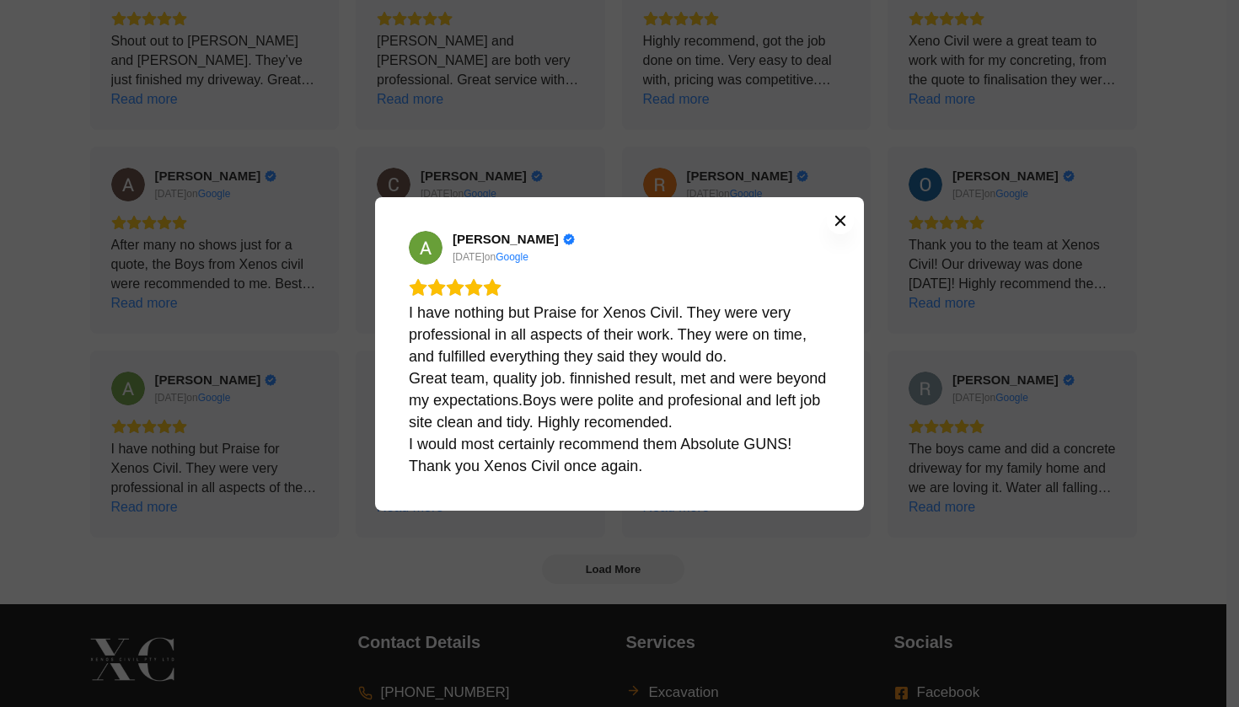
click at [842, 222] on icon "Close" at bounding box center [840, 220] width 10 height 10
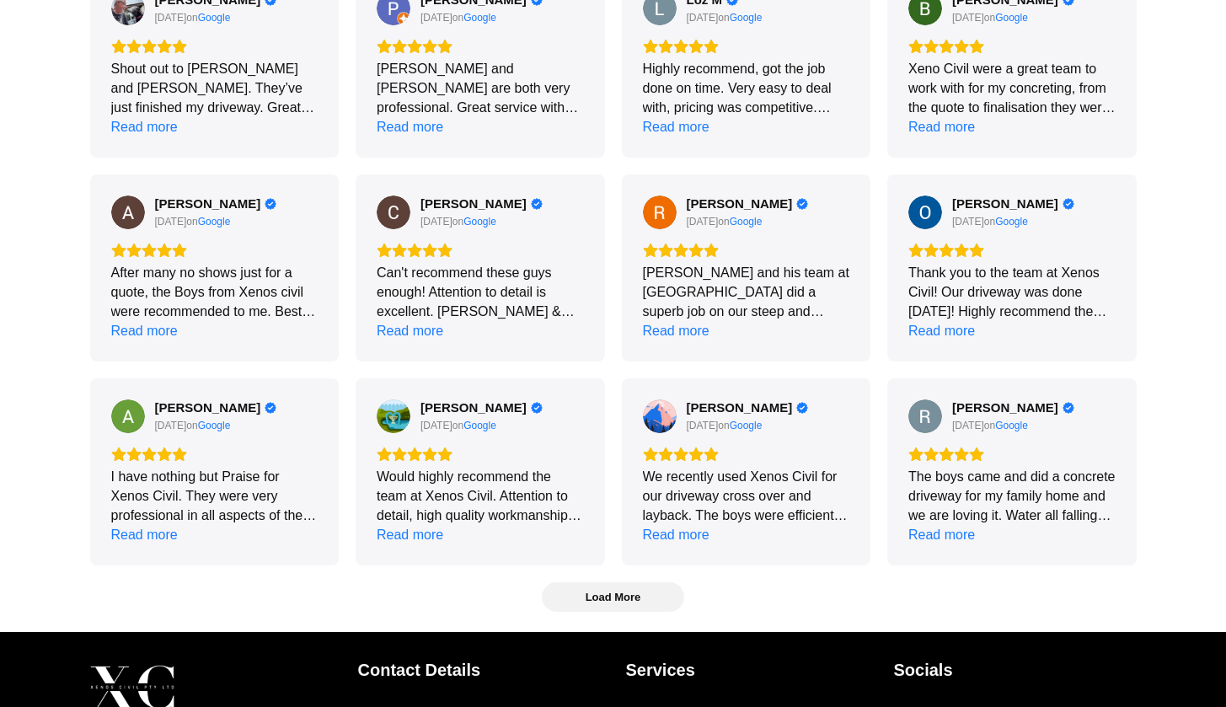
scroll to position [912, 0]
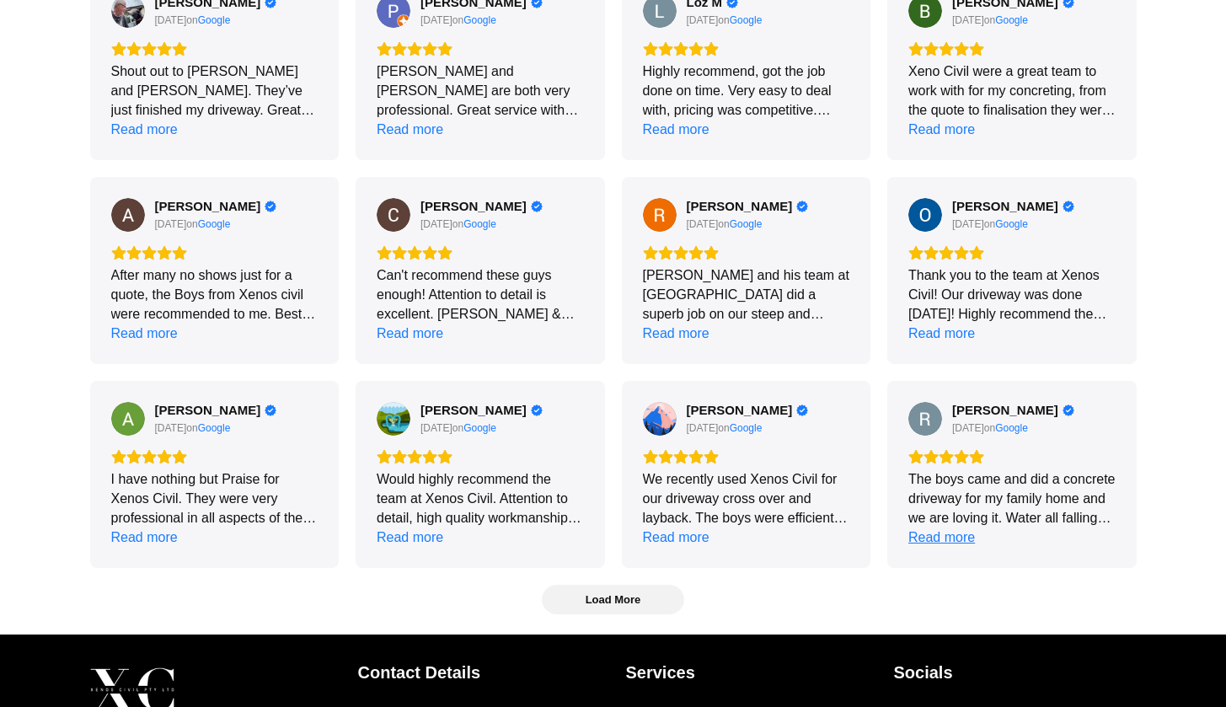
click at [938, 541] on div "Read more" at bounding box center [942, 537] width 67 height 19
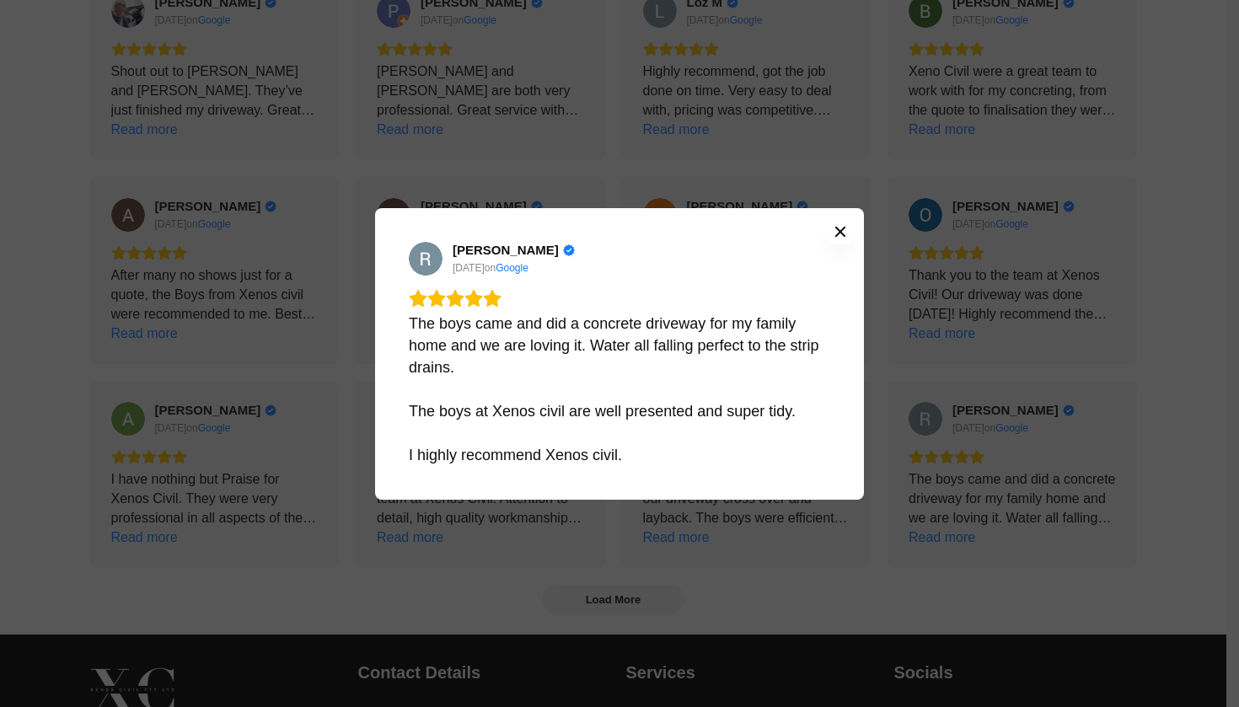
click at [843, 228] on icon "Close" at bounding box center [840, 231] width 13 height 13
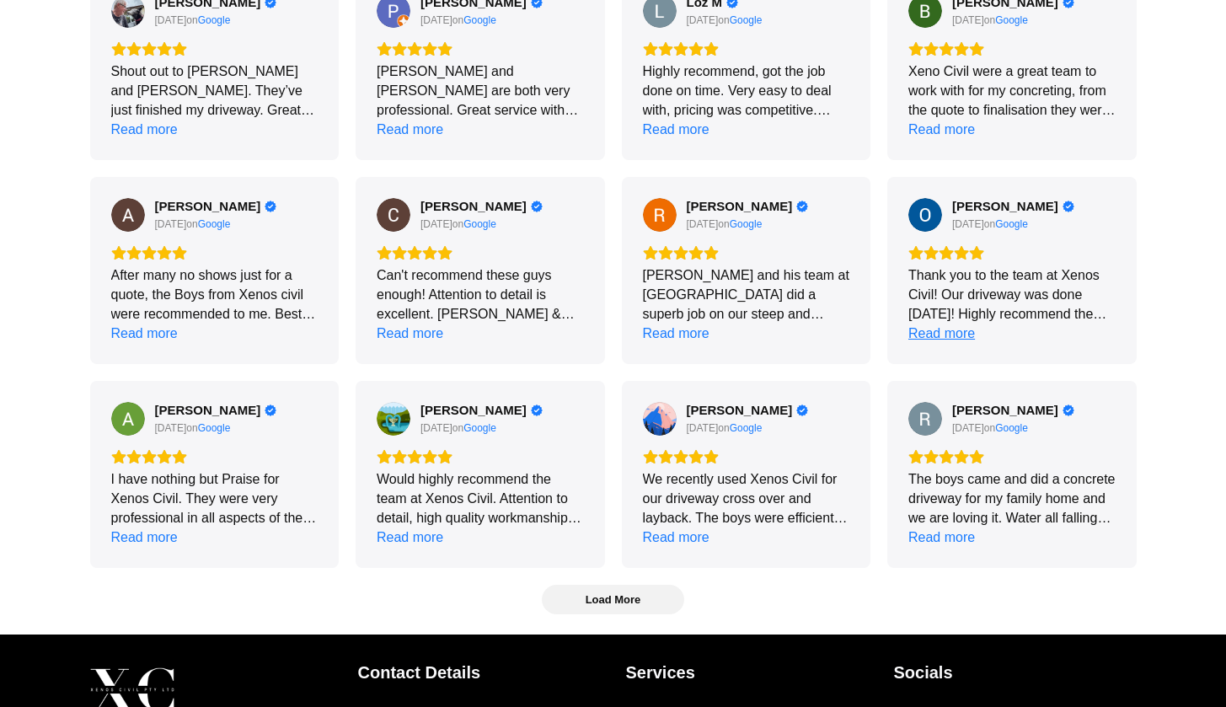
click at [939, 334] on div "Read more" at bounding box center [942, 333] width 67 height 19
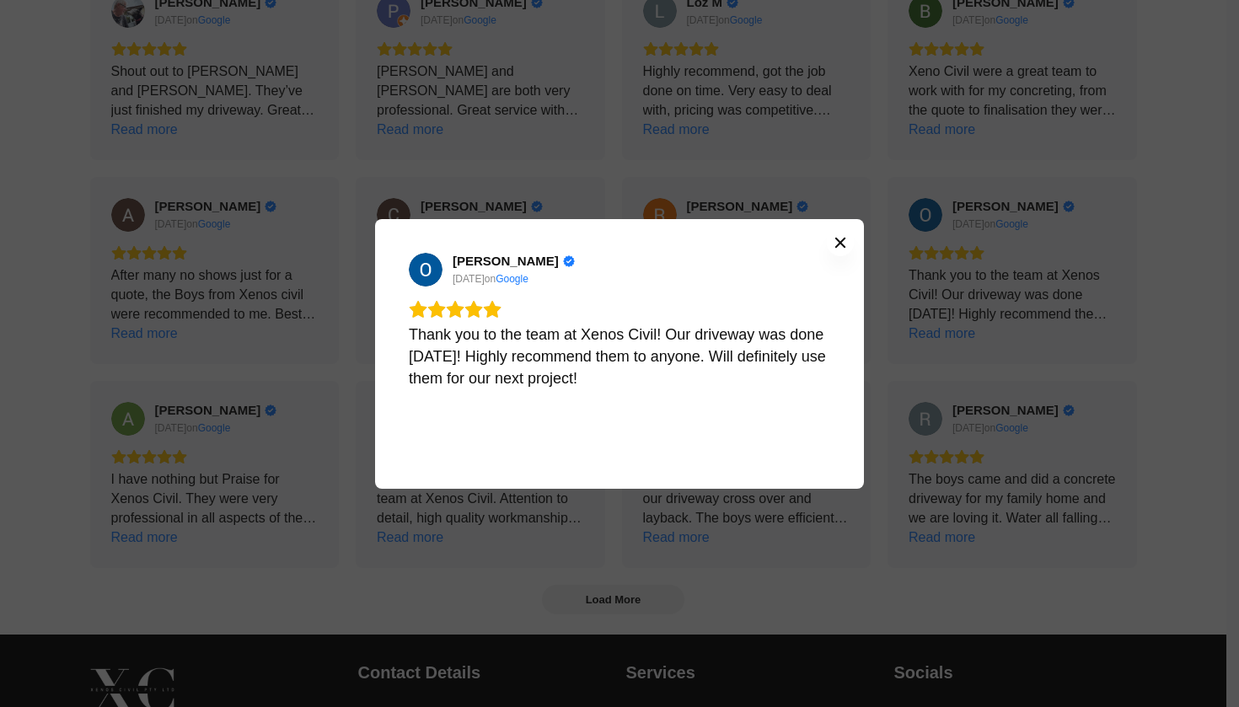
click at [844, 246] on icon "Close" at bounding box center [840, 242] width 10 height 10
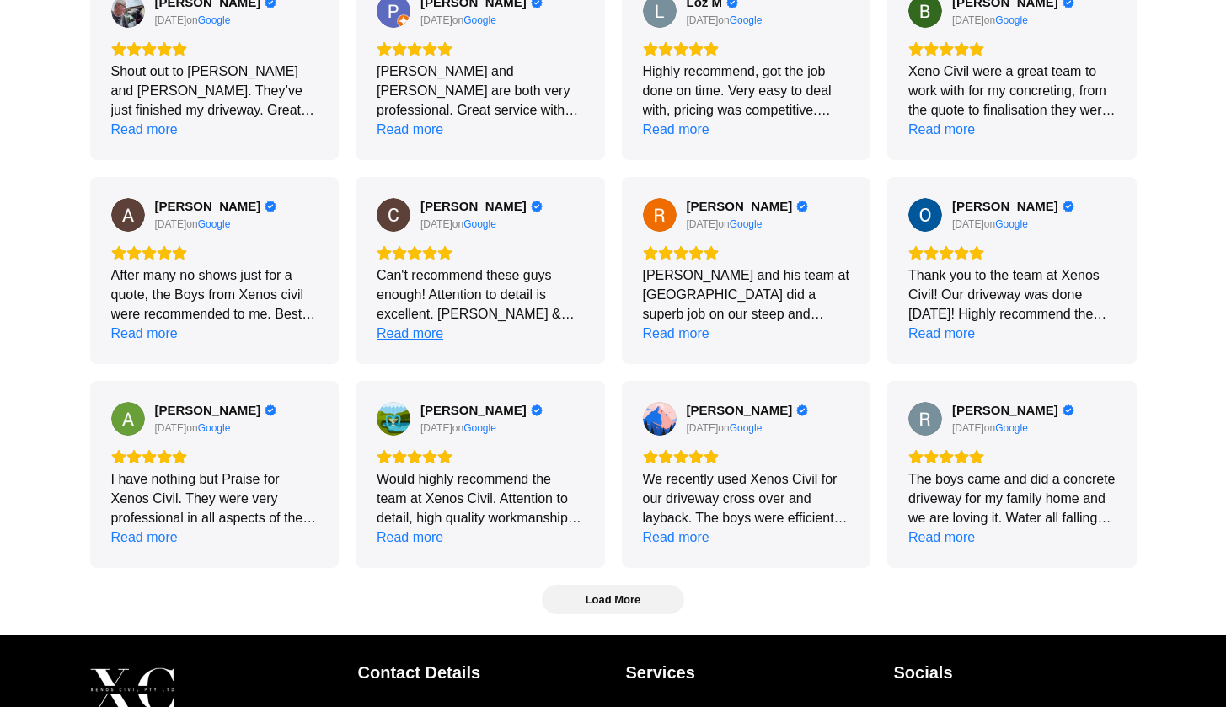
click at [426, 328] on div "Read more" at bounding box center [410, 333] width 67 height 19
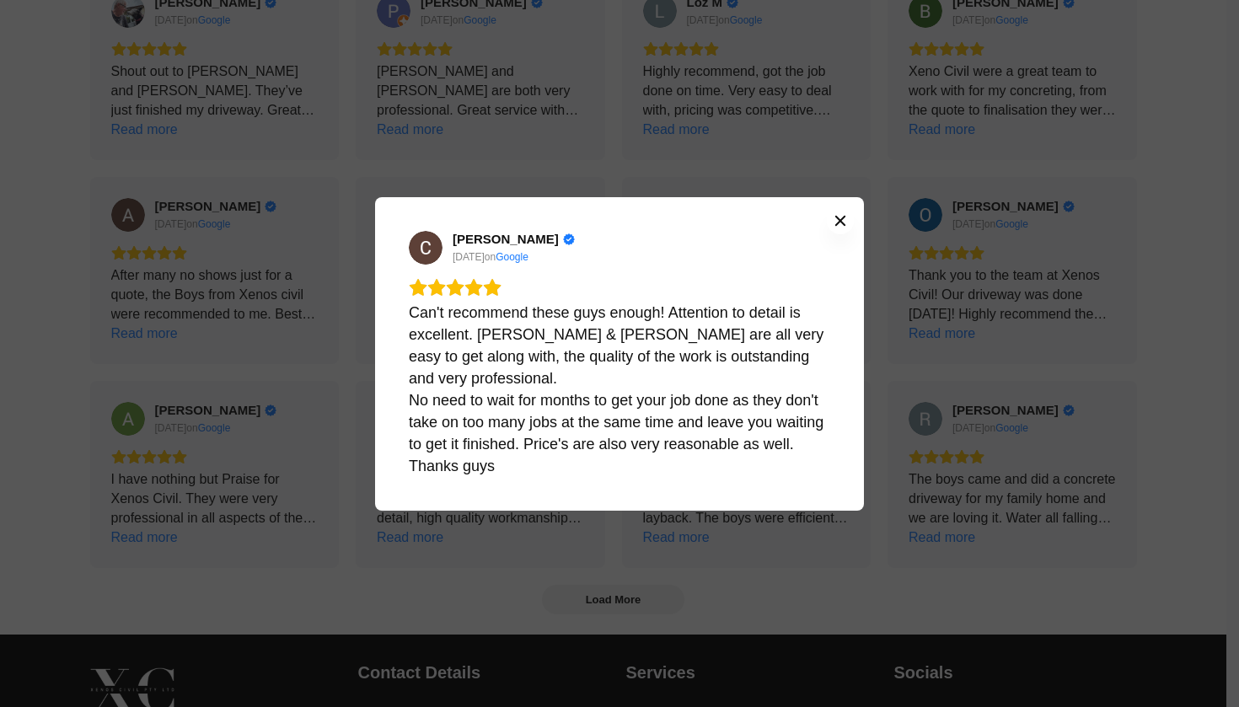
click at [840, 220] on icon "Close" at bounding box center [840, 220] width 10 height 10
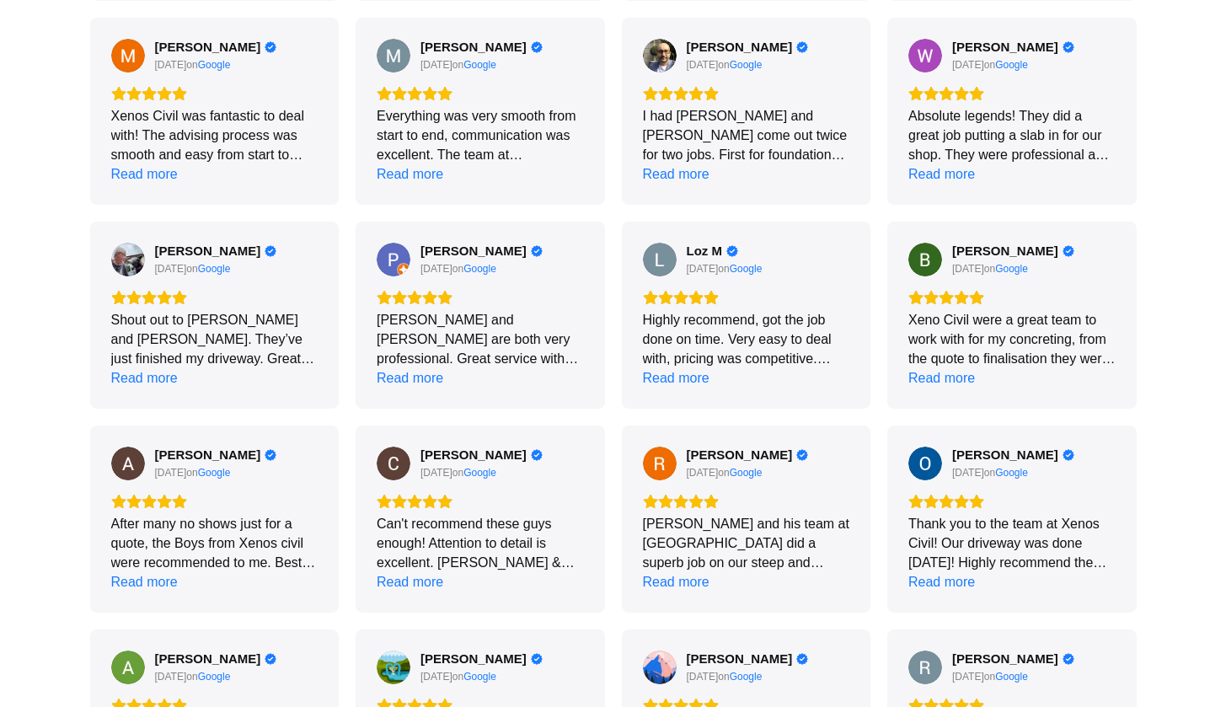
scroll to position [605, 0]
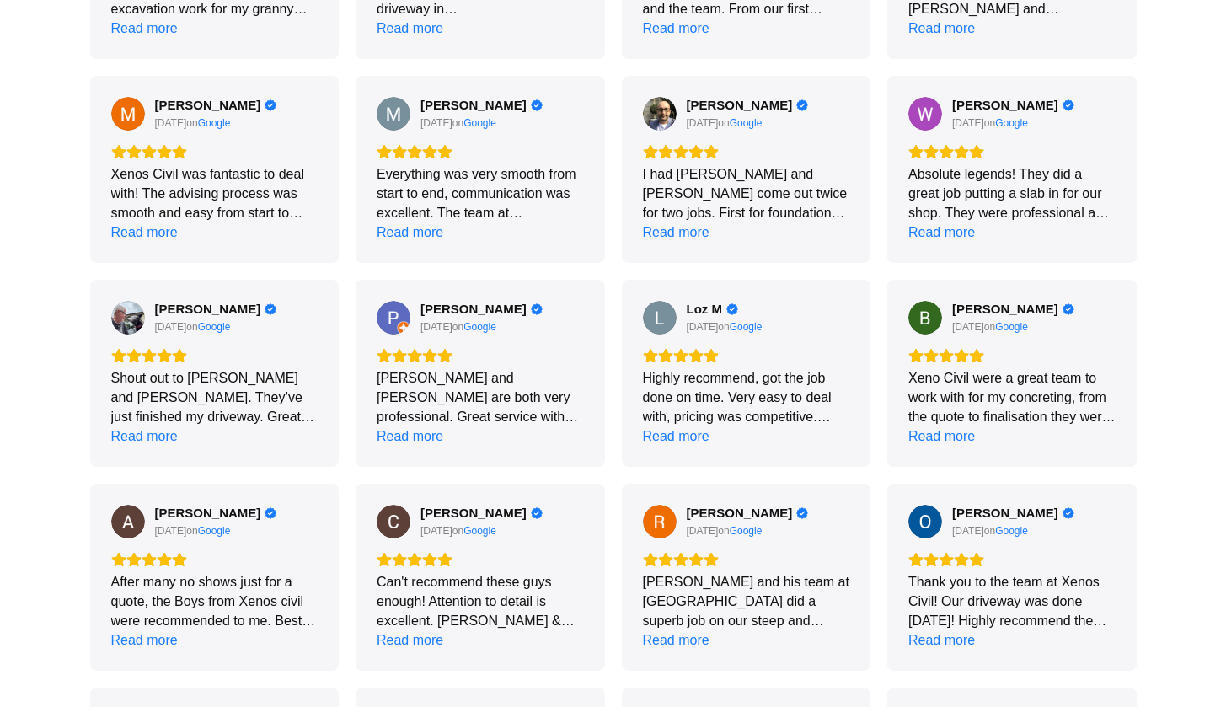
click at [686, 229] on div "Read more" at bounding box center [676, 231] width 67 height 19
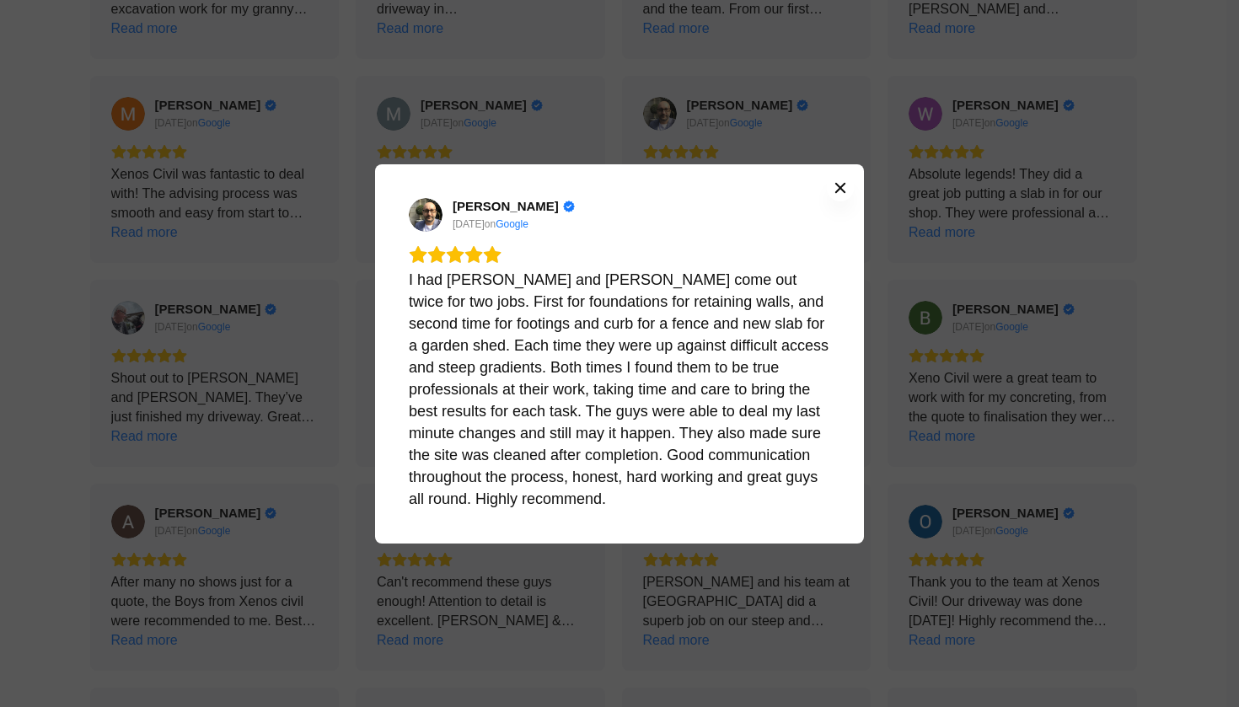
click at [841, 185] on icon "Close" at bounding box center [840, 187] width 10 height 10
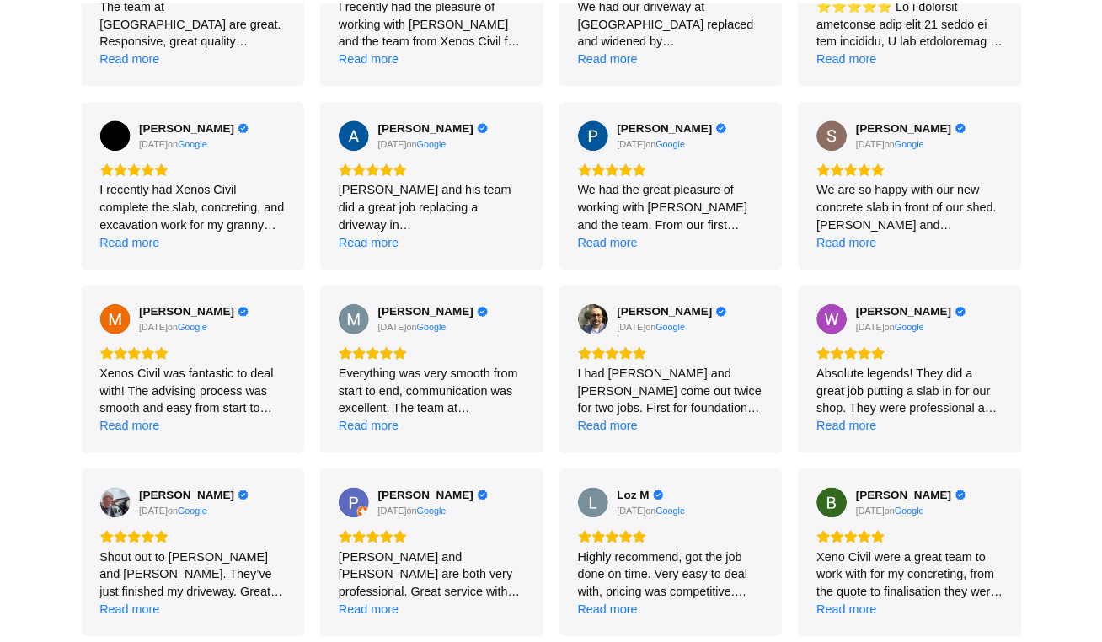
scroll to position [358, 0]
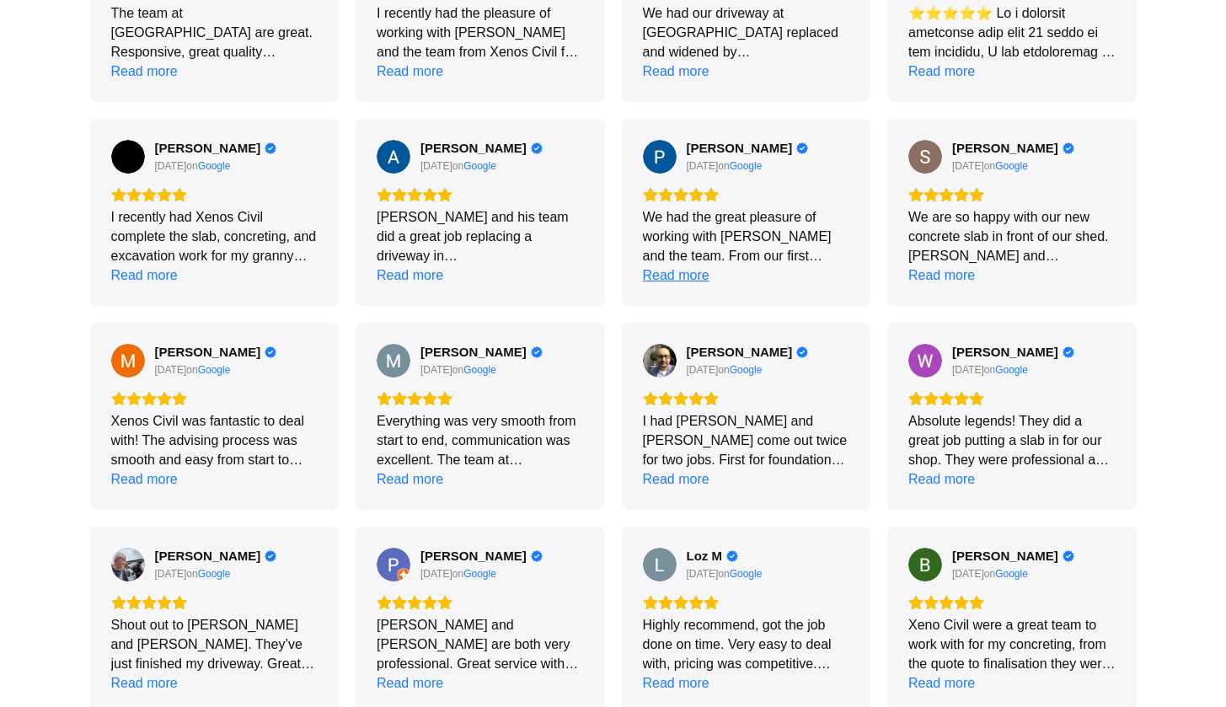
click at [678, 271] on div "Read more" at bounding box center [676, 274] width 67 height 19
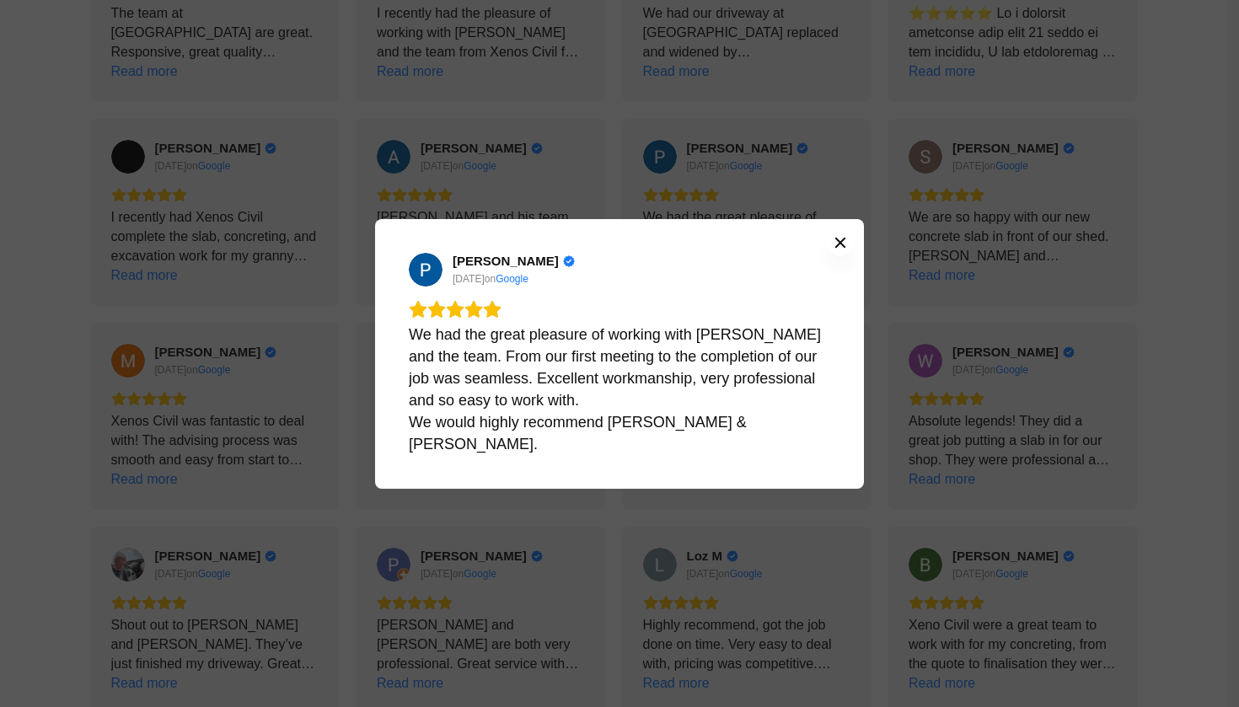
click at [837, 245] on icon "Close" at bounding box center [840, 242] width 10 height 10
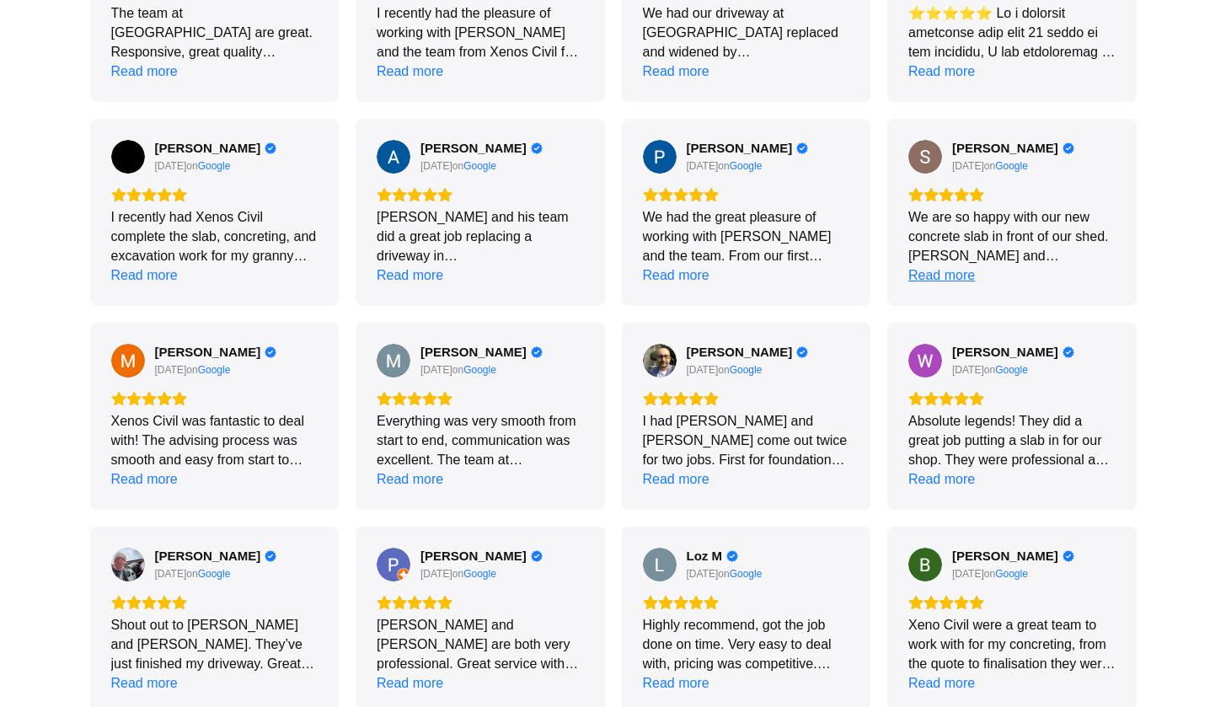
click at [946, 274] on div "Read more" at bounding box center [942, 274] width 67 height 19
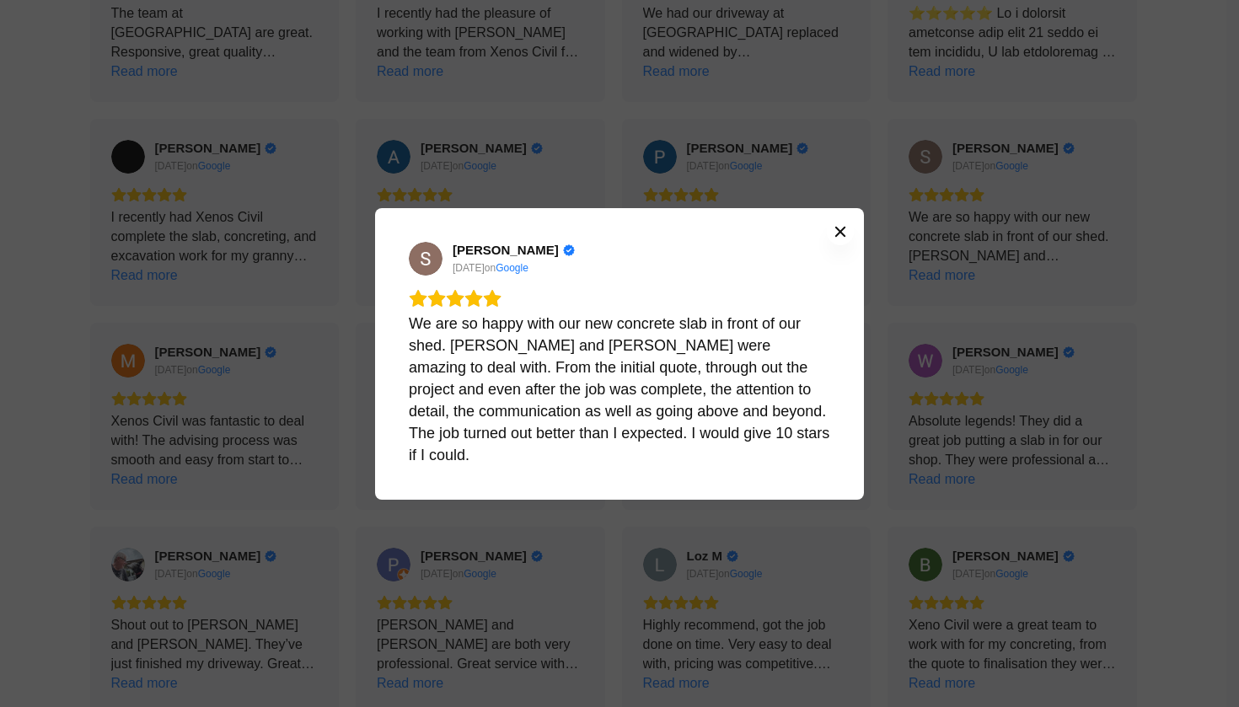
click at [844, 239] on icon "Close" at bounding box center [840, 231] width 13 height 13
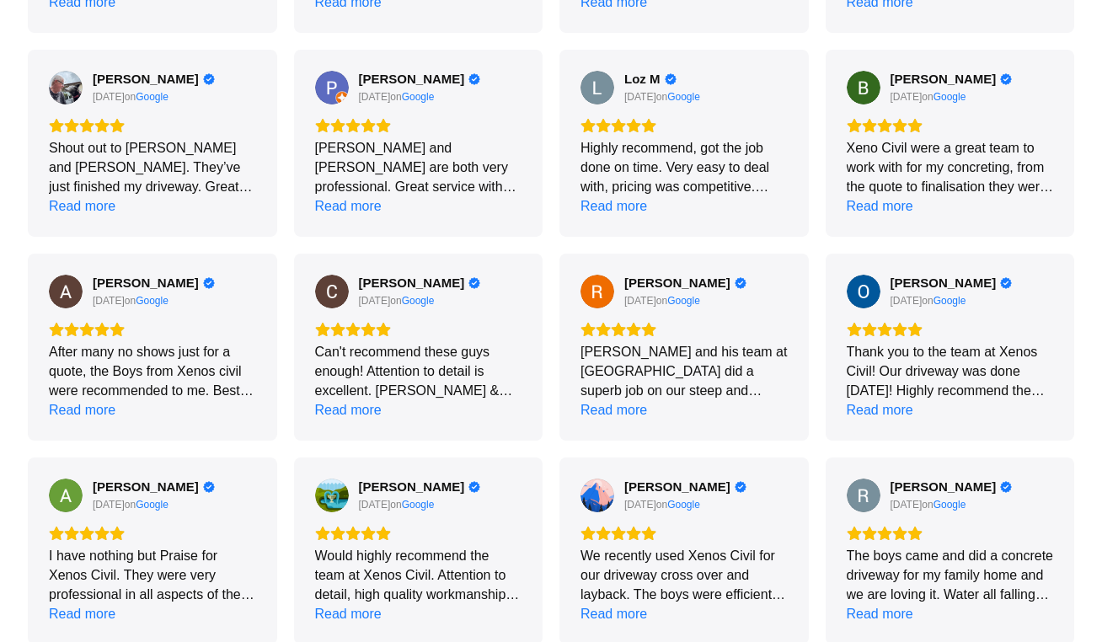
scroll to position [830, 0]
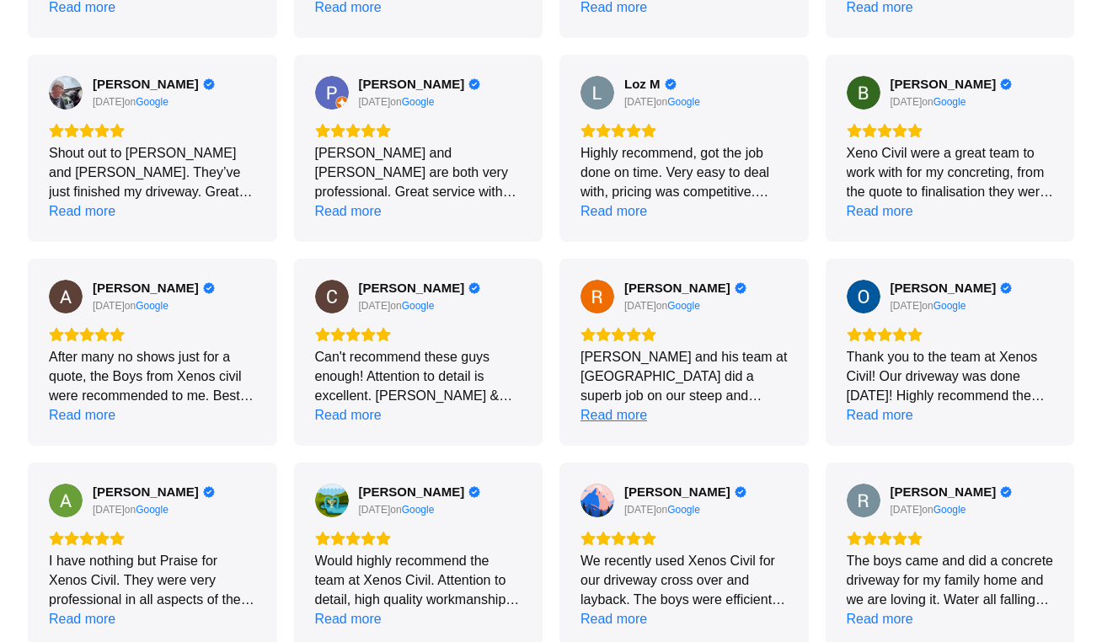
click at [635, 417] on div "Read more" at bounding box center [614, 414] width 67 height 19
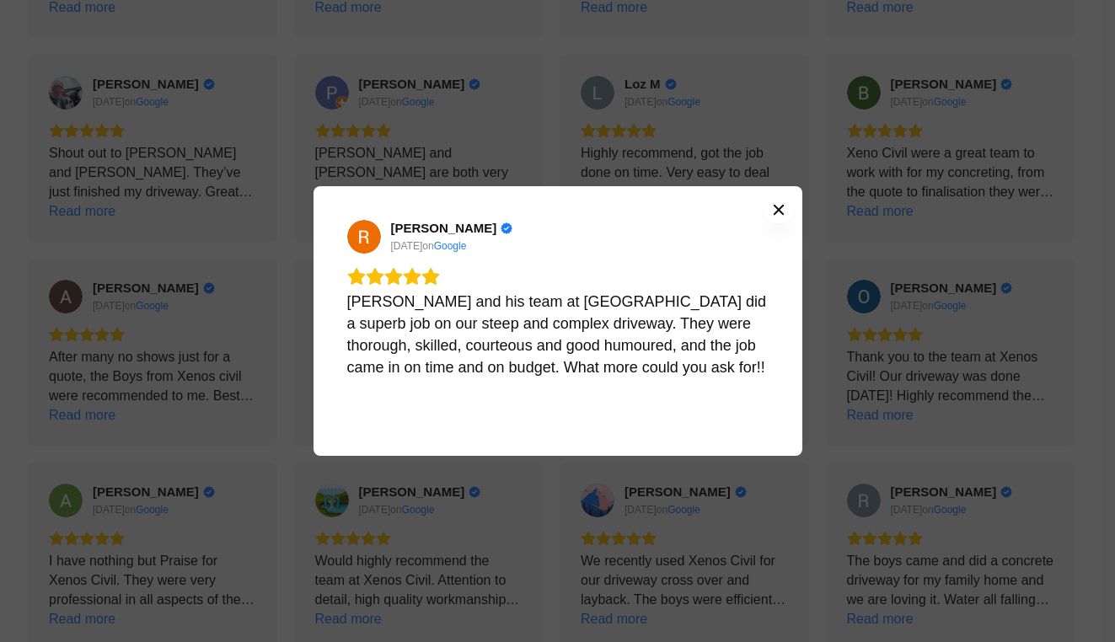
click at [776, 207] on icon "Close" at bounding box center [778, 210] width 10 height 10
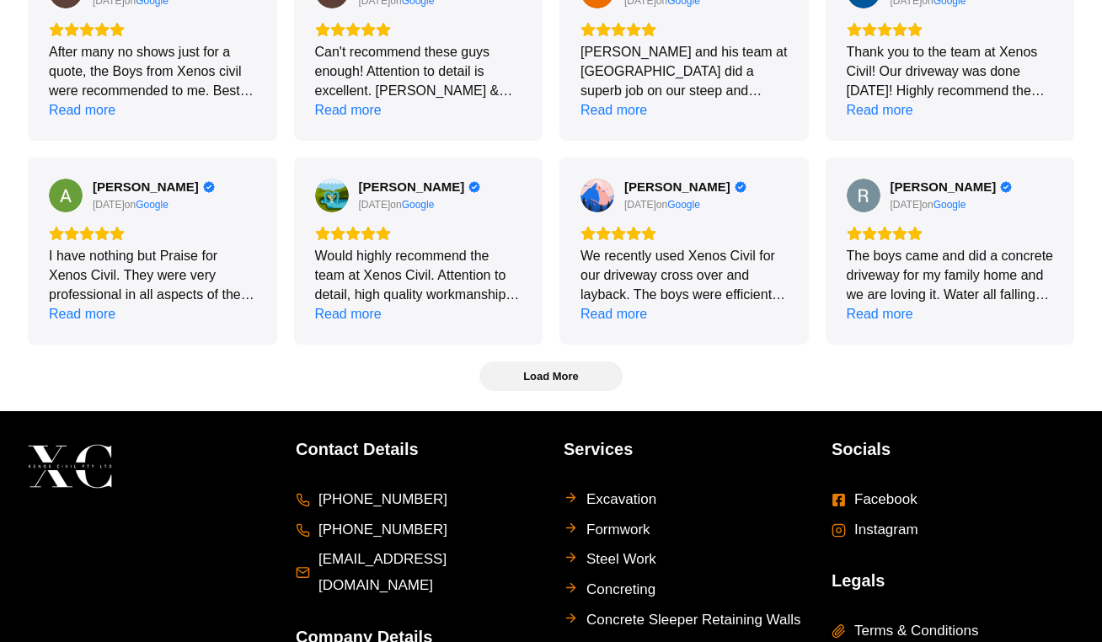
scroll to position [1140, 0]
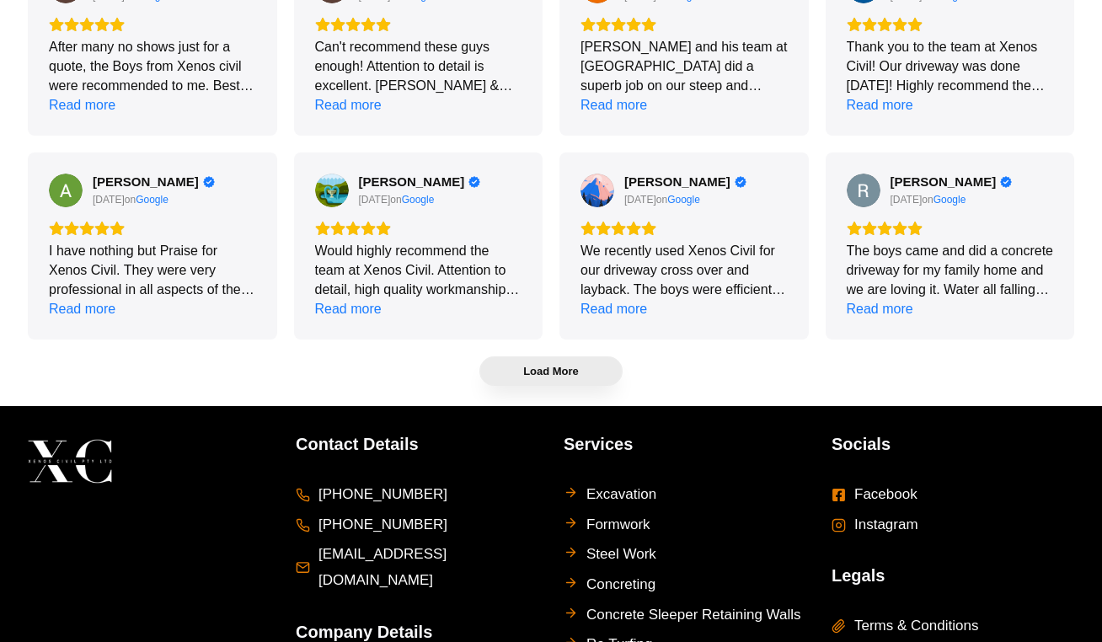
click at [582, 379] on span "Load More" at bounding box center [551, 371] width 142 height 28
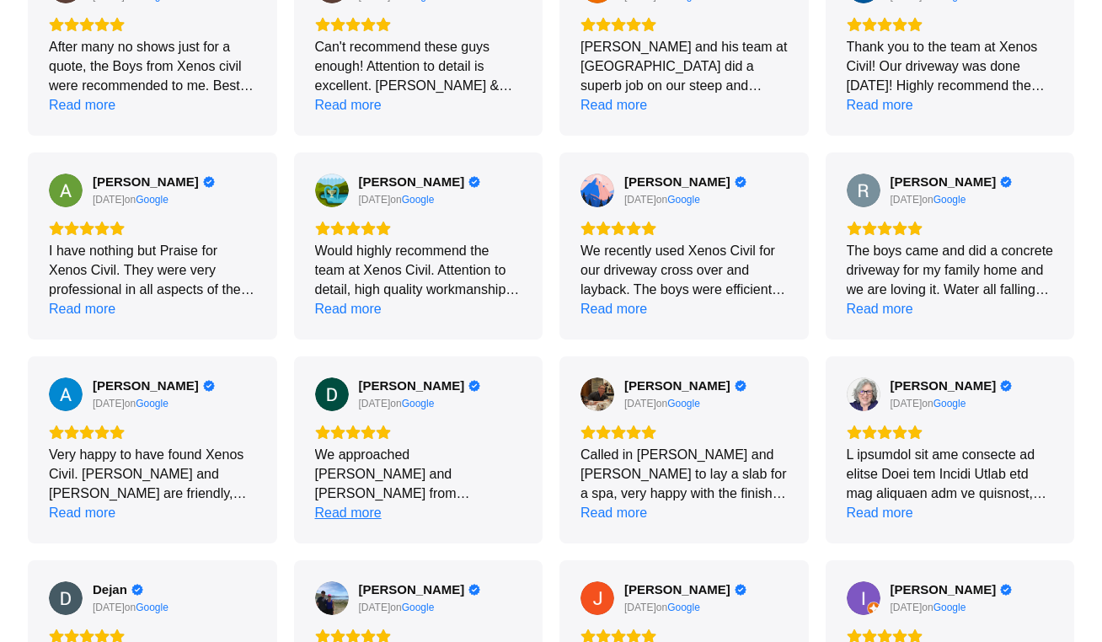
click at [367, 514] on div "Read more" at bounding box center [348, 512] width 67 height 19
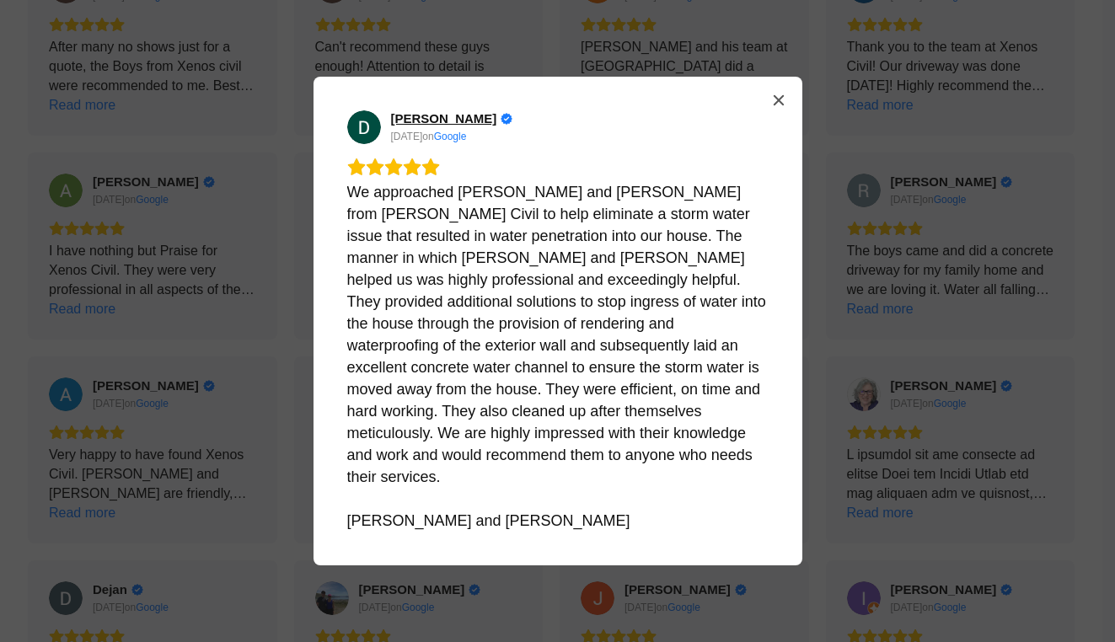
click at [442, 126] on span "Diana Dykstra" at bounding box center [444, 118] width 106 height 15
click at [788, 108] on button "Close" at bounding box center [778, 100] width 27 height 27
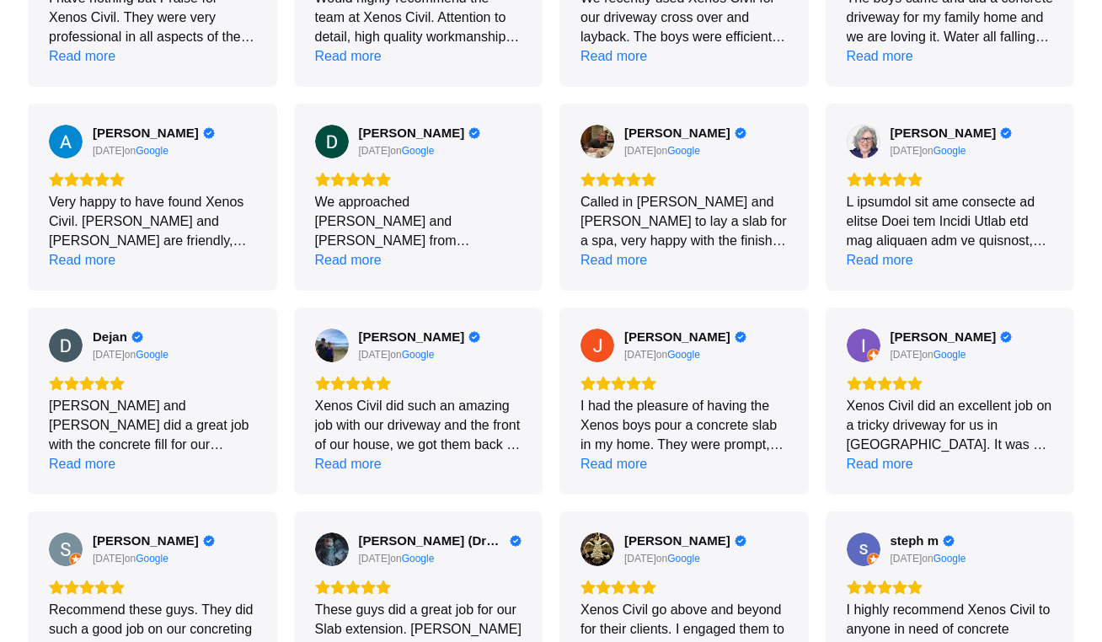
scroll to position [1440, 0]
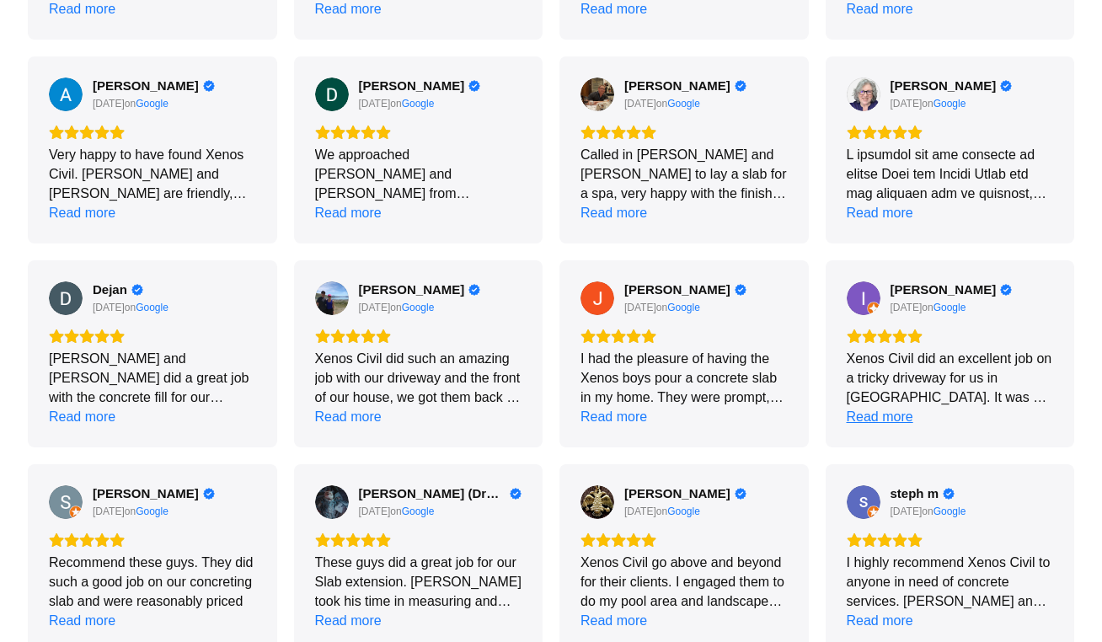
click at [906, 417] on div "Read more" at bounding box center [880, 416] width 67 height 19
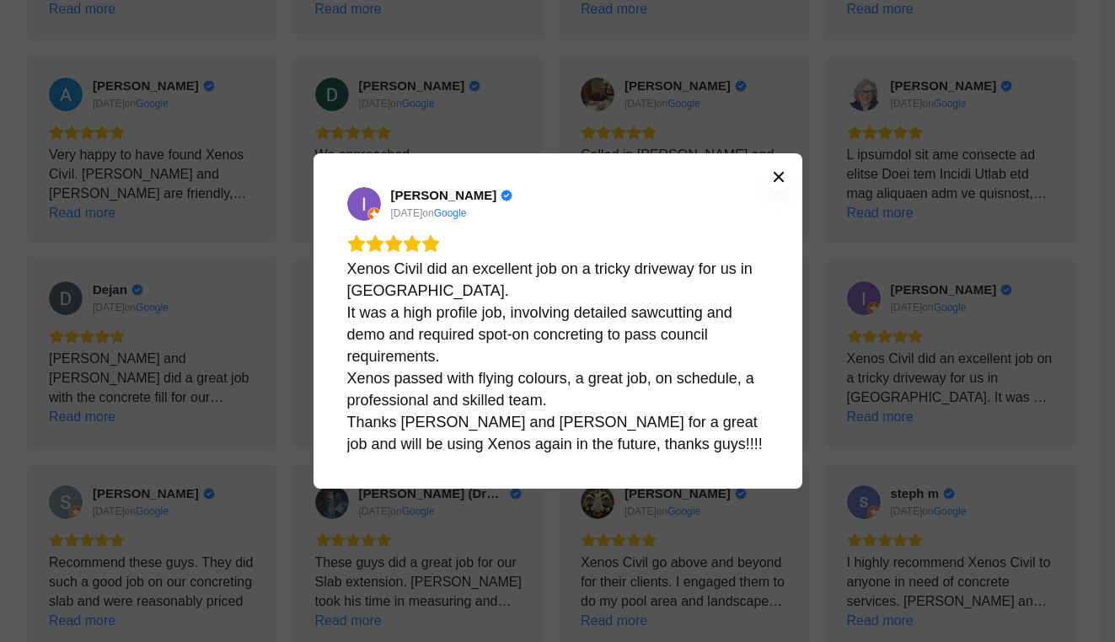
click at [784, 175] on icon "Close" at bounding box center [778, 176] width 13 height 13
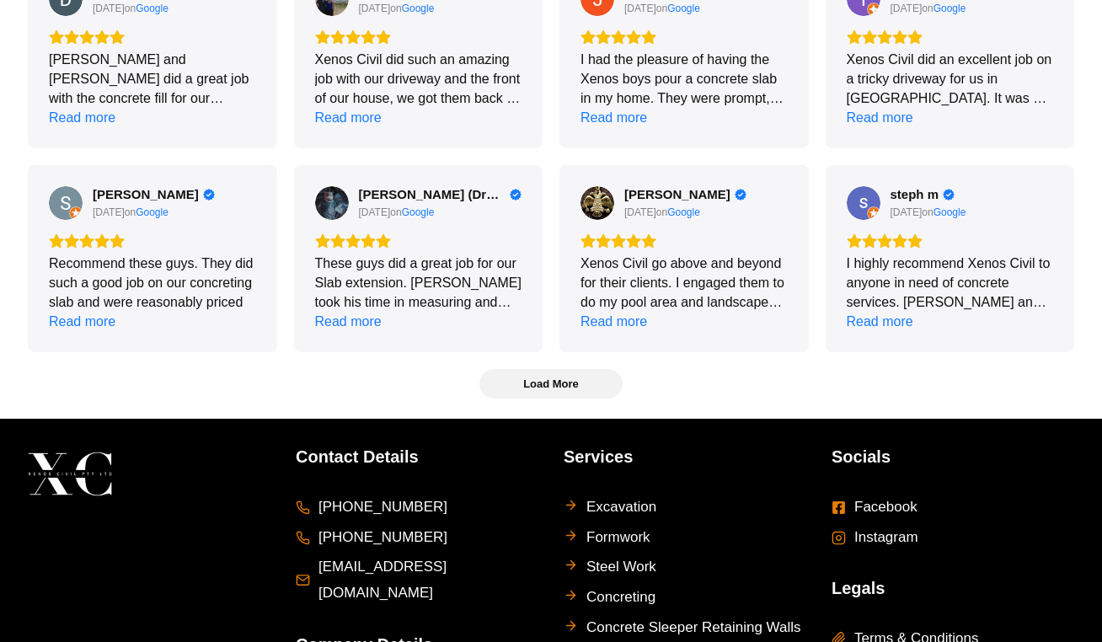
scroll to position [1780, 0]
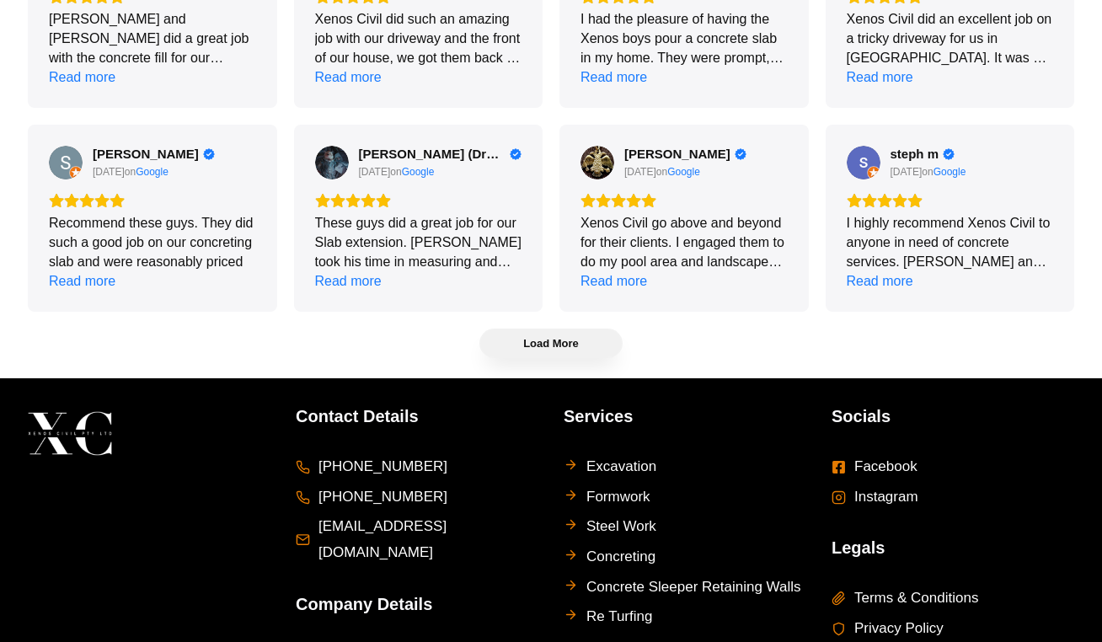
click at [587, 351] on span "Load More" at bounding box center [551, 344] width 142 height 28
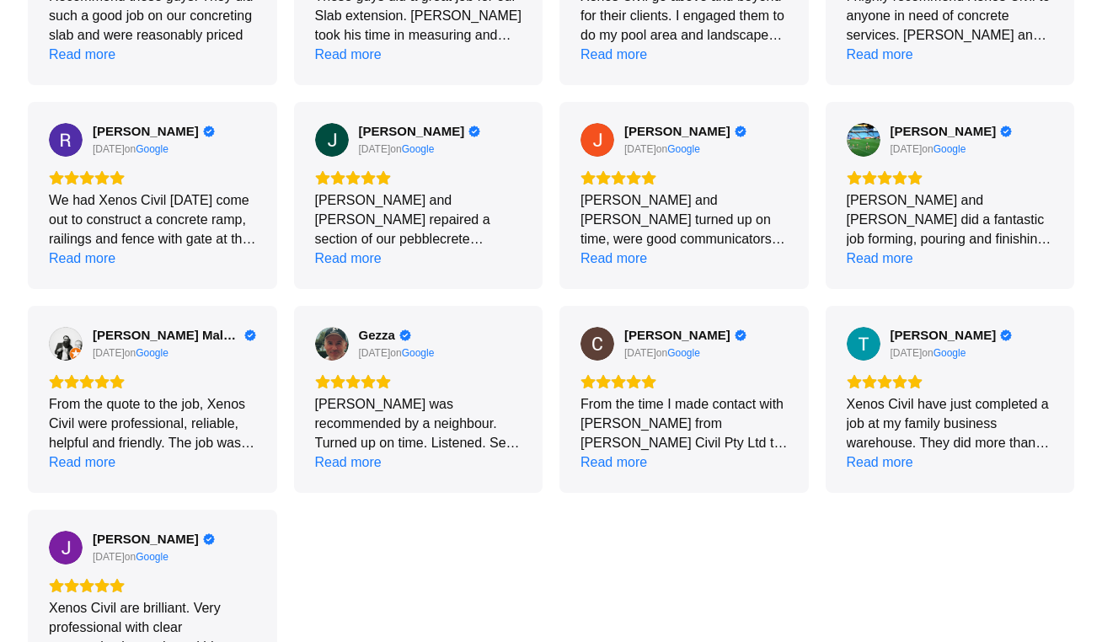
scroll to position [2061, 0]
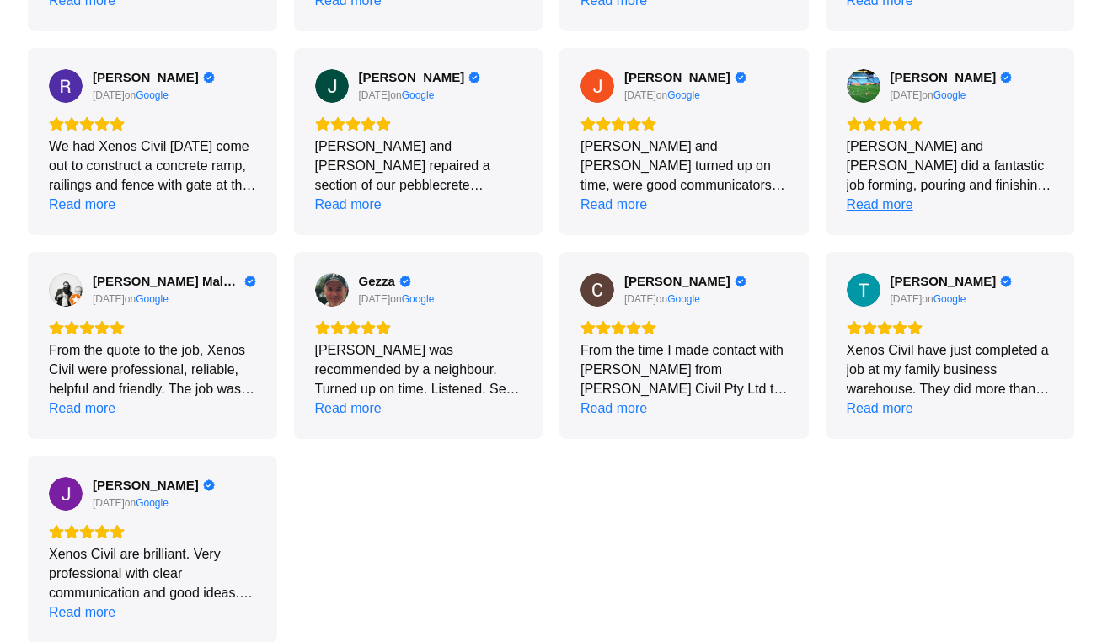
click at [892, 203] on div "Read more" at bounding box center [880, 204] width 67 height 19
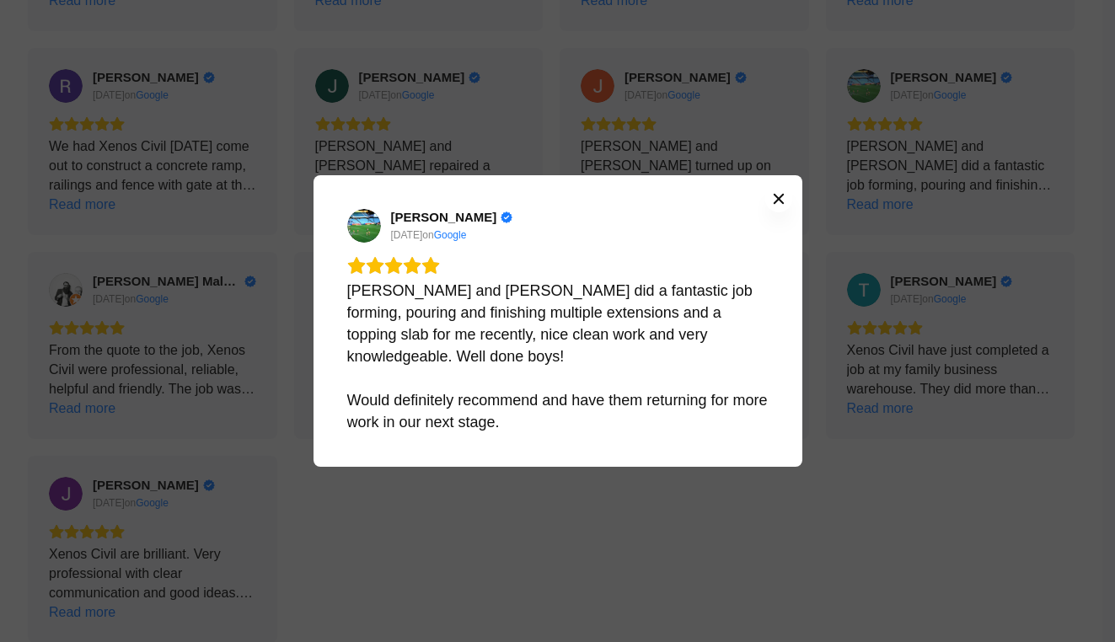
click at [775, 205] on icon "Close" at bounding box center [778, 198] width 13 height 13
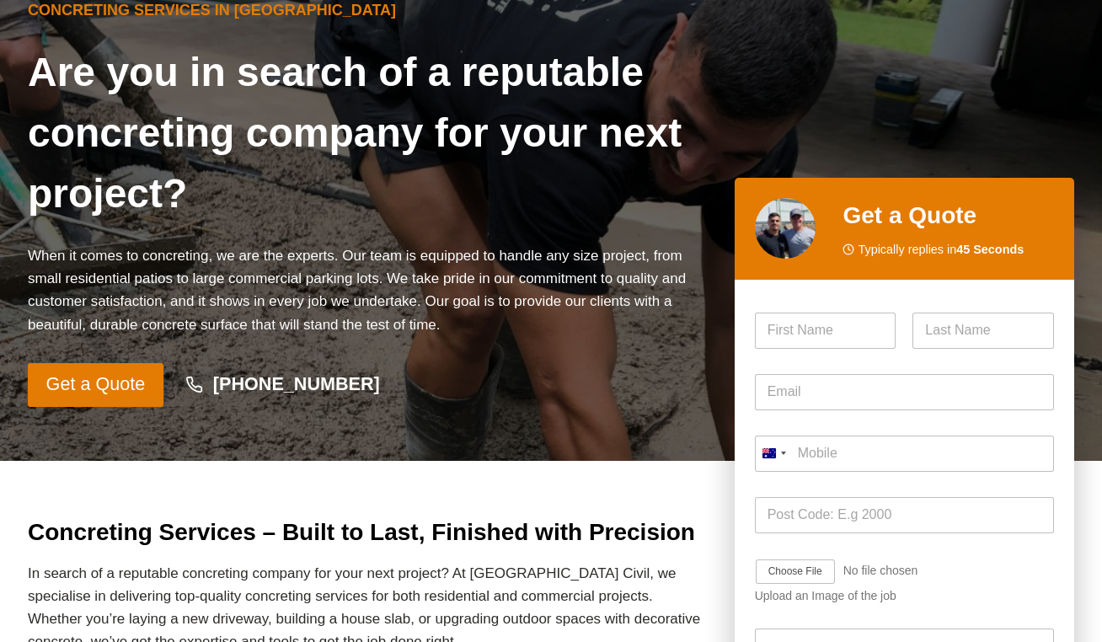
scroll to position [151, 0]
